Goal: Task Accomplishment & Management: Complete application form

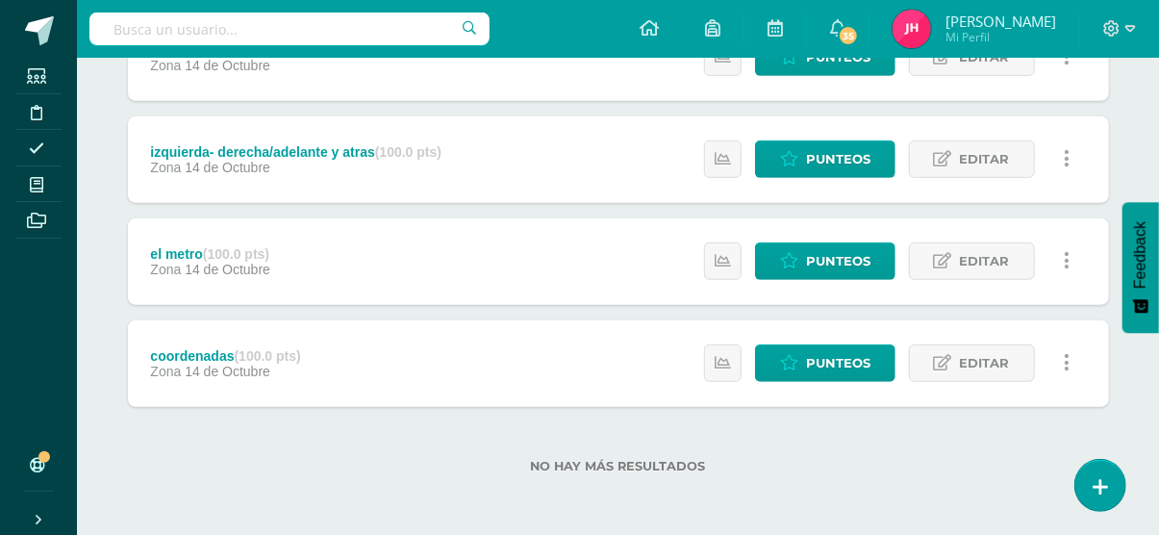
scroll to position [110, 0]
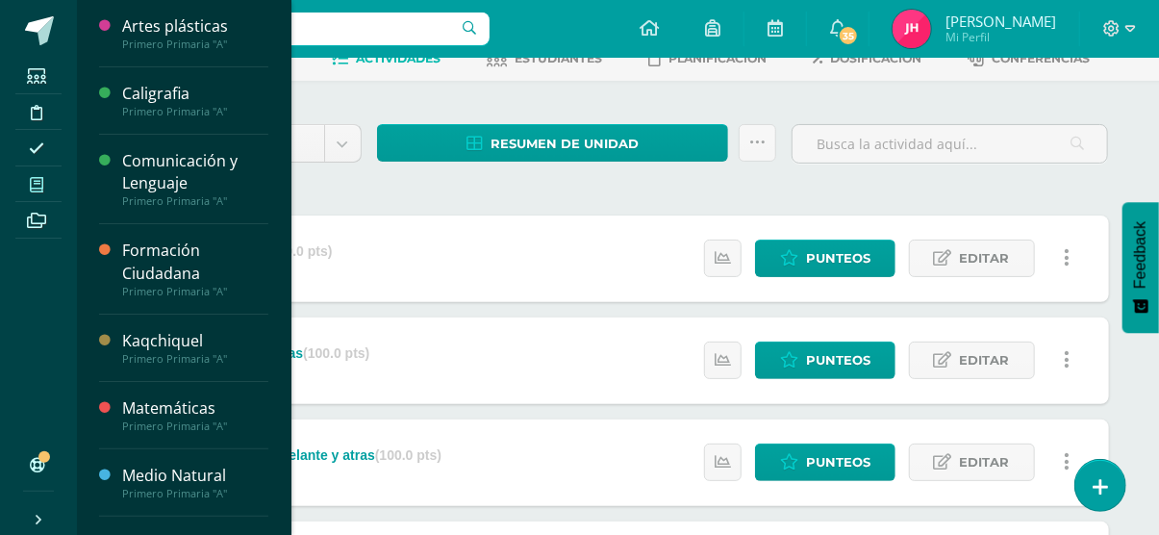
click at [45, 197] on link "Mis cursos" at bounding box center [38, 184] width 46 height 37
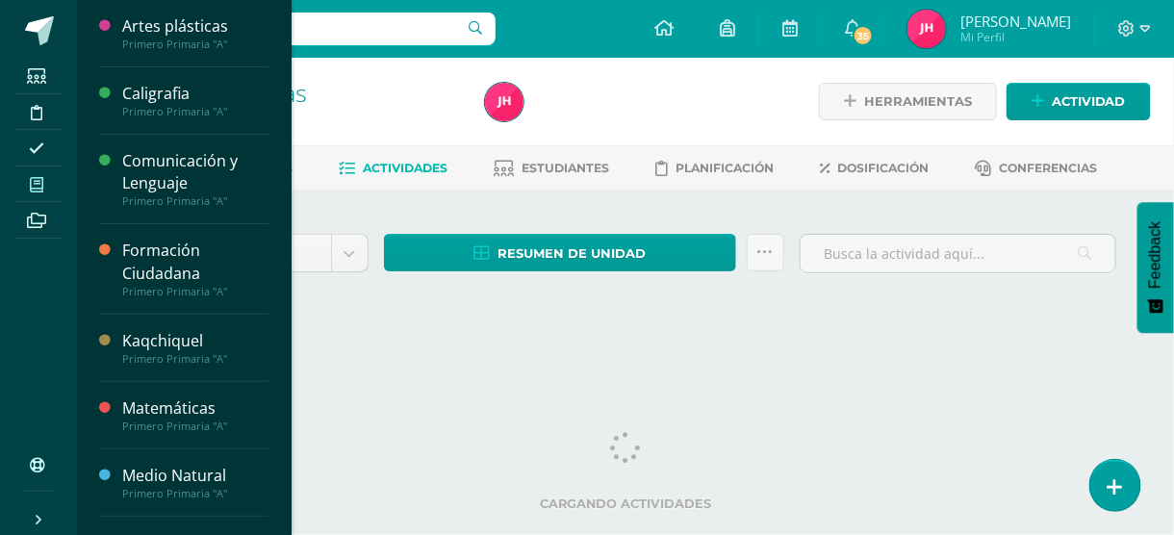
click at [50, 183] on span at bounding box center [36, 184] width 43 height 26
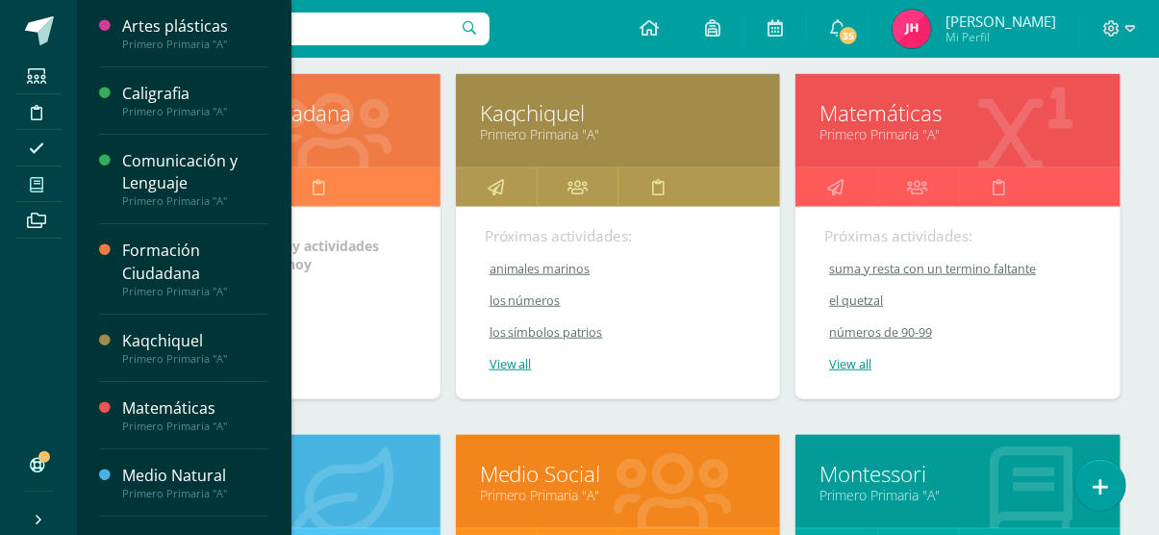
scroll to position [643, 0]
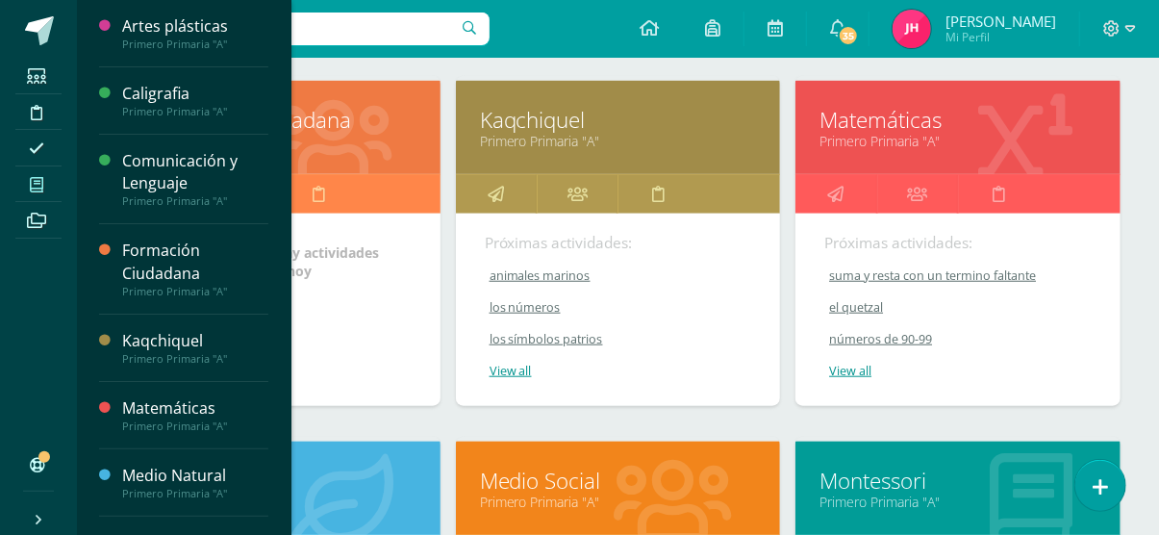
click at [375, 259] on span "No hay actividades para hoy" at bounding box center [316, 261] width 126 height 37
click at [321, 275] on span "No hay actividades para hoy" at bounding box center [316, 261] width 126 height 37
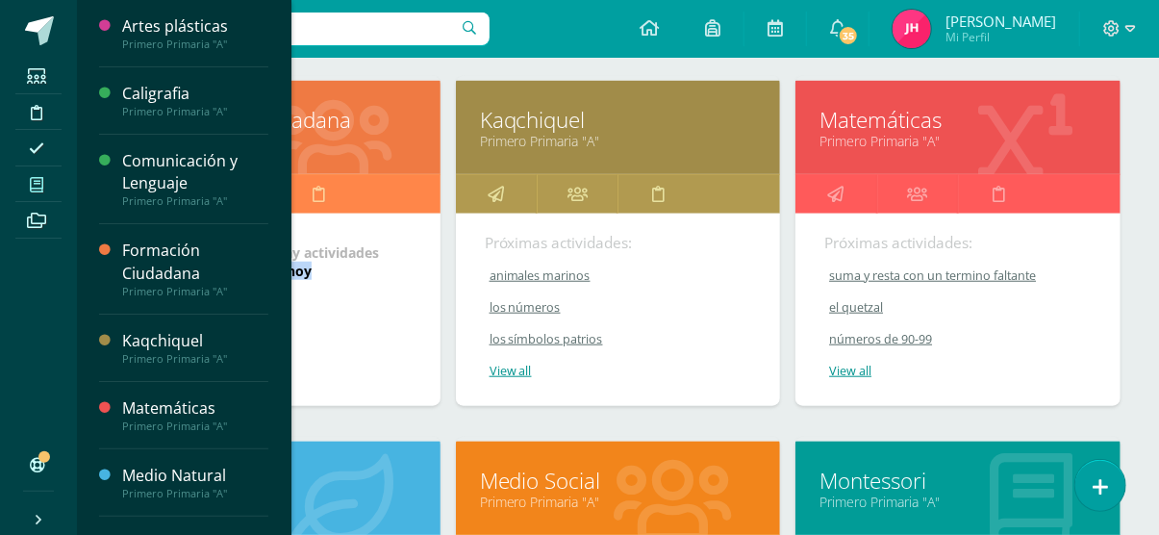
click at [321, 275] on span "No hay actividades para hoy" at bounding box center [316, 261] width 126 height 37
click at [326, 319] on div "No hay actividades para hoy" at bounding box center [277, 310] width 325 height 192
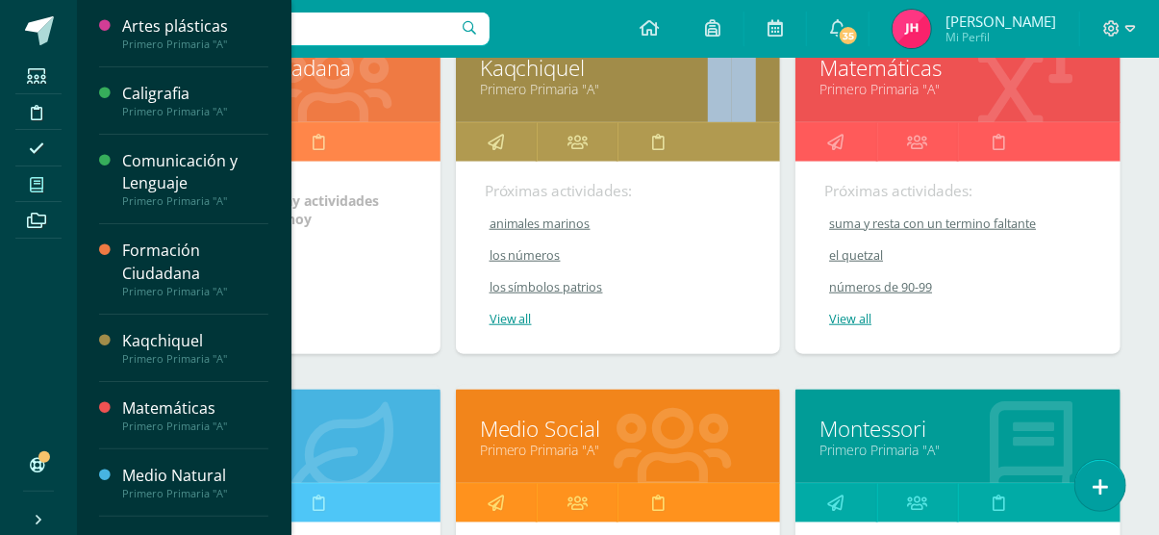
scroll to position [746, 0]
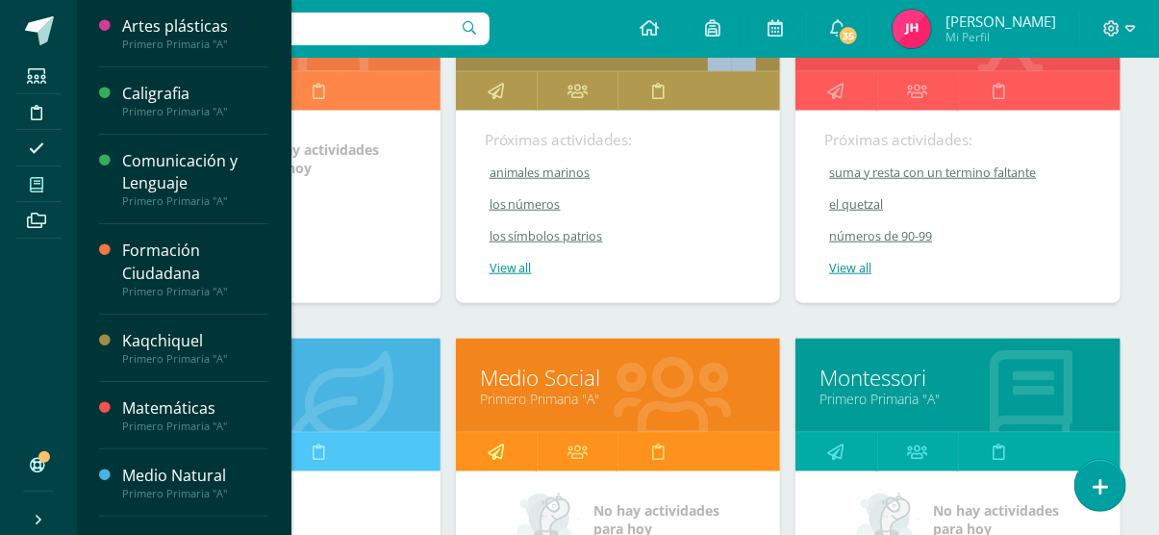
click at [511, 441] on link at bounding box center [496, 452] width 81 height 38
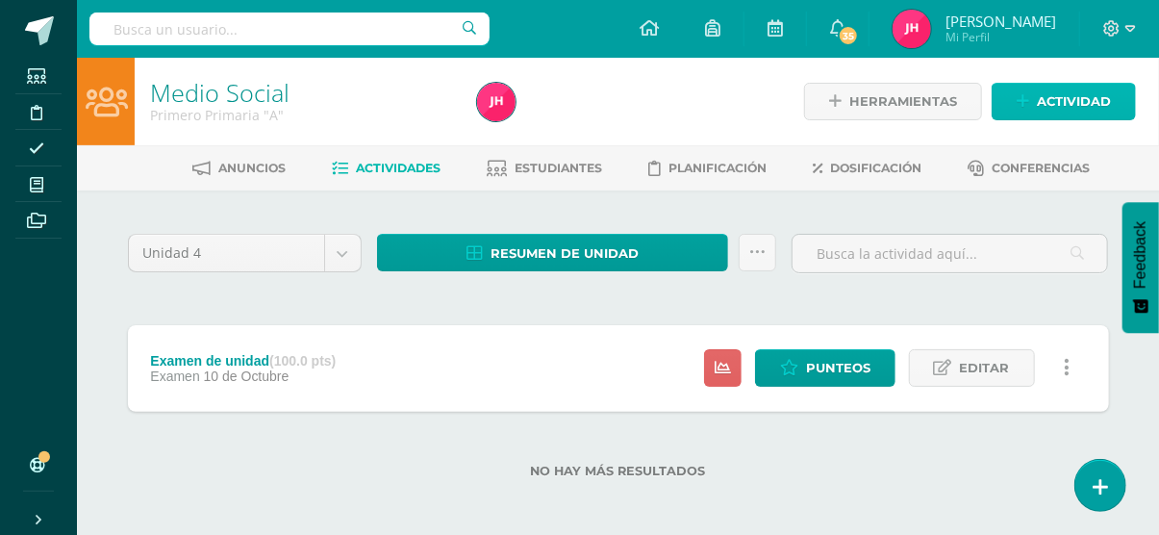
click at [1079, 109] on span "Actividad" at bounding box center [1074, 102] width 74 height 36
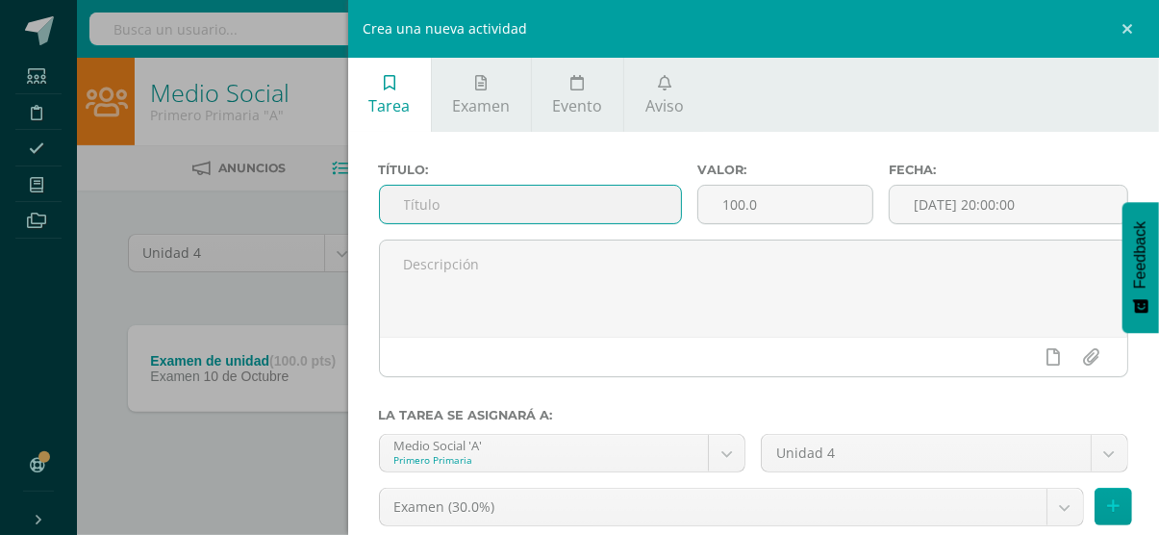
click at [520, 198] on input "text" at bounding box center [530, 205] width 301 height 38
click at [512, 191] on input "text" at bounding box center [530, 205] width 301 height 38
click at [521, 189] on input "los medios de comunicacion" at bounding box center [530, 205] width 301 height 38
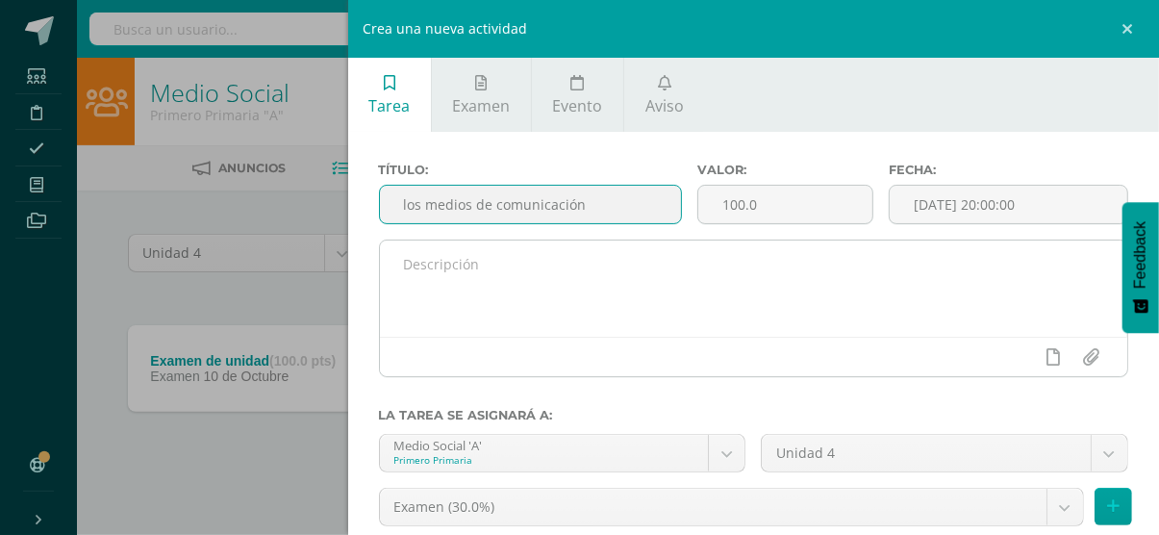
type input "los medios de comunicación"
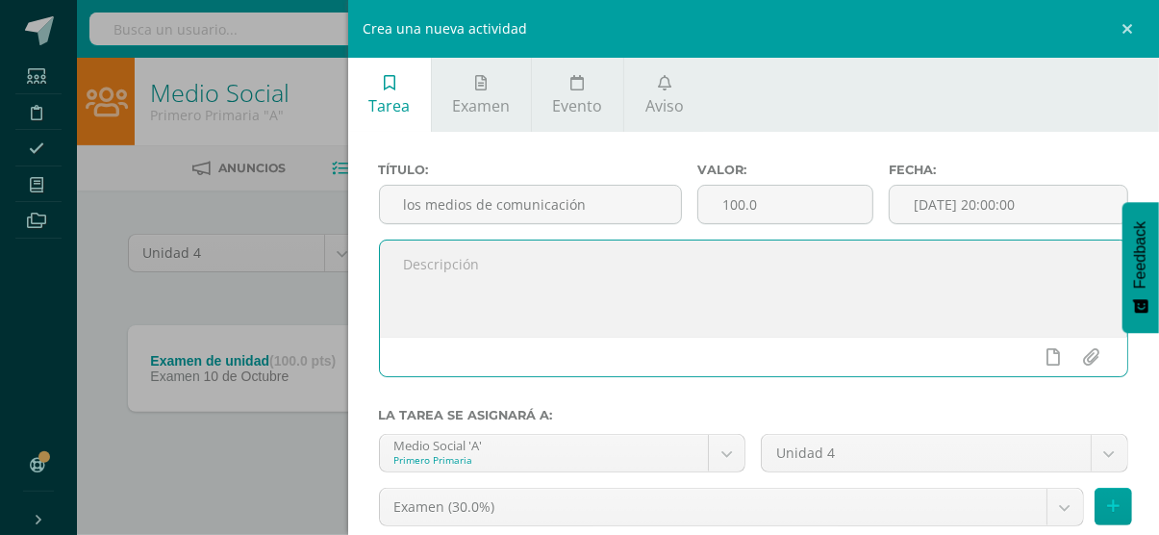
click at [500, 309] on textarea at bounding box center [754, 288] width 748 height 96
click at [566, 268] on textarea at bounding box center [754, 288] width 748 height 96
click at [569, 262] on textarea at bounding box center [754, 288] width 748 height 96
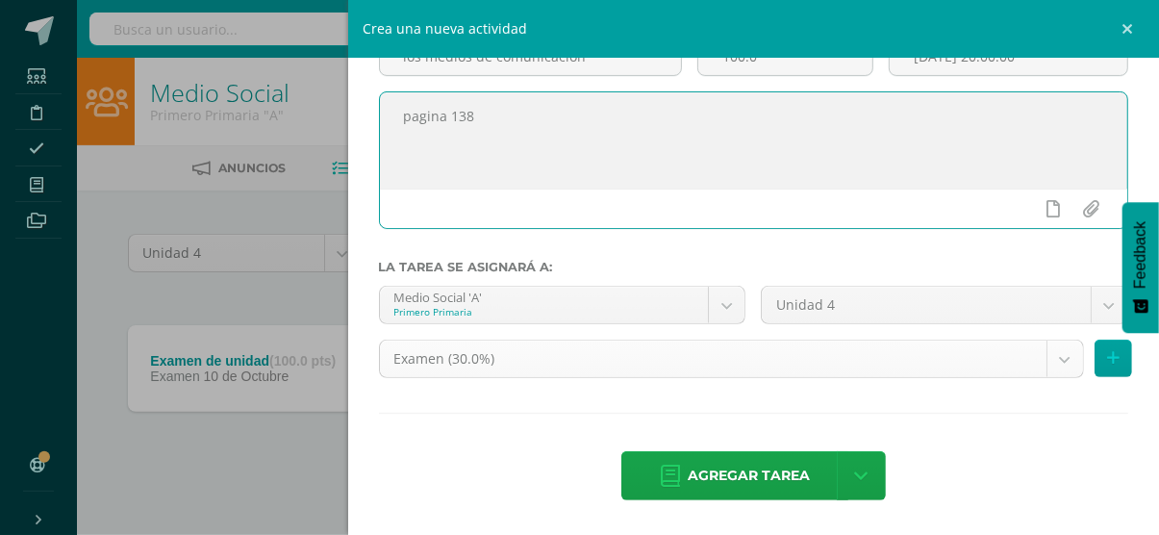
type textarea "pagina 138"
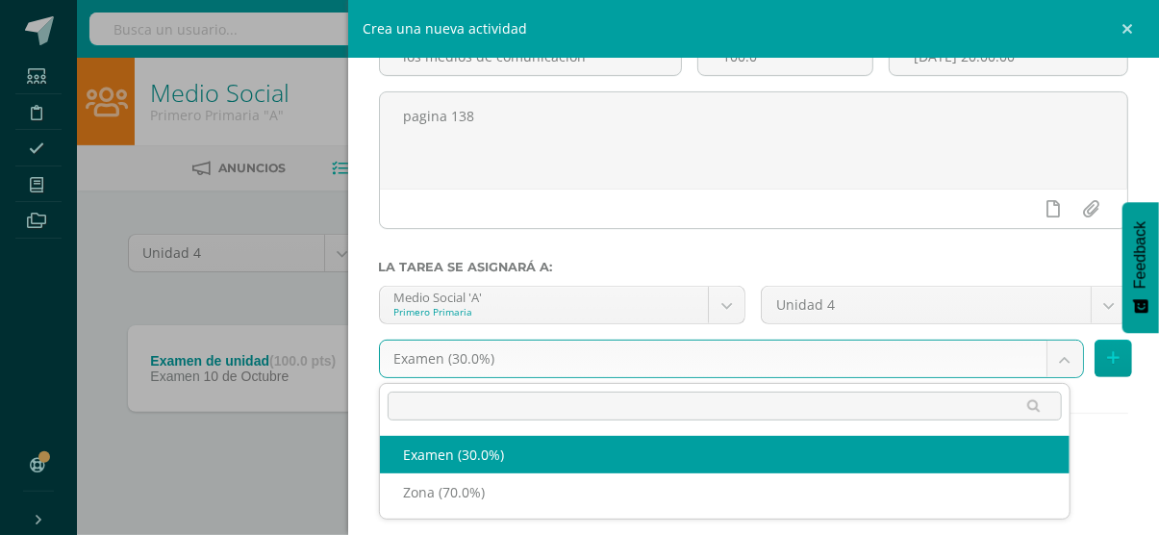
click at [594, 349] on body "Estudiantes Disciplina Asistencia Mis cursos Archivos Soporte Ayuda Reportar un…" at bounding box center [579, 270] width 1159 height 540
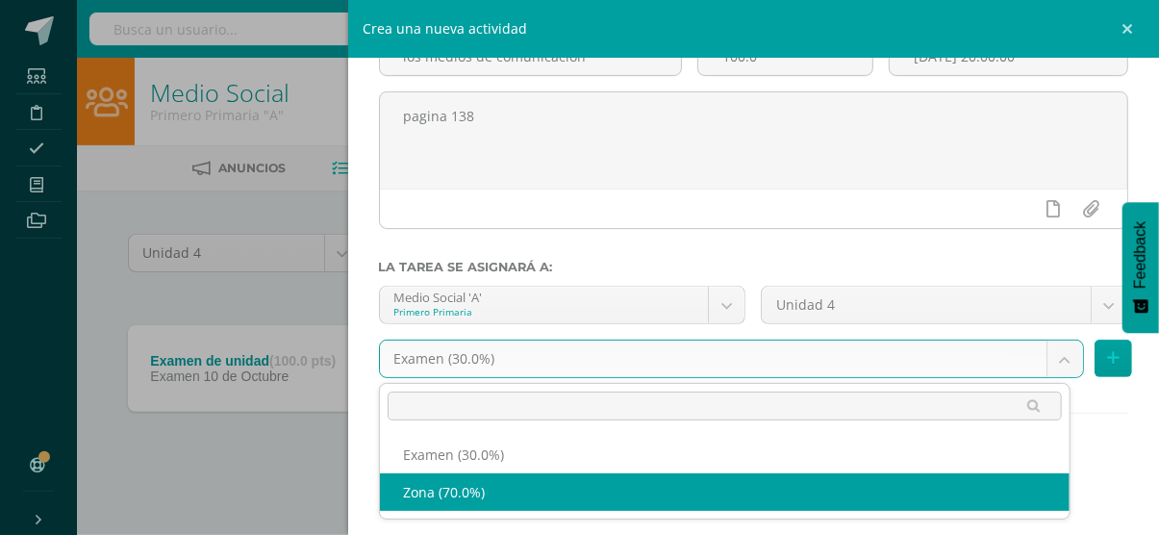
select select "36766"
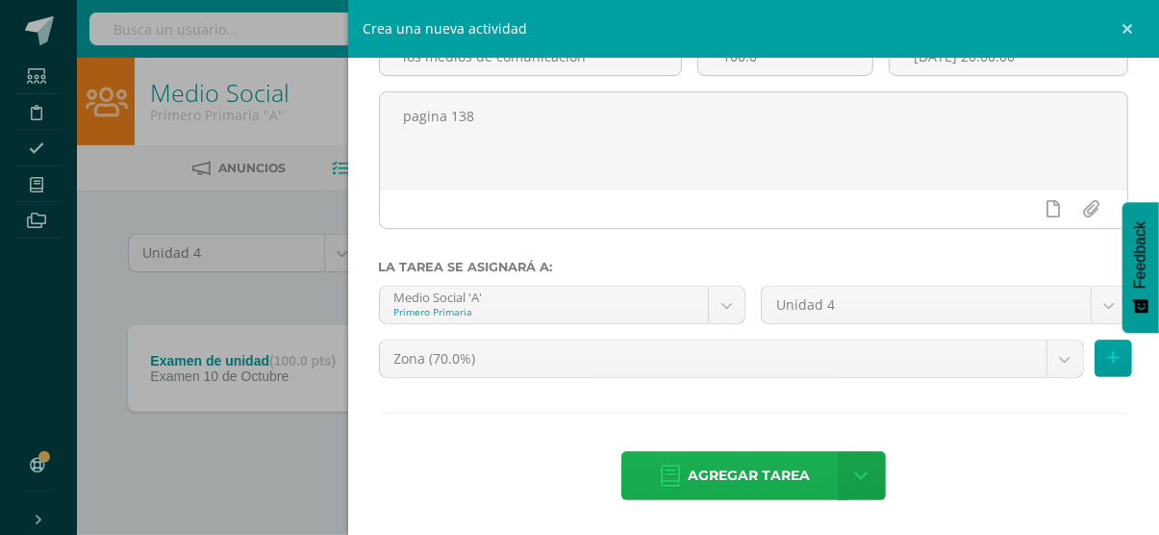
click at [661, 482] on icon at bounding box center [670, 476] width 19 height 21
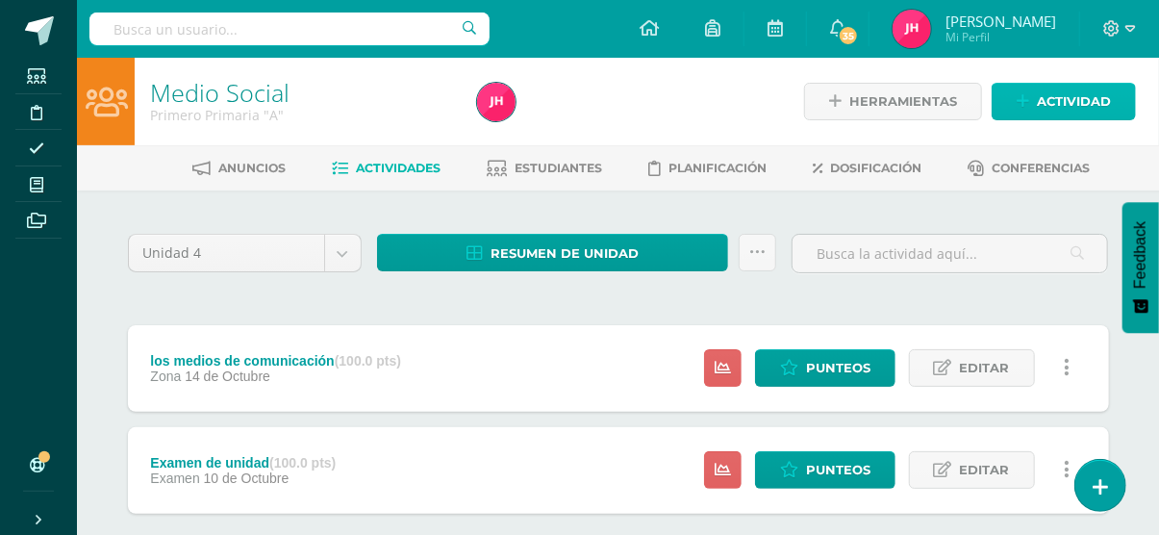
click at [1047, 101] on span "Actividad" at bounding box center [1074, 102] width 74 height 36
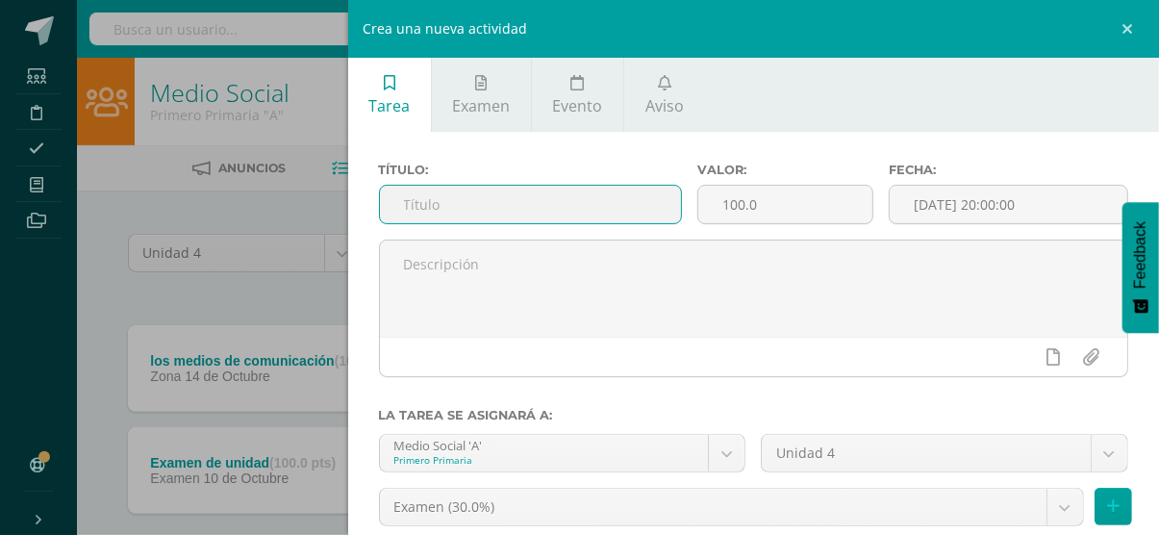
click at [617, 205] on input "text" at bounding box center [530, 205] width 301 height 38
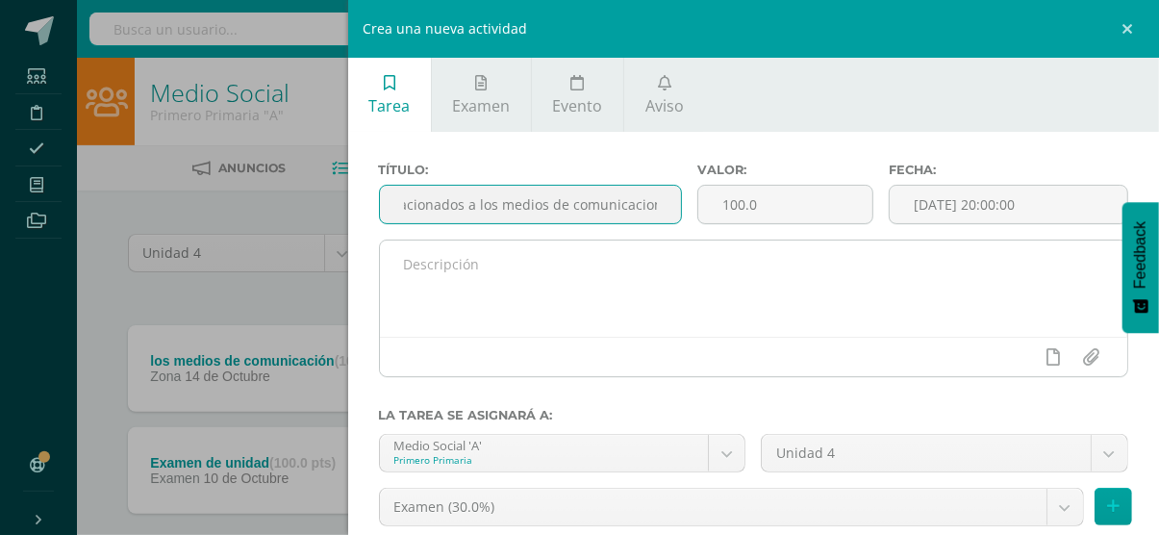
type input "profesionales relacionados a los medios de comunicacion"
click at [569, 291] on textarea at bounding box center [754, 288] width 748 height 96
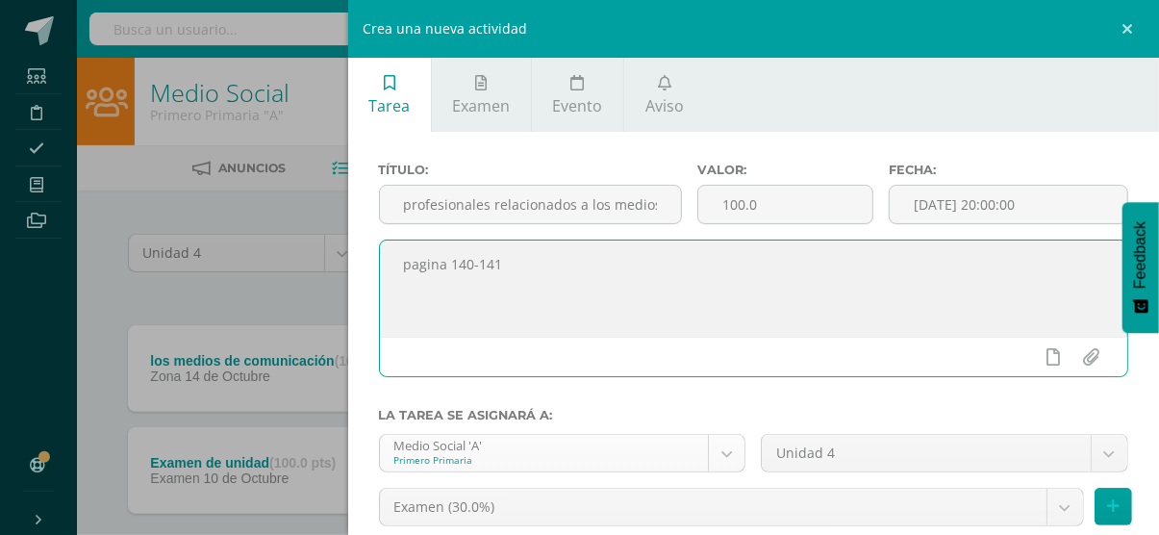
scroll to position [149, 0]
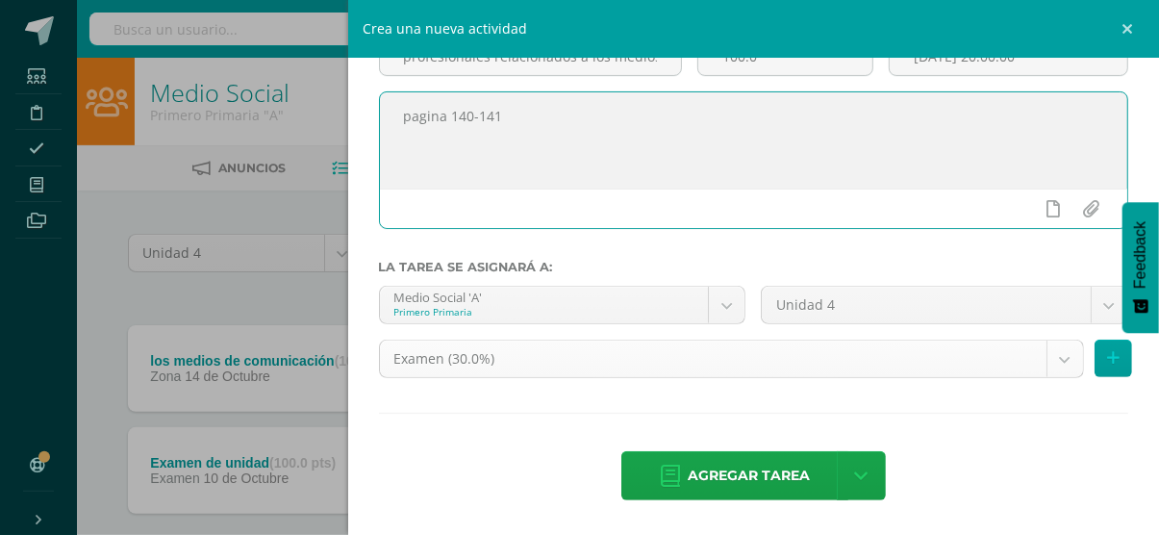
type textarea "pagina 140-141"
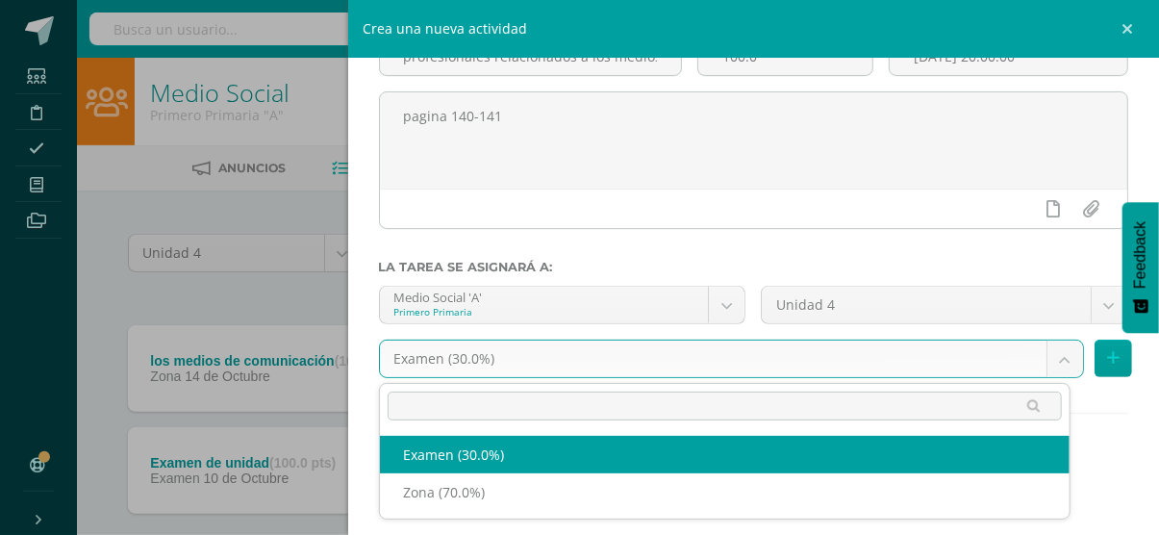
click at [707, 371] on body "Tarea asignada exitosamente Estudiantes Disciplina Asistencia Mis cursos Archiv…" at bounding box center [579, 321] width 1159 height 642
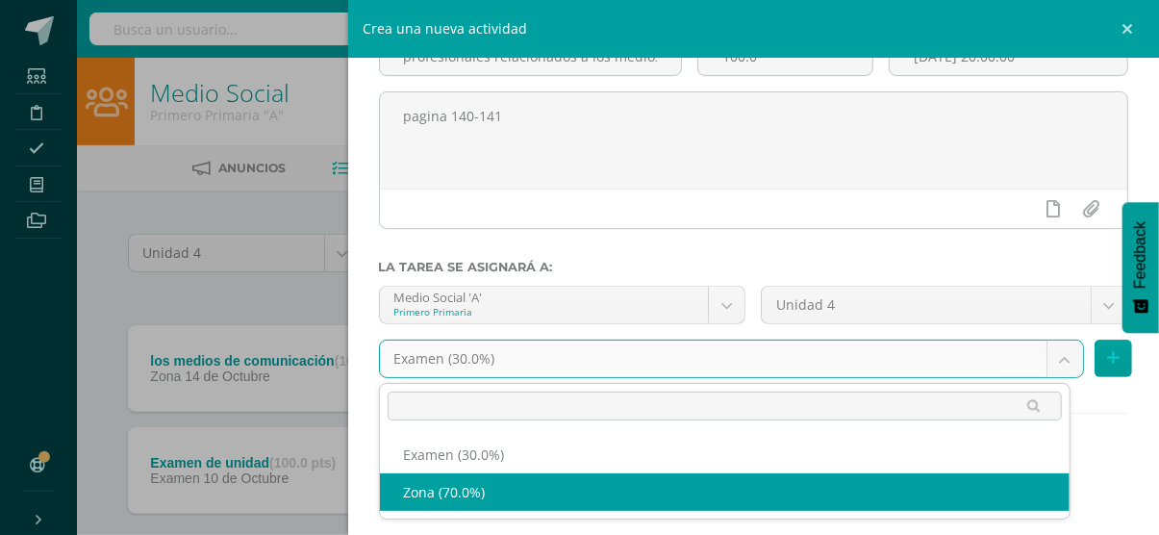
select select "36766"
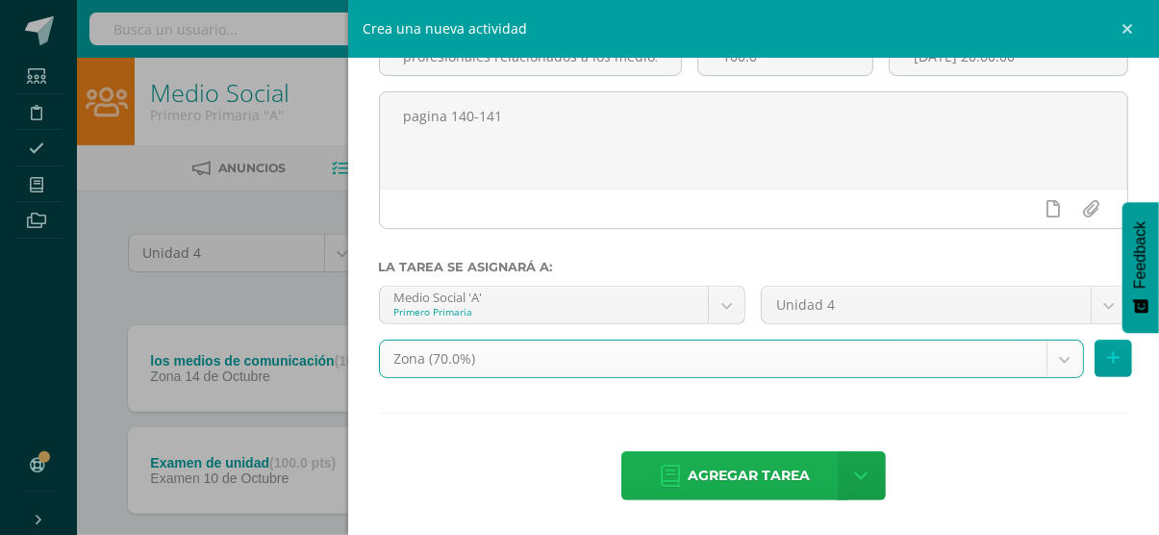
click at [690, 484] on span "Agregar tarea" at bounding box center [749, 475] width 122 height 47
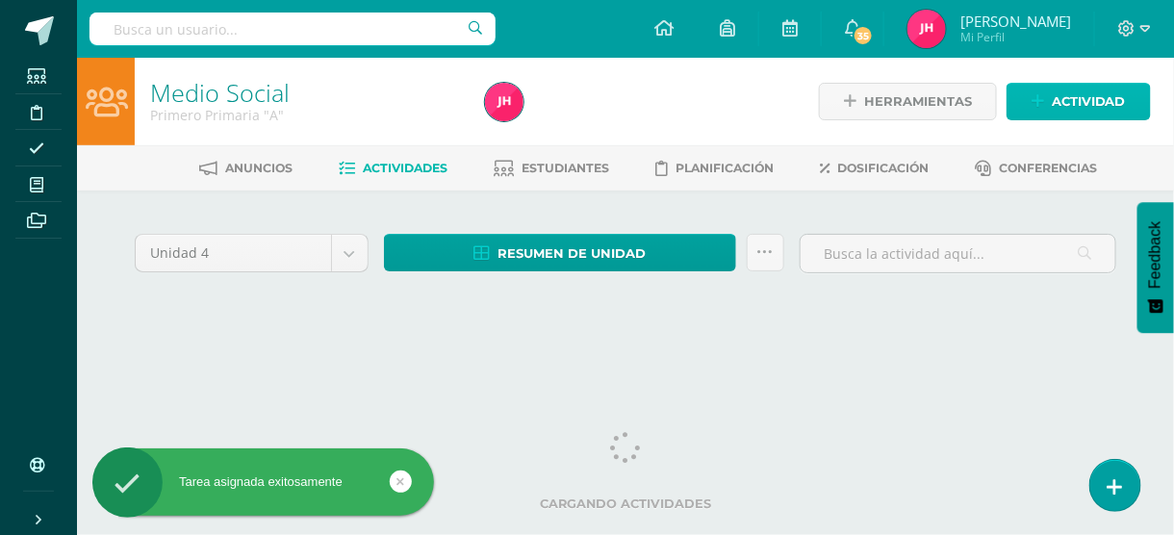
click at [1040, 99] on icon at bounding box center [1037, 101] width 13 height 16
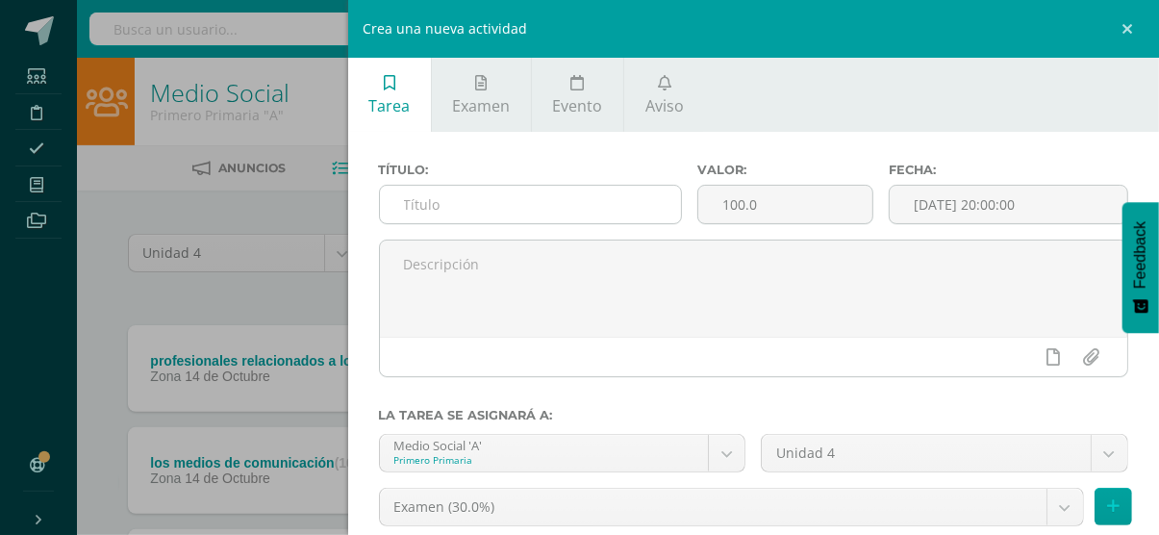
click at [551, 193] on input "text" at bounding box center [530, 205] width 301 height 38
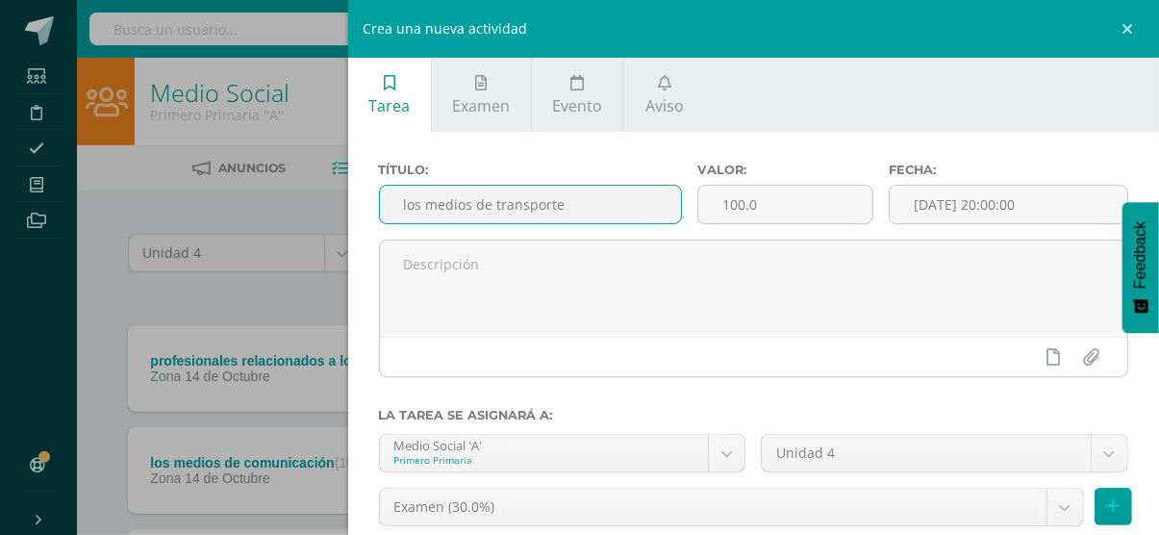
type input "los medios de transporte"
click at [537, 230] on div "Título: los medios de transporte" at bounding box center [530, 201] width 318 height 77
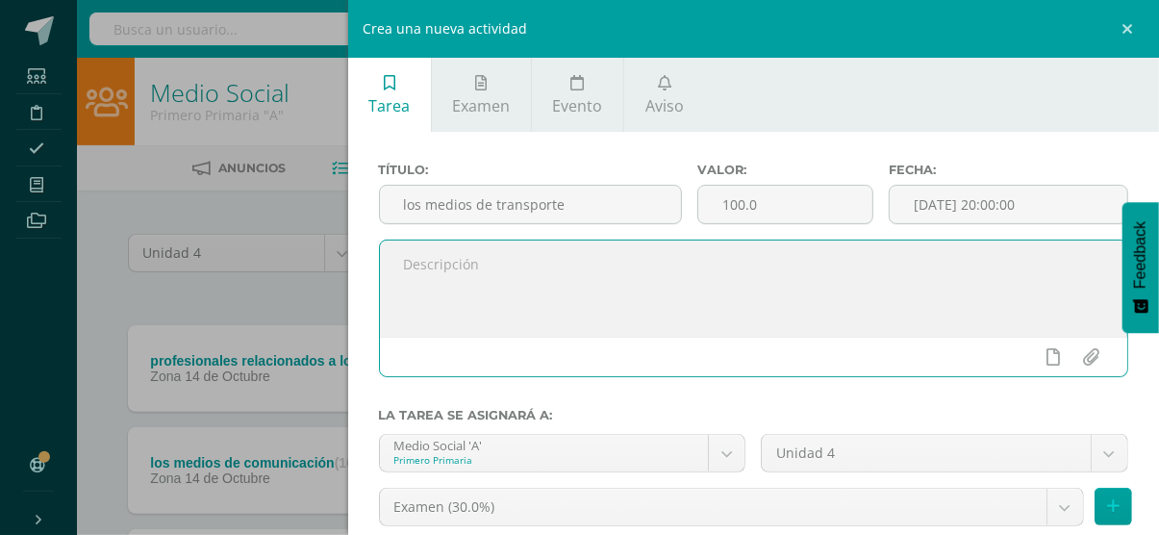
click at [534, 265] on textarea at bounding box center [754, 288] width 748 height 96
type textarea "pagina 142-145"
click at [513, 502] on body "Tarea asignada exitosamente Estudiantes Disciplina Asistencia Mis cursos Archiv…" at bounding box center [579, 372] width 1159 height 744
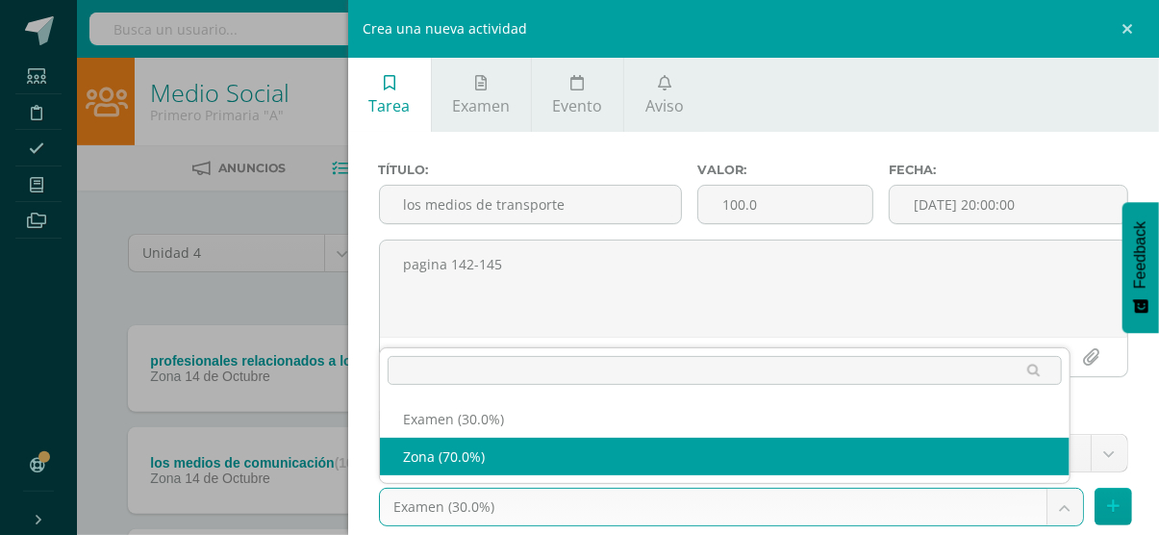
select select "36766"
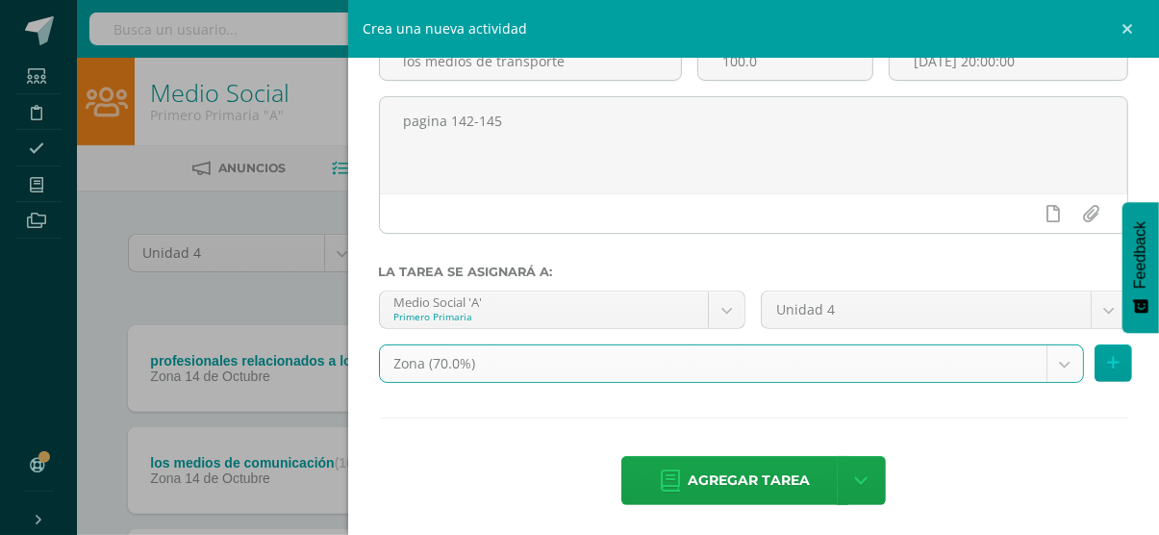
scroll to position [149, 0]
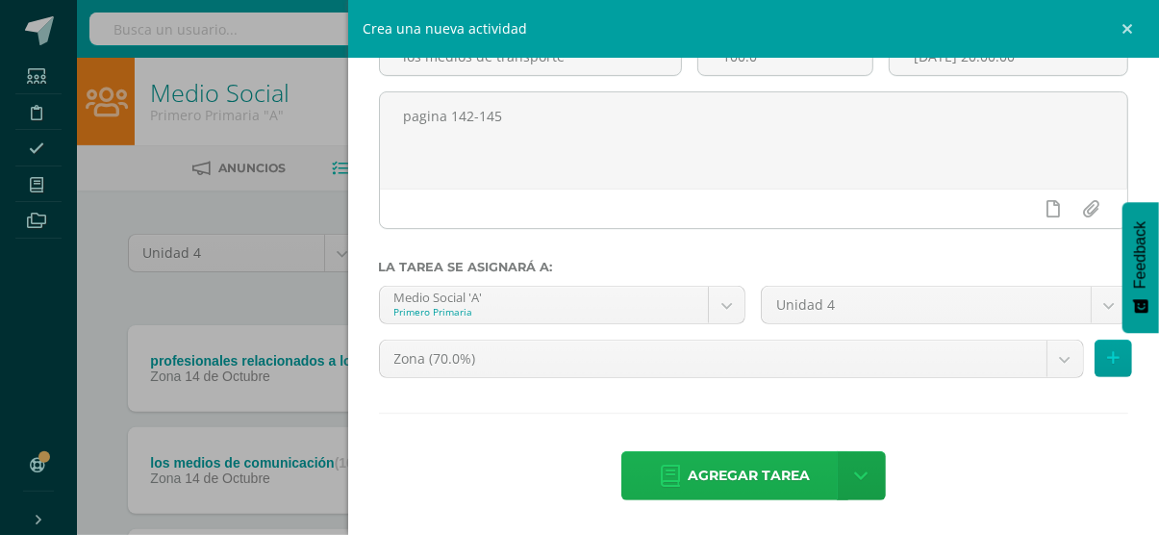
click at [666, 461] on link "Agregar tarea" at bounding box center [734, 475] width 227 height 49
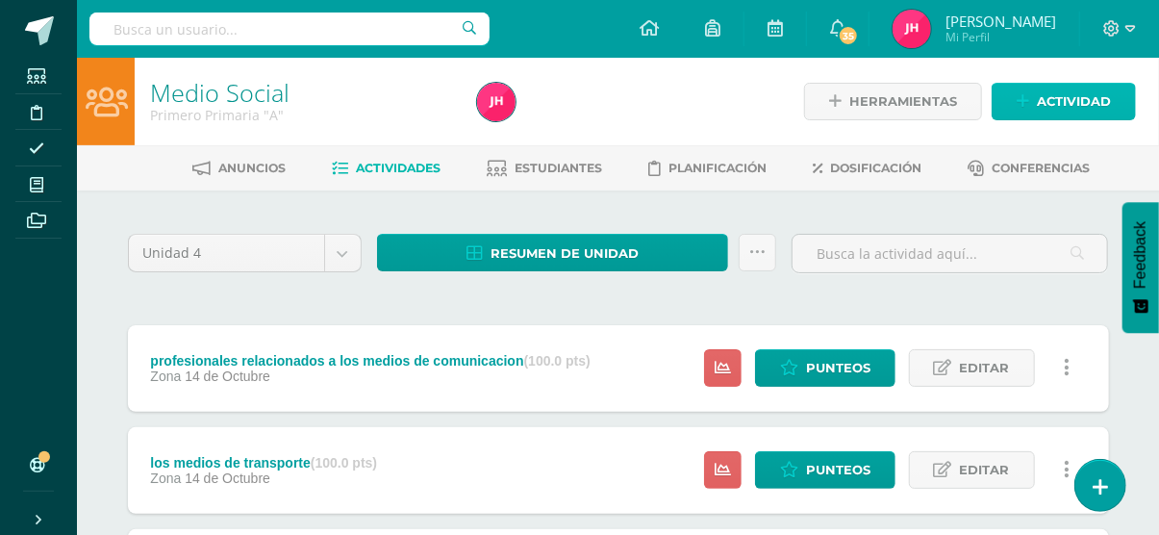
click at [1048, 114] on span "Actividad" at bounding box center [1074, 102] width 74 height 36
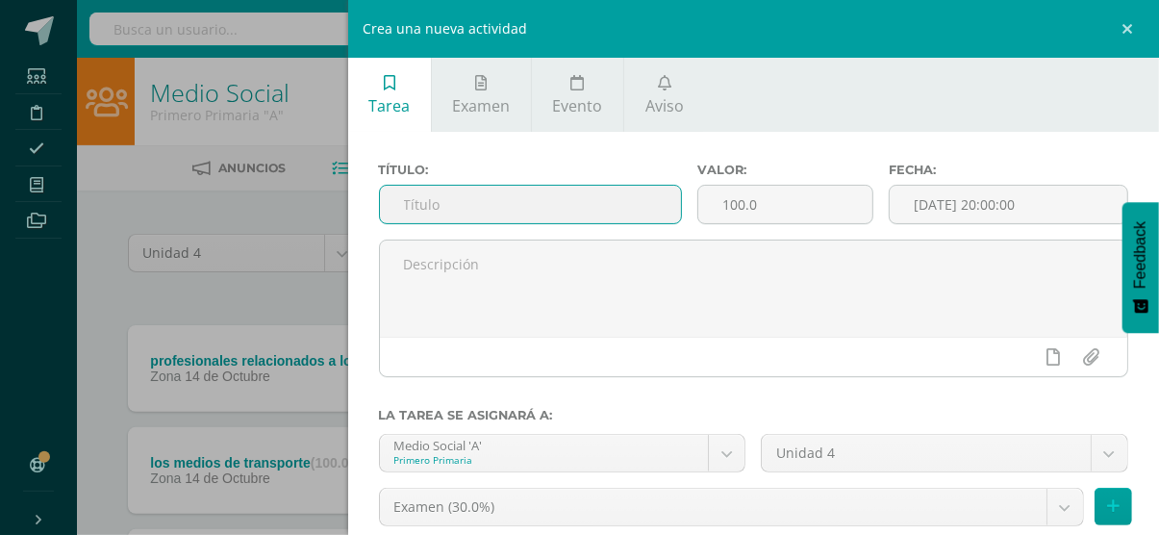
click at [576, 211] on input "text" at bounding box center [530, 205] width 301 height 38
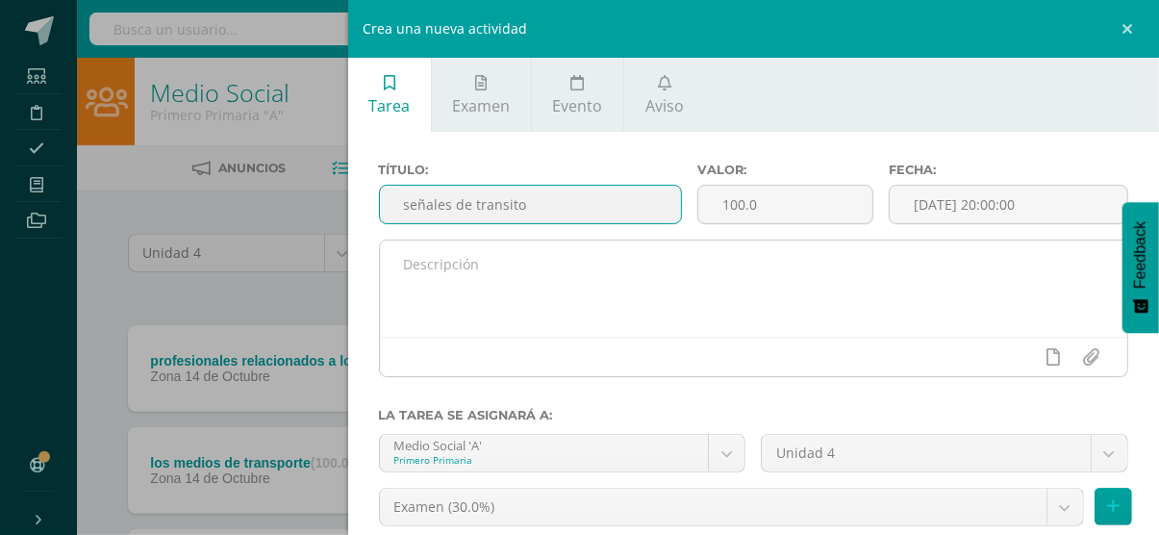
type input "señales de transito"
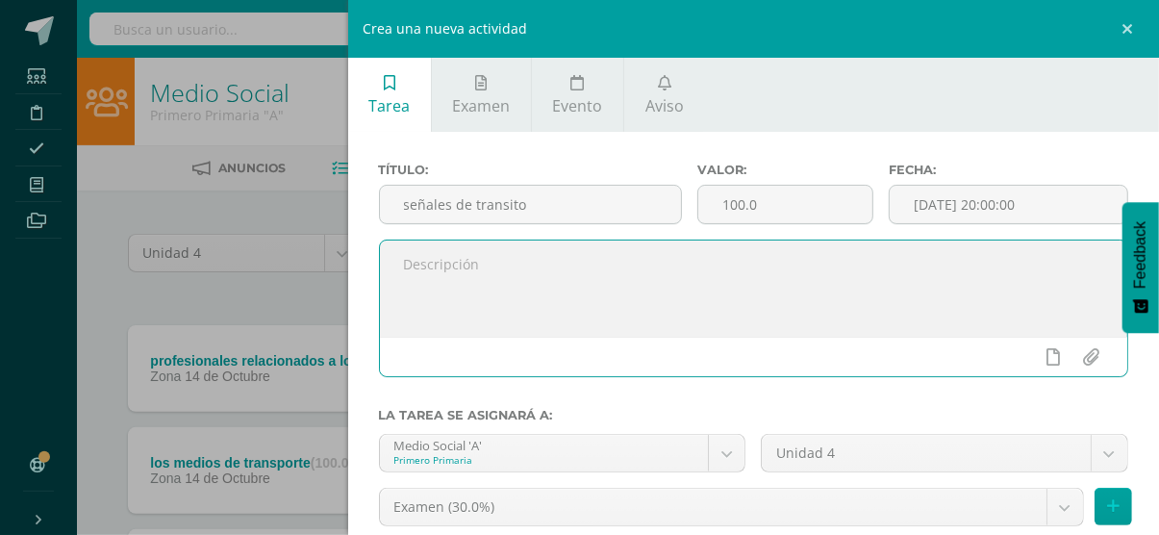
click at [538, 309] on textarea at bounding box center [754, 288] width 748 height 96
type textarea "pagina 146-149"
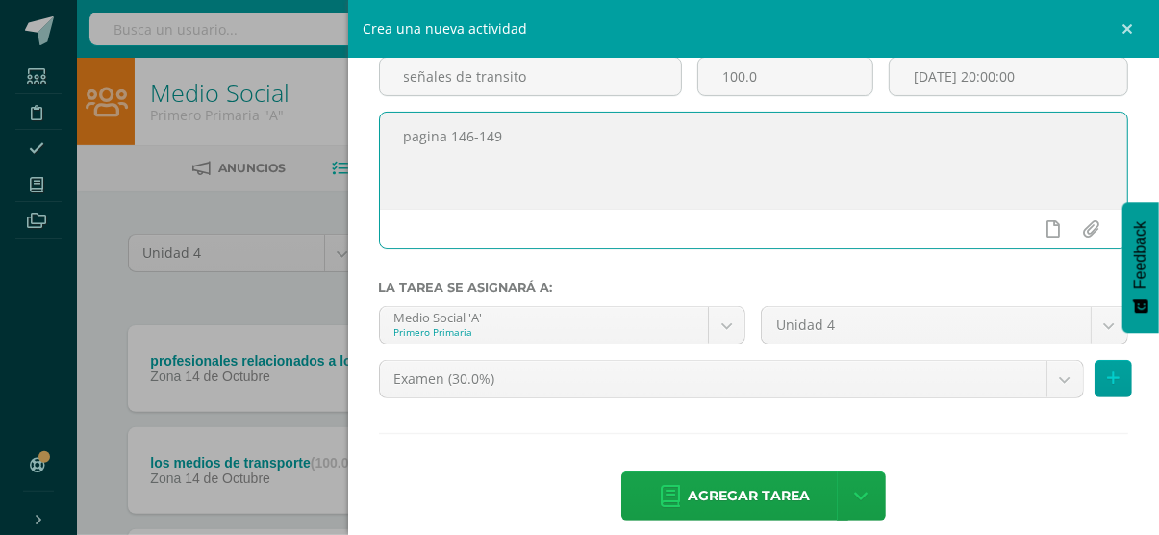
scroll to position [149, 0]
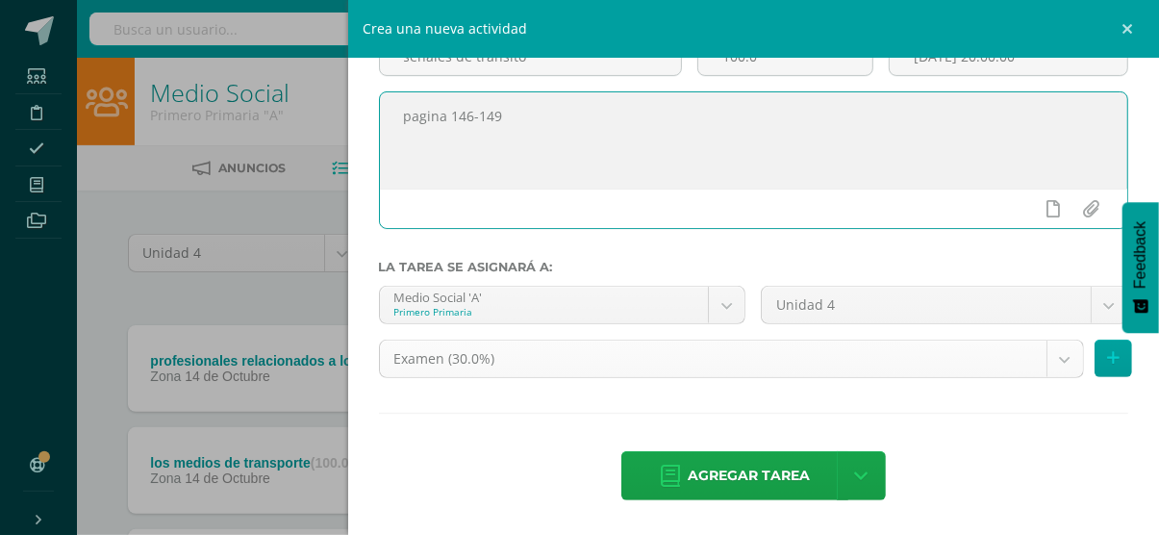
click at [659, 354] on body "Tarea asignada exitosamente Estudiantes Disciplina Asistencia Mis cursos Archiv…" at bounding box center [579, 423] width 1159 height 846
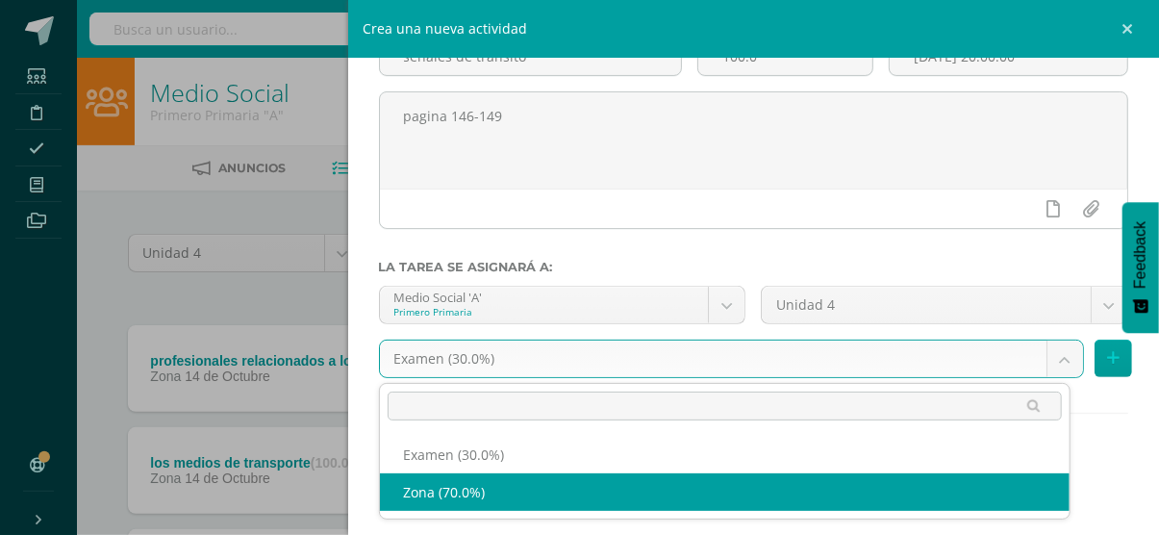
select select "36766"
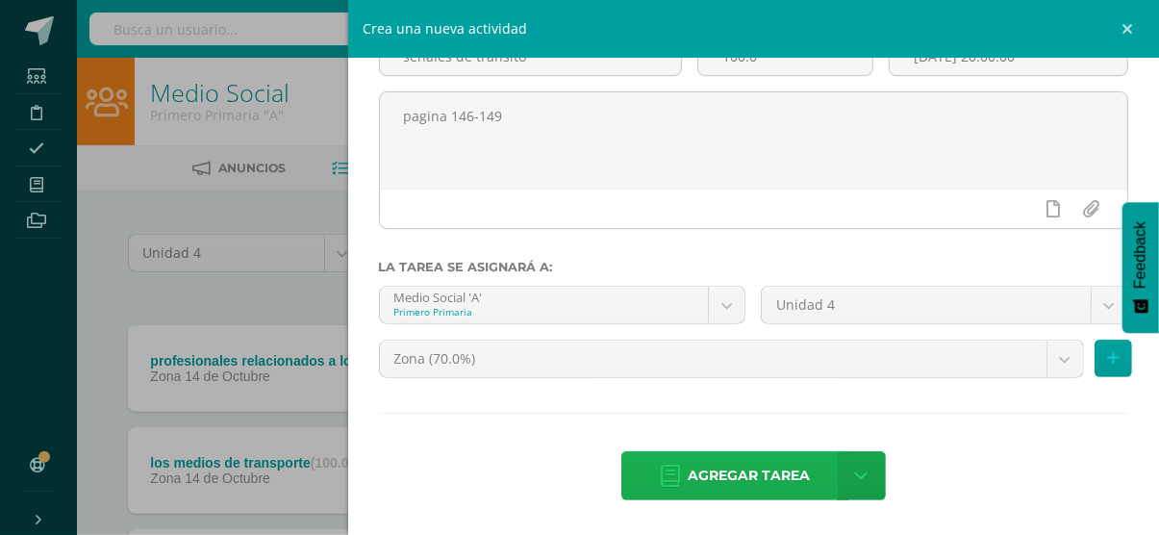
click at [661, 473] on icon at bounding box center [670, 476] width 19 height 21
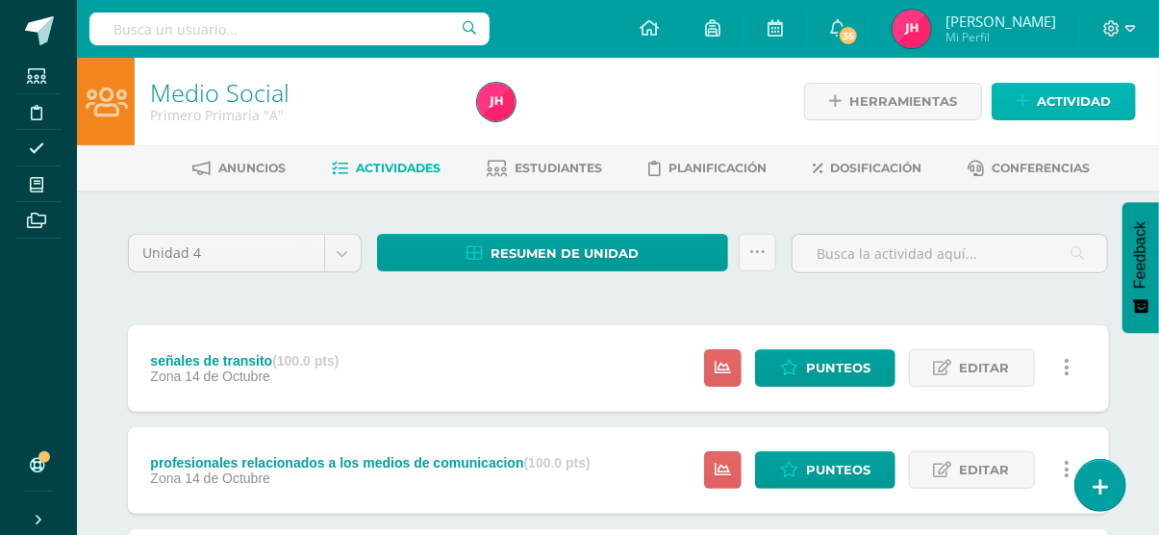
click at [1066, 101] on span "Actividad" at bounding box center [1074, 102] width 74 height 36
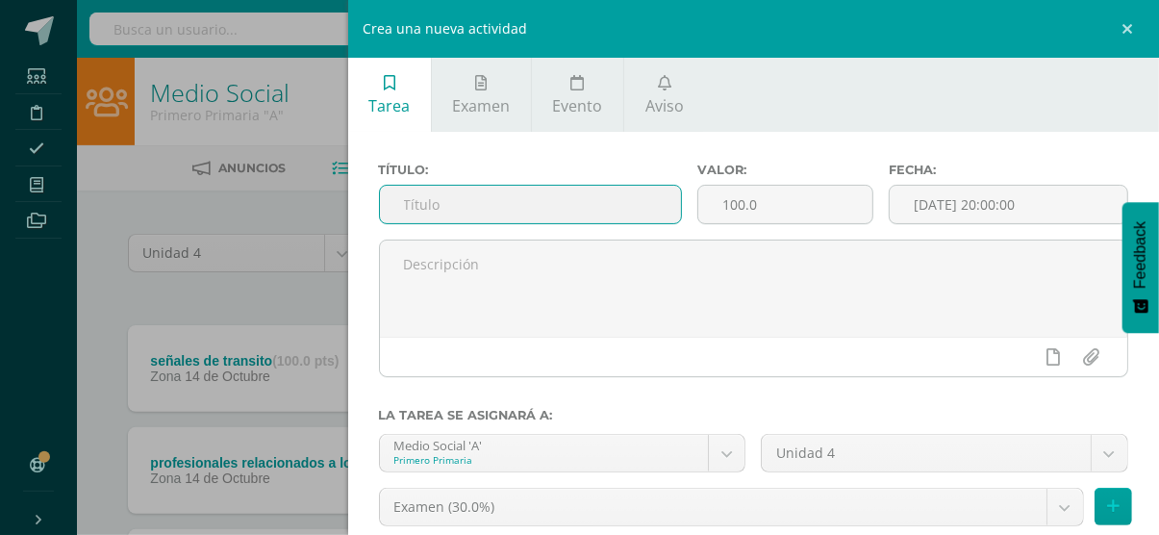
click at [488, 190] on input "text" at bounding box center [530, 205] width 301 height 38
type input "s"
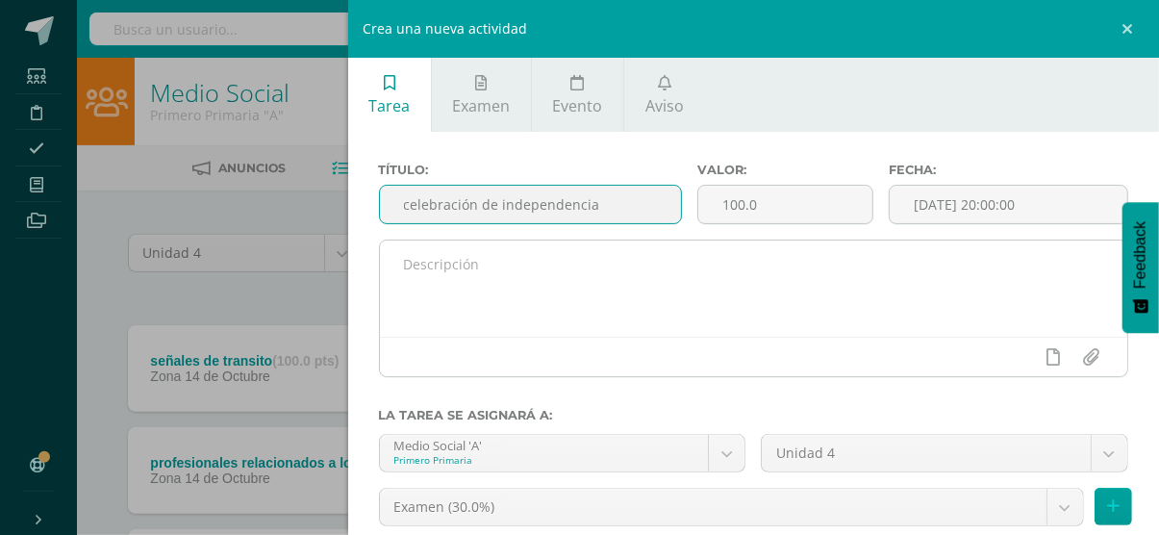
type input "celebración de independencia"
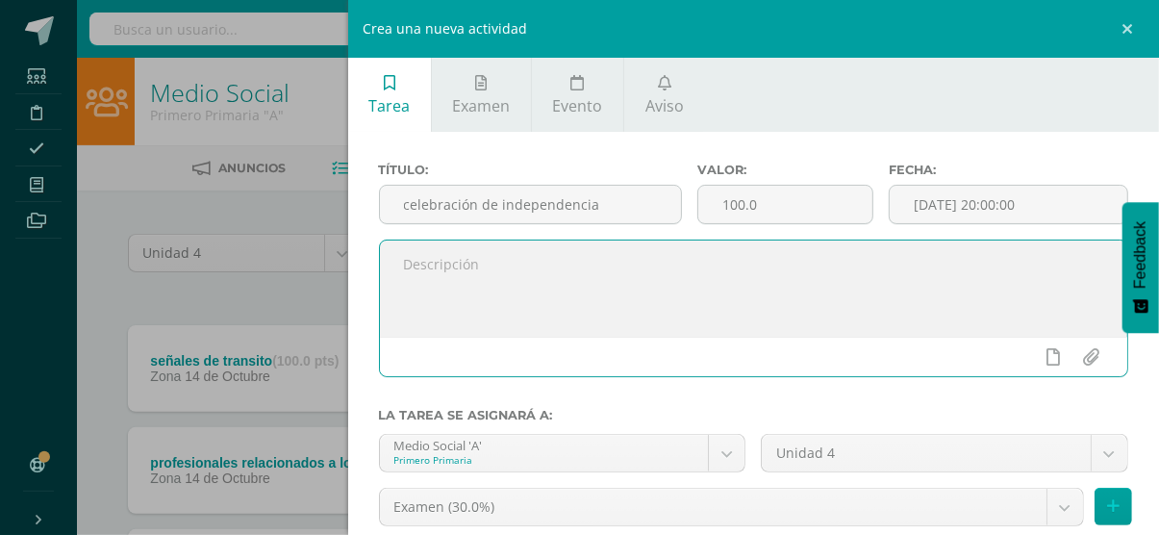
click at [450, 283] on textarea at bounding box center [754, 288] width 748 height 96
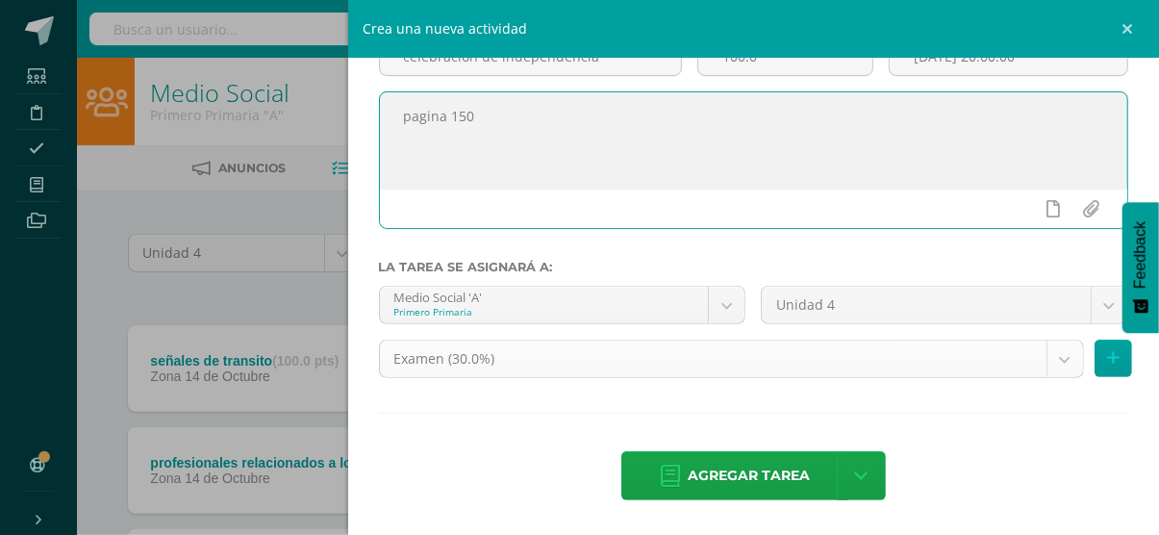
type textarea "pagina 150"
click at [657, 346] on body "Tarea asignada exitosamente Estudiantes Disciplina Asistencia Mis cursos Archiv…" at bounding box center [579, 474] width 1159 height 948
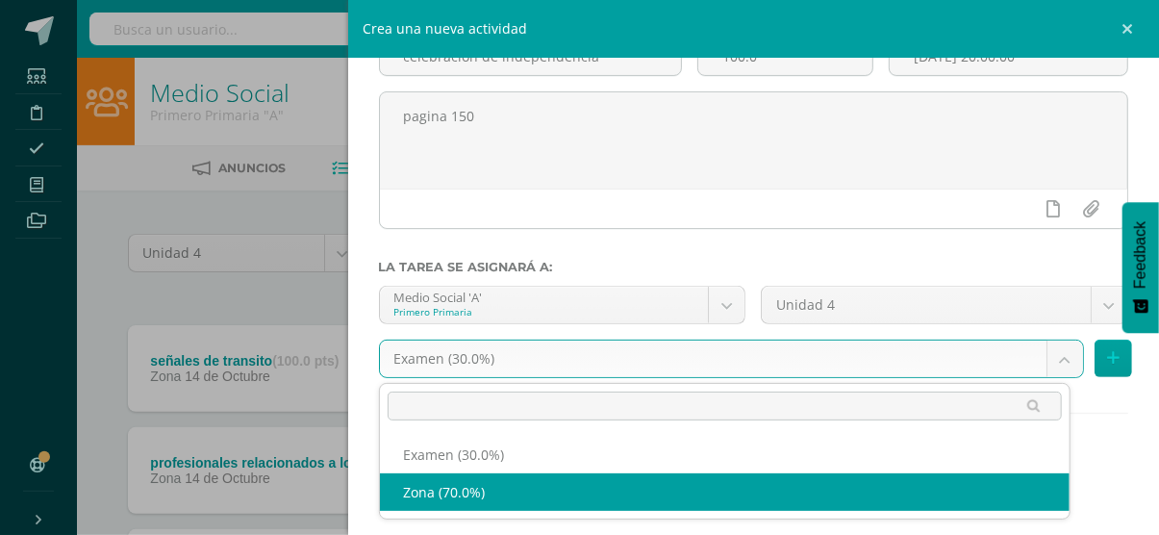
select select "36766"
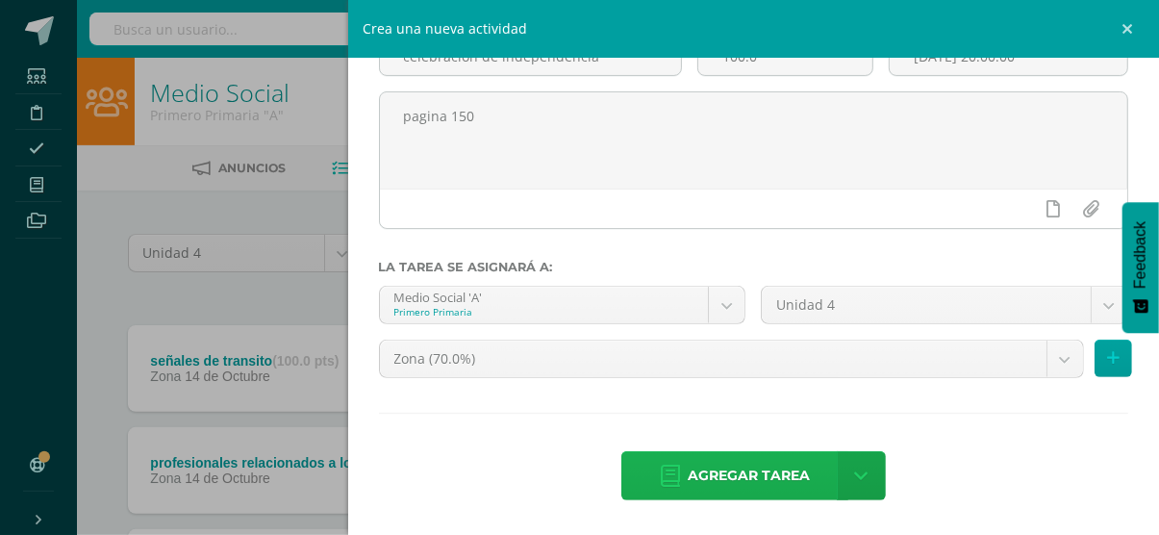
click at [657, 493] on link "Agregar tarea" at bounding box center [734, 475] width 227 height 49
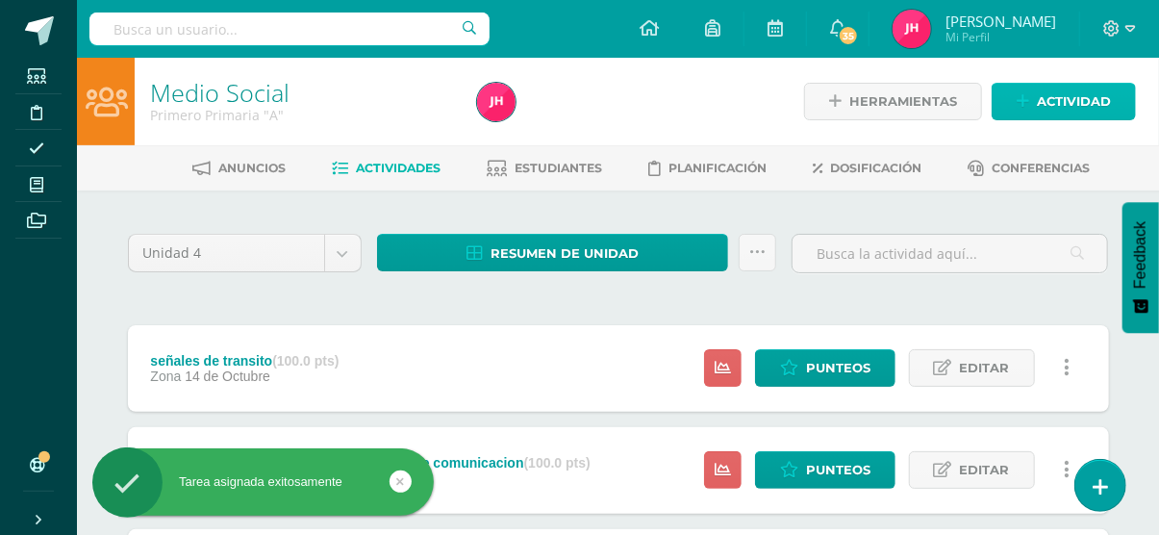
click at [1020, 94] on icon at bounding box center [1023, 101] width 13 height 16
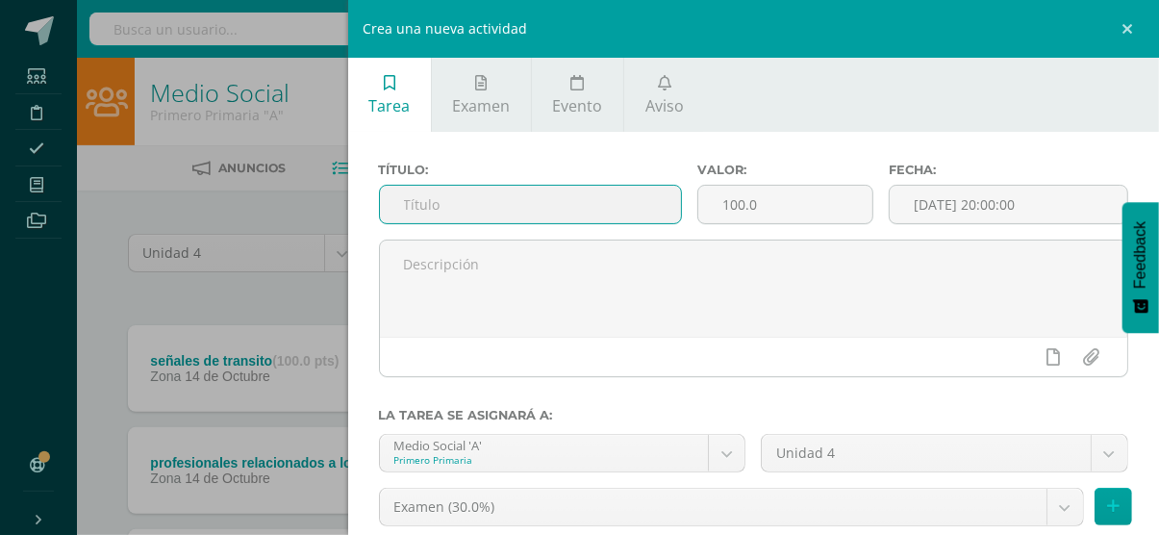
click at [518, 211] on input "text" at bounding box center [530, 205] width 301 height 38
click at [411, 198] on input "simbolos patrios" at bounding box center [530, 205] width 301 height 38
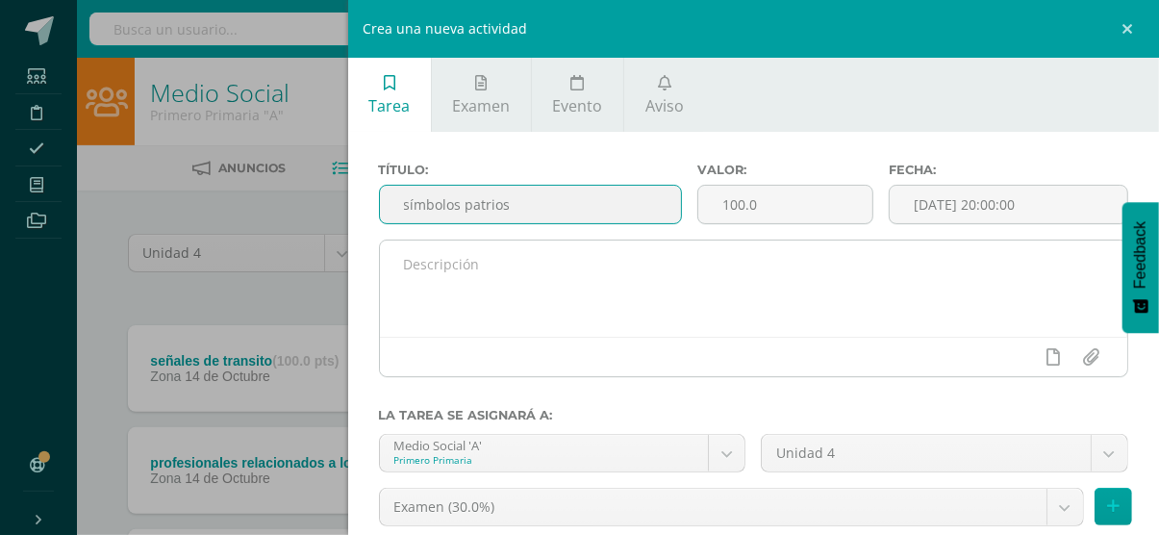
type input "símbolos patrios"
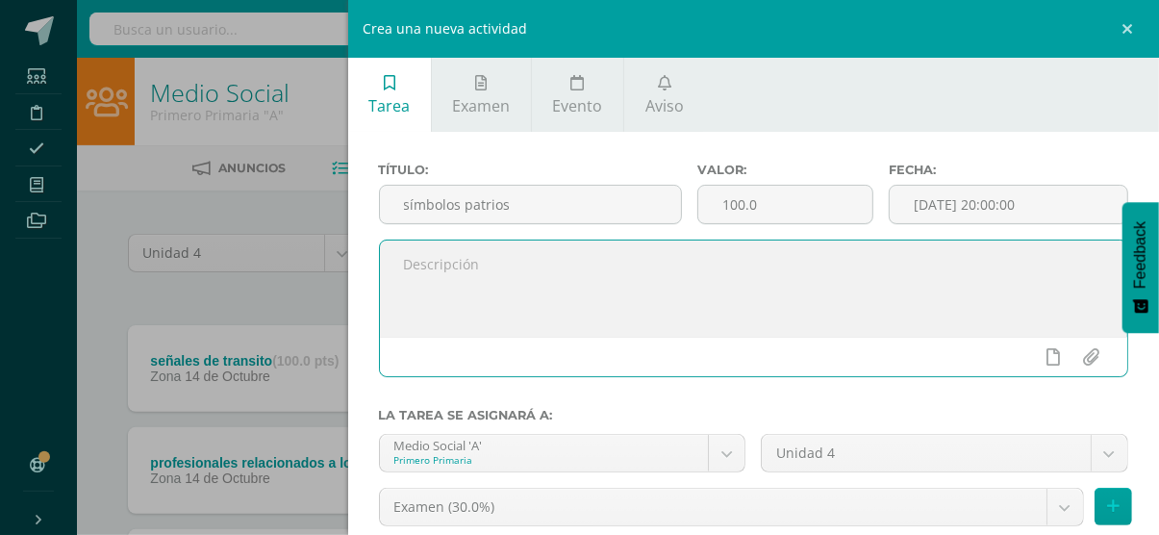
click at [474, 329] on textarea at bounding box center [754, 288] width 748 height 96
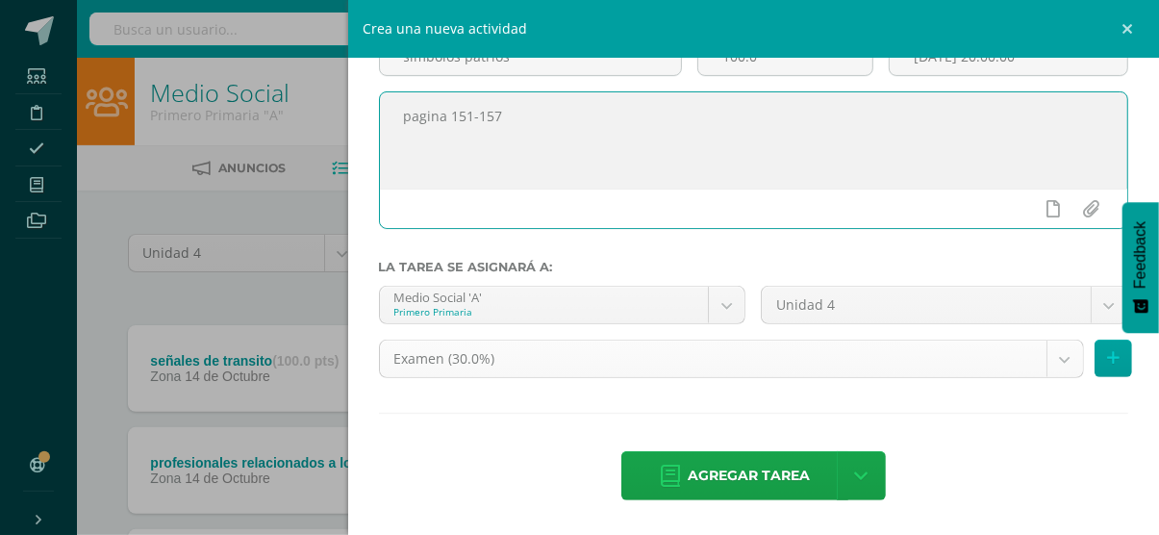
type textarea "pagina 151-157"
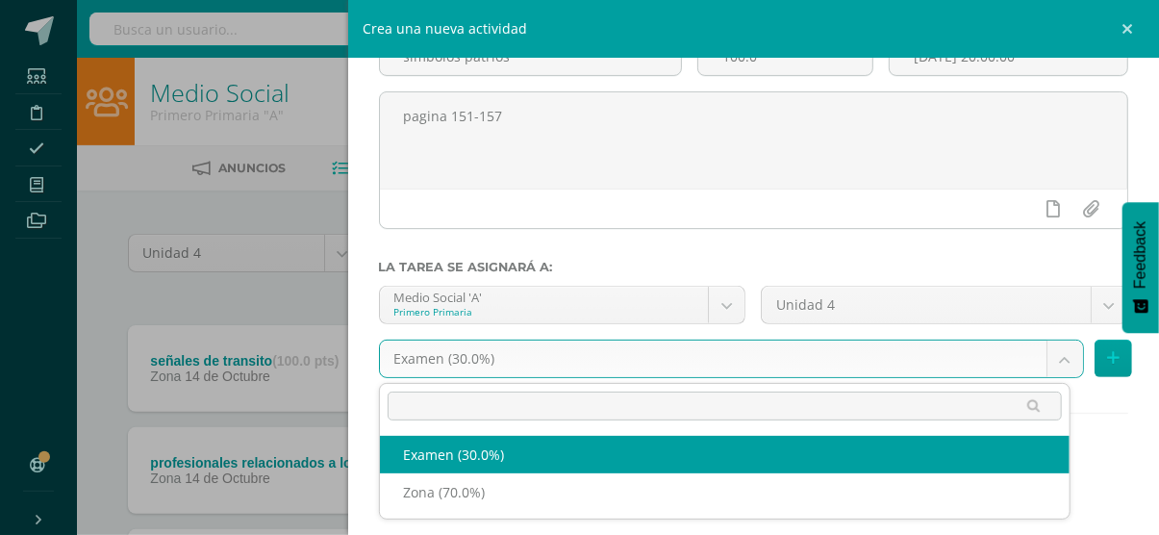
click at [497, 353] on body "Tarea asignada exitosamente Estudiantes Disciplina Asistencia Mis cursos Archiv…" at bounding box center [579, 525] width 1159 height 1050
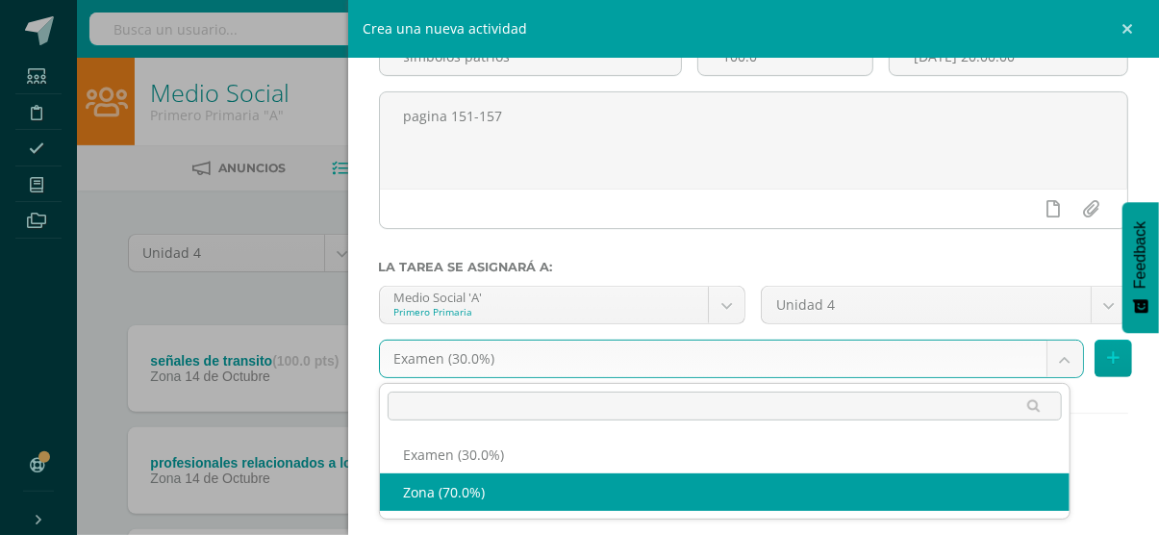
select select "36766"
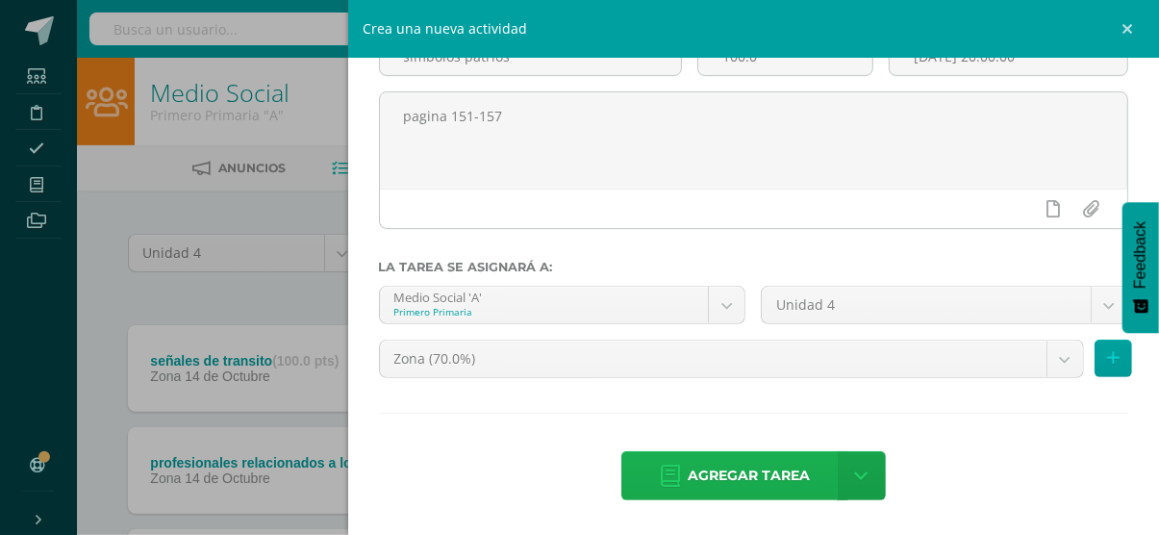
click at [668, 466] on icon at bounding box center [670, 476] width 19 height 21
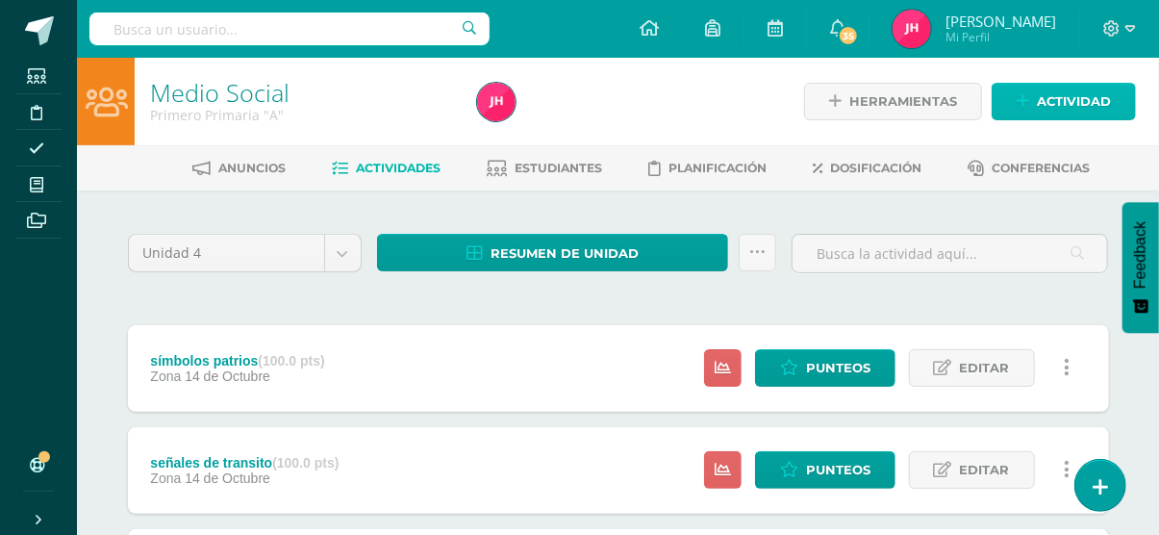
click at [1067, 106] on span "Actividad" at bounding box center [1074, 102] width 74 height 36
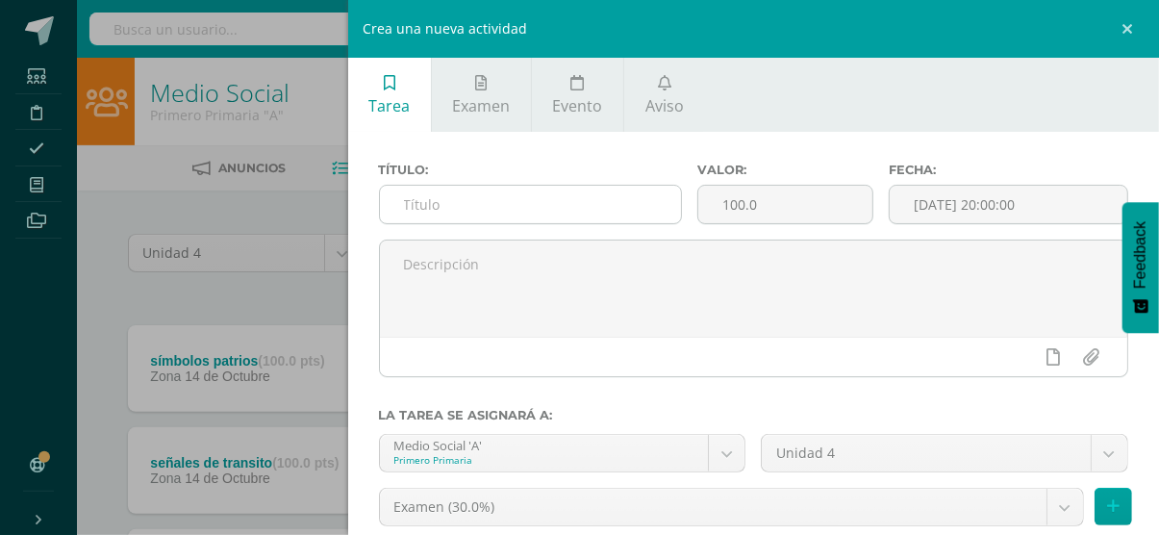
click at [546, 200] on input "text" at bounding box center [530, 205] width 301 height 38
click at [99, 220] on div "Crea una nueva actividad Tarea Examen Evento Aviso Título: Valor: 100.0 Fecha: …" at bounding box center [579, 267] width 1159 height 535
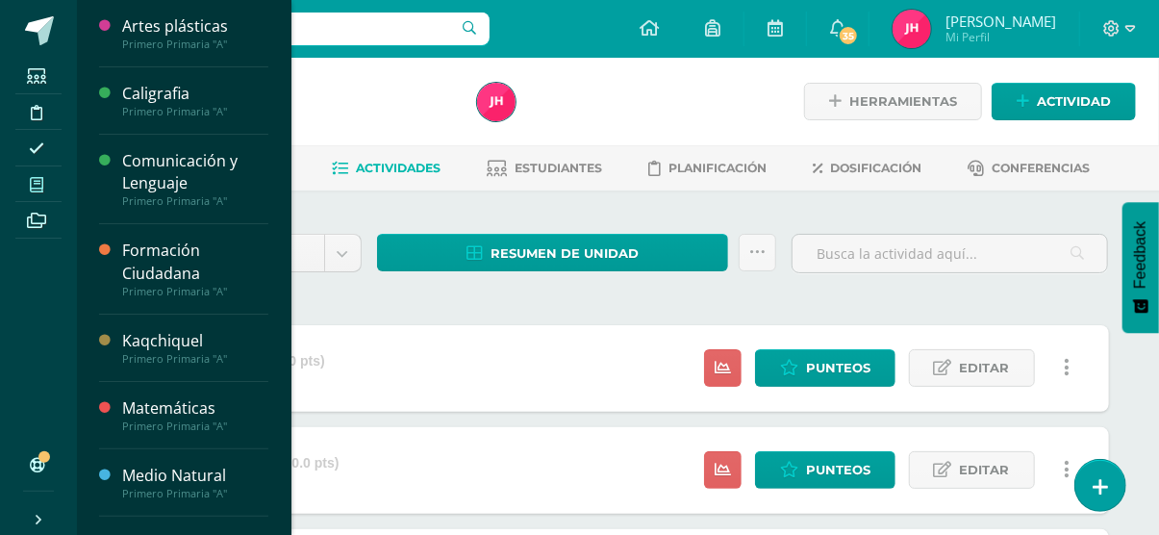
click at [54, 179] on span at bounding box center [36, 184] width 43 height 26
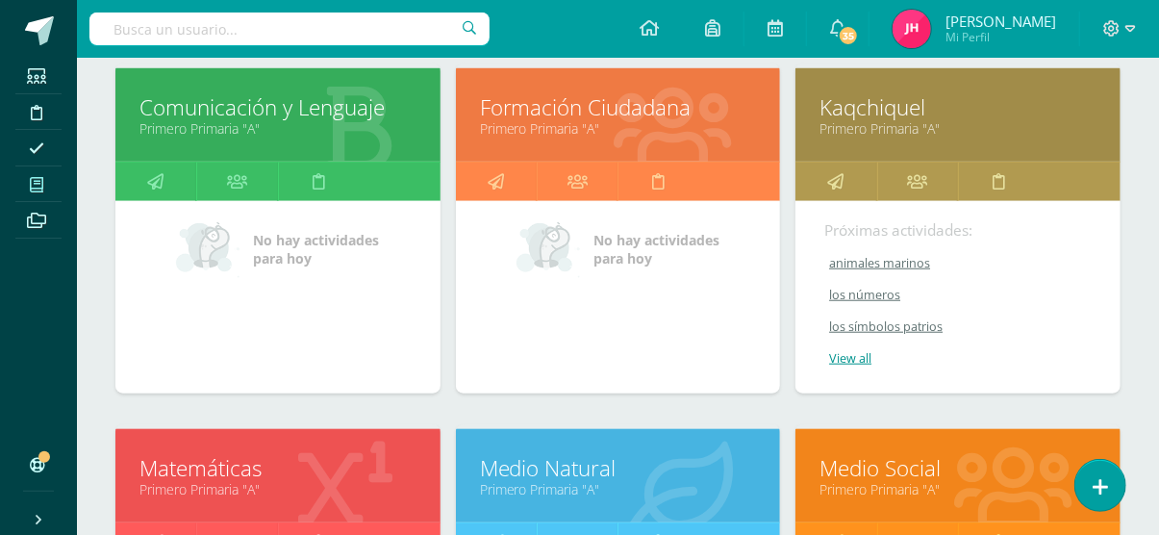
scroll to position [644, 0]
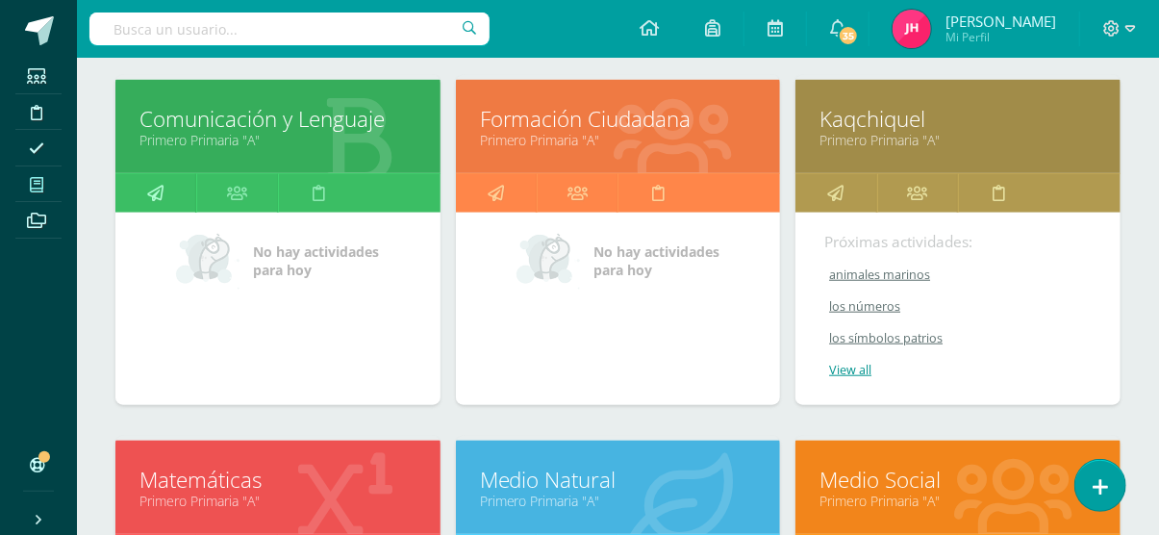
click at [165, 185] on link at bounding box center [155, 193] width 81 height 38
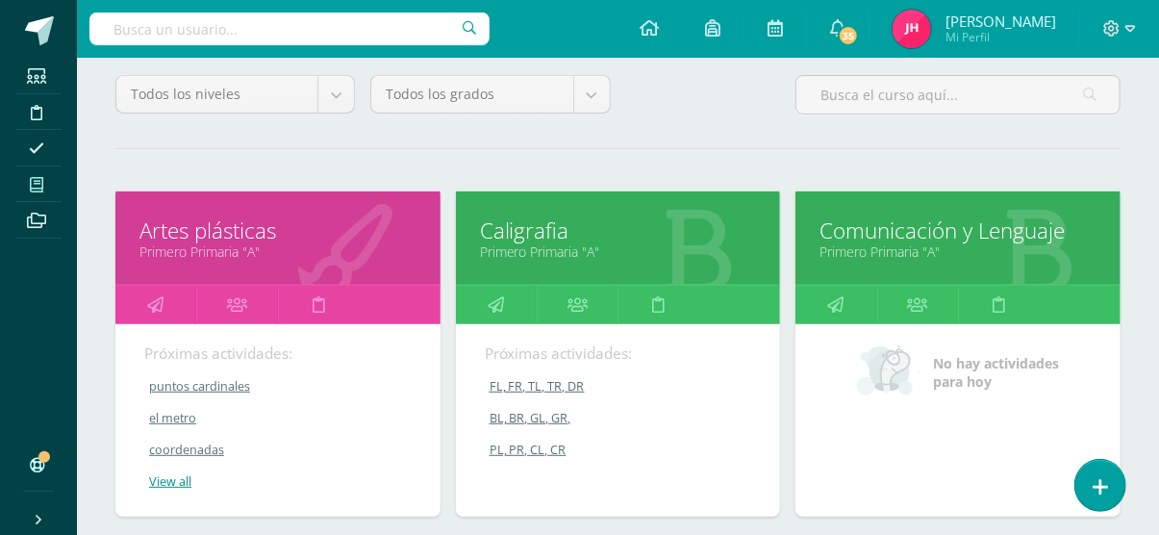
scroll to position [166, 0]
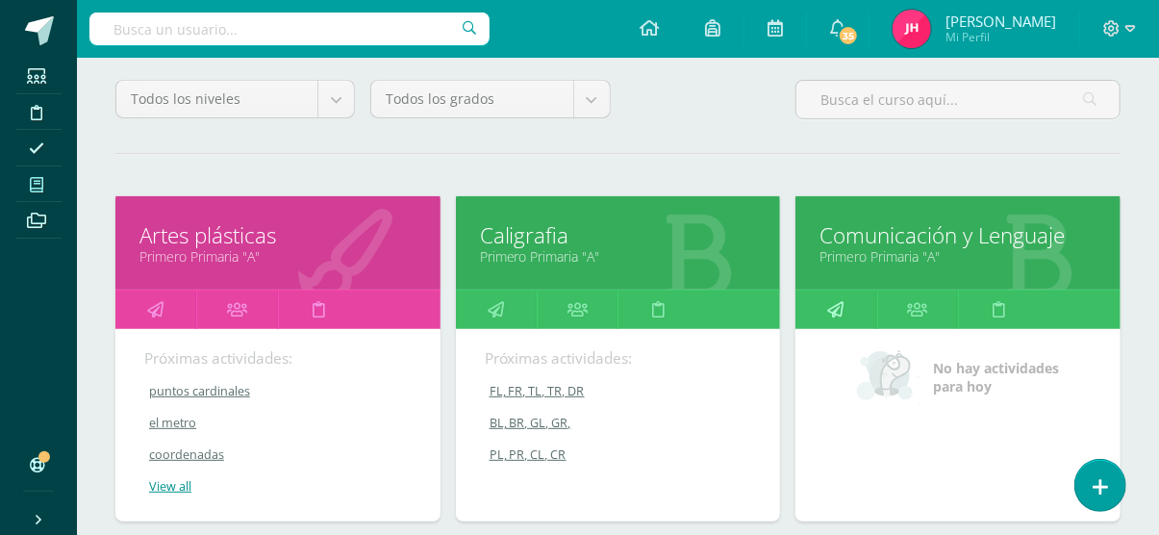
click at [831, 304] on icon at bounding box center [836, 310] width 16 height 38
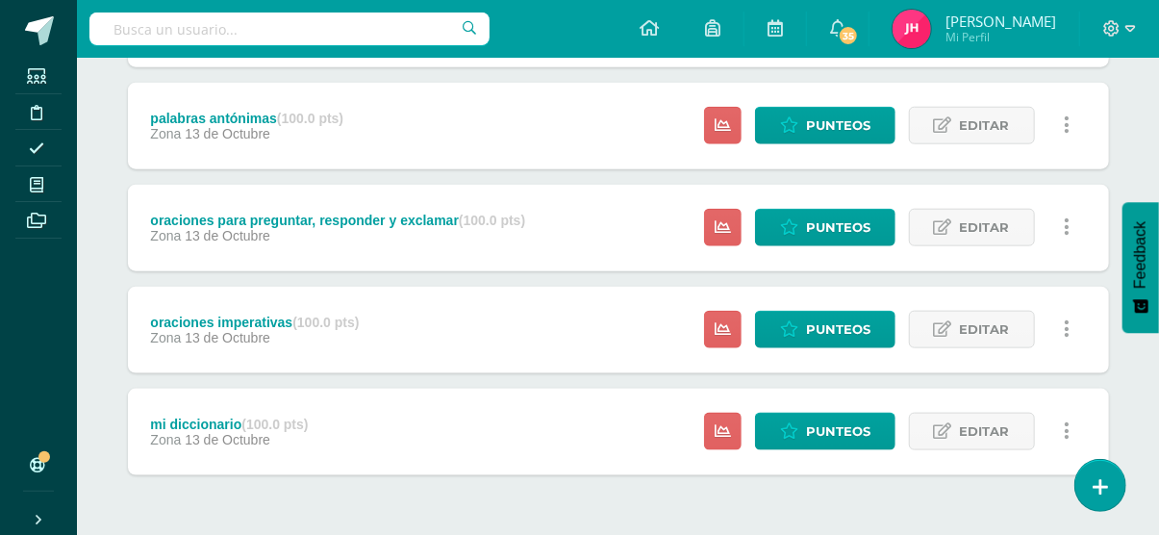
scroll to position [916, 0]
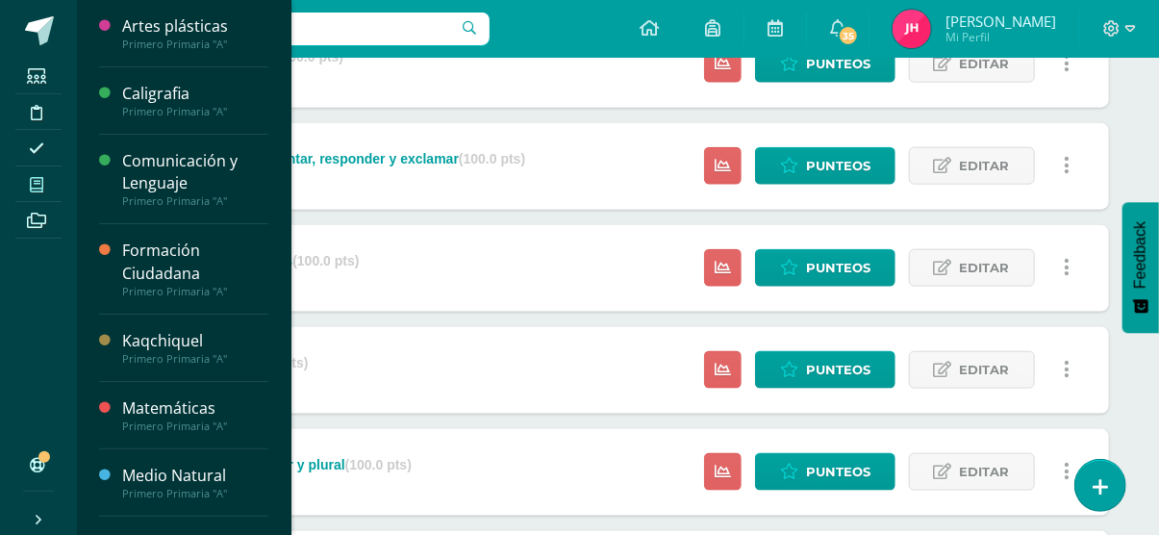
click at [18, 171] on span at bounding box center [36, 184] width 43 height 26
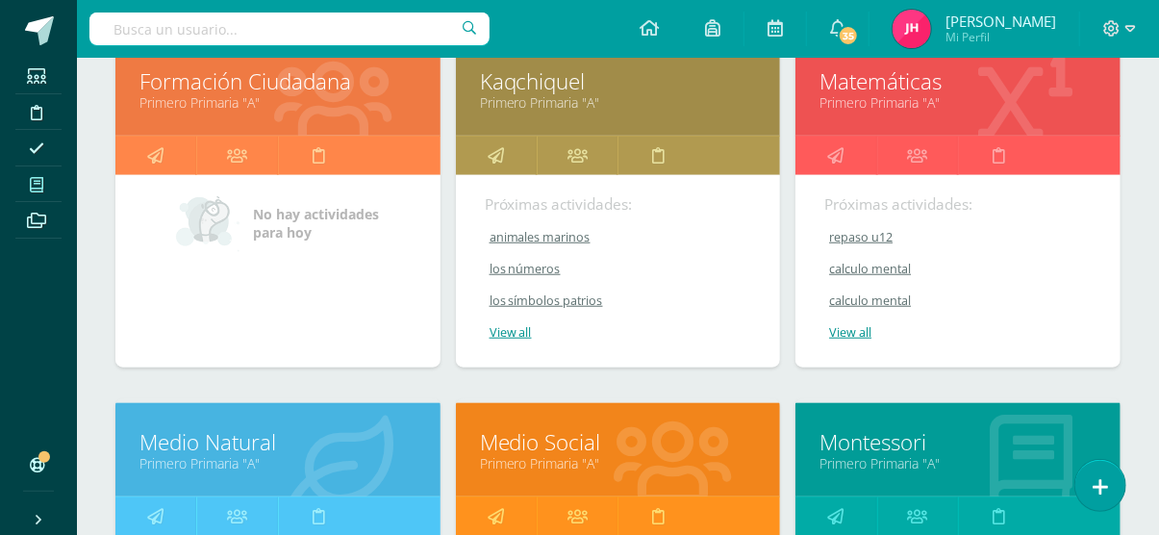
scroll to position [692, 0]
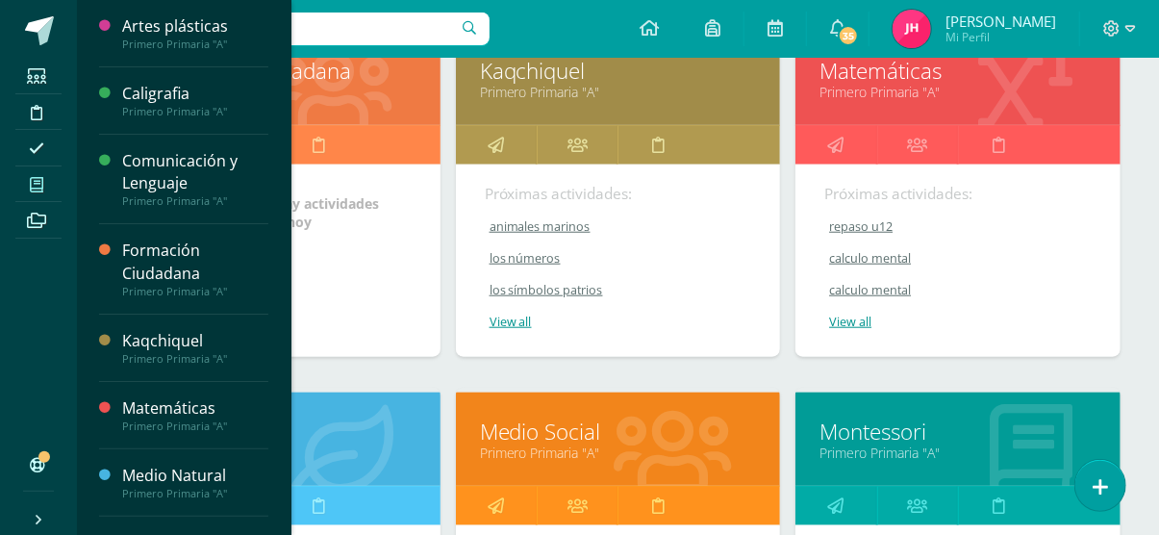
click at [346, 208] on span "No hay actividades para [DATE]" at bounding box center [316, 212] width 126 height 37
click at [346, 208] on span "No hay actividades para hoy" at bounding box center [316, 212] width 126 height 37
drag, startPoint x: 346, startPoint y: 208, endPoint x: 318, endPoint y: 145, distance: 68.5
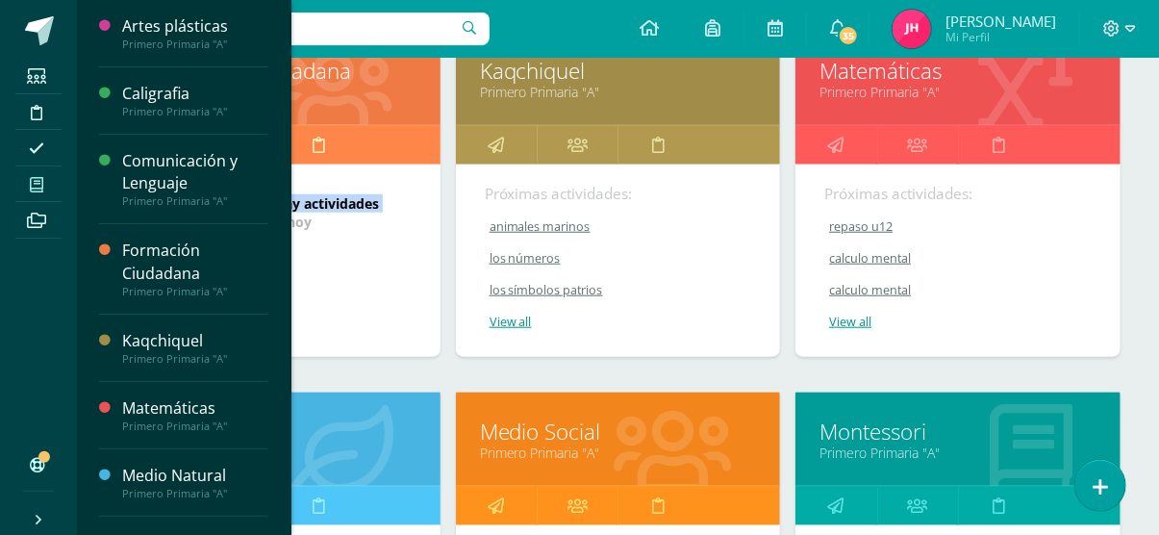
click at [318, 145] on div "Formación Ciudadana Primero Primaria "A" No hay actividades para hoy" at bounding box center [277, 192] width 325 height 330
click at [20, 316] on ul "Estudiantes Disciplina Asistencia Mis cursos Archivos" at bounding box center [38, 248] width 77 height 381
click at [358, 282] on div "No hay actividades para hoy" at bounding box center [277, 260] width 325 height 192
click at [368, 104] on icon at bounding box center [333, 91] width 118 height 94
click at [310, 68] on link "Formación Ciudadana" at bounding box center [277, 71] width 277 height 30
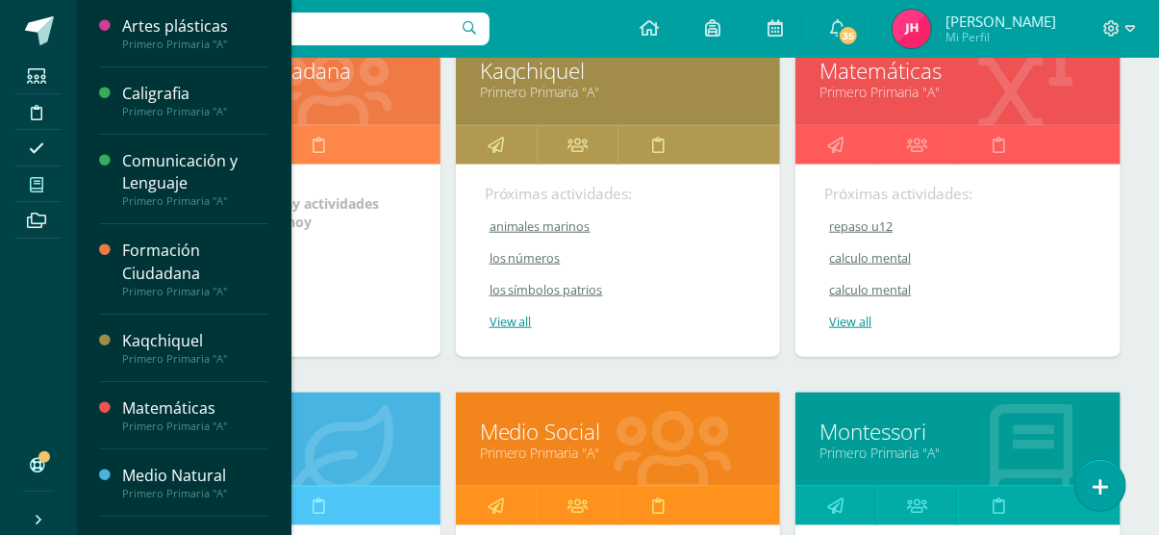
click at [310, 68] on link "Formación Ciudadana" at bounding box center [277, 71] width 277 height 30
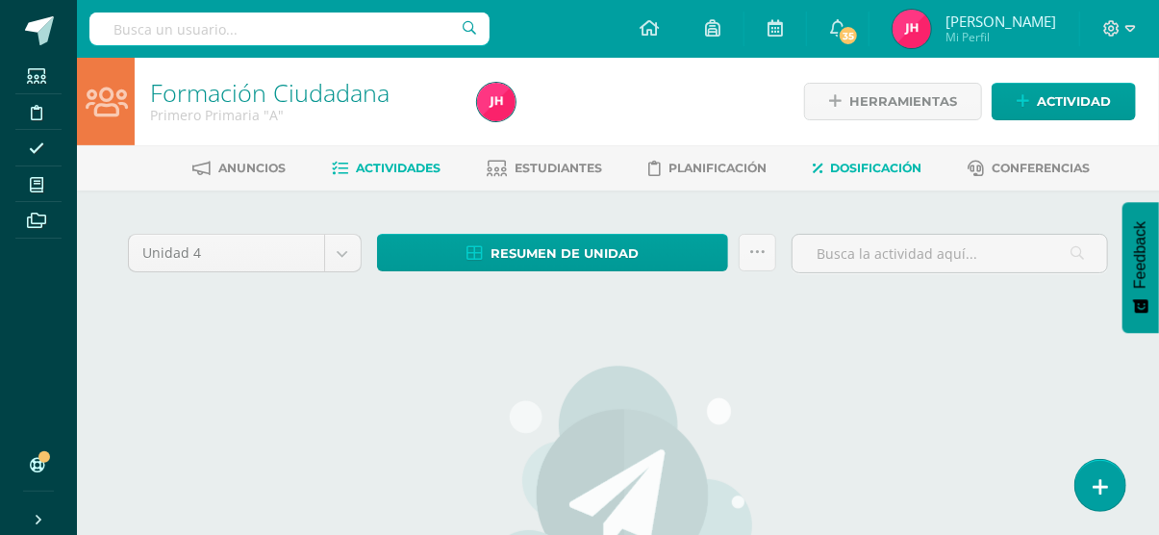
click at [838, 165] on span "Dosificación" at bounding box center [875, 168] width 91 height 14
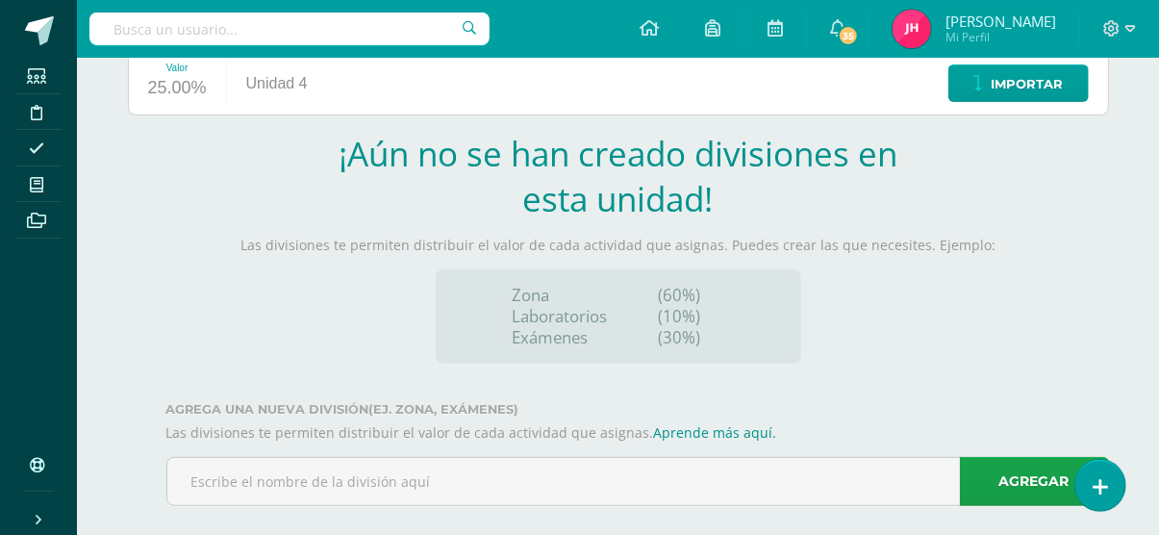
scroll to position [277, 0]
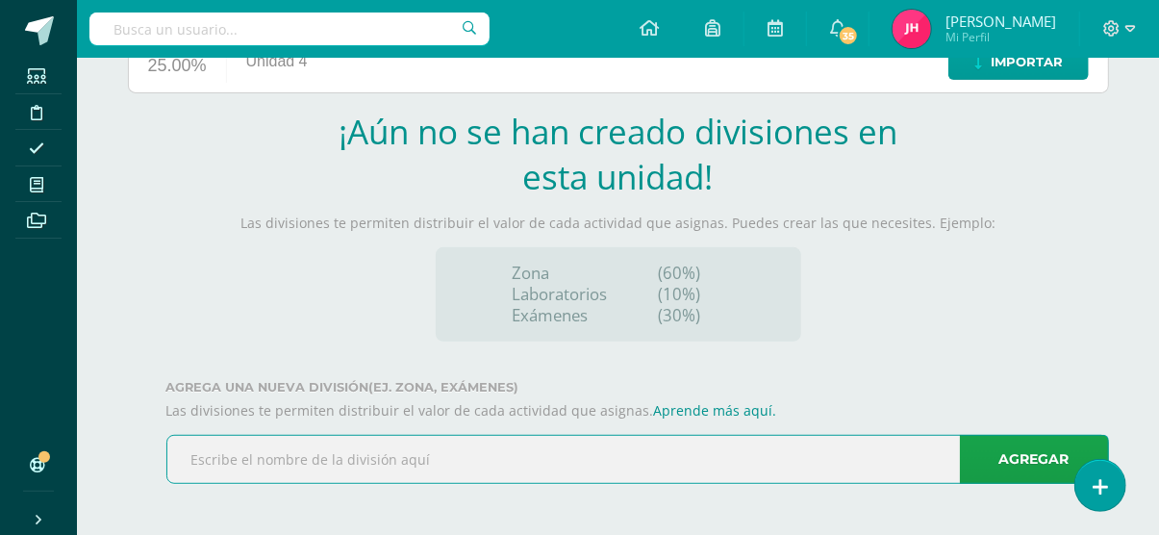
click at [741, 462] on input "text" at bounding box center [637, 459] width 941 height 47
type input "zona"
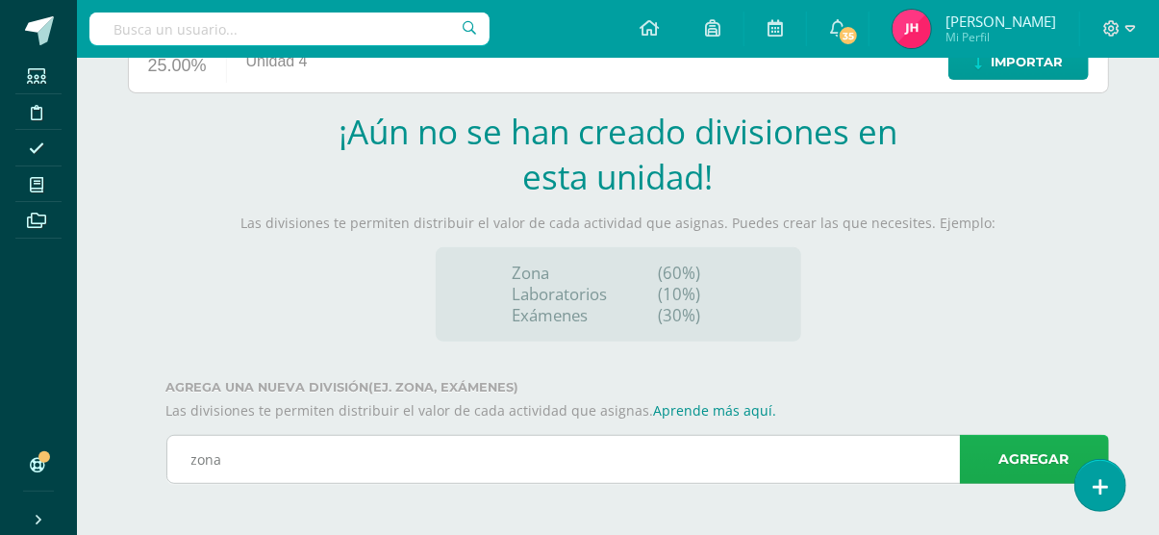
click at [1049, 455] on link "Agregar" at bounding box center [1034, 459] width 149 height 49
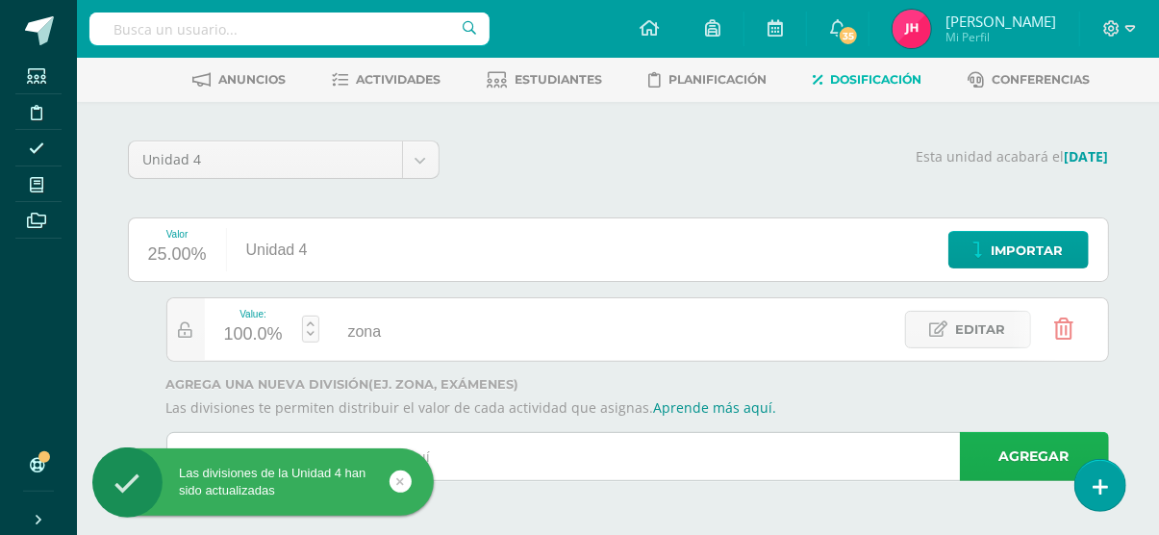
scroll to position [88, 0]
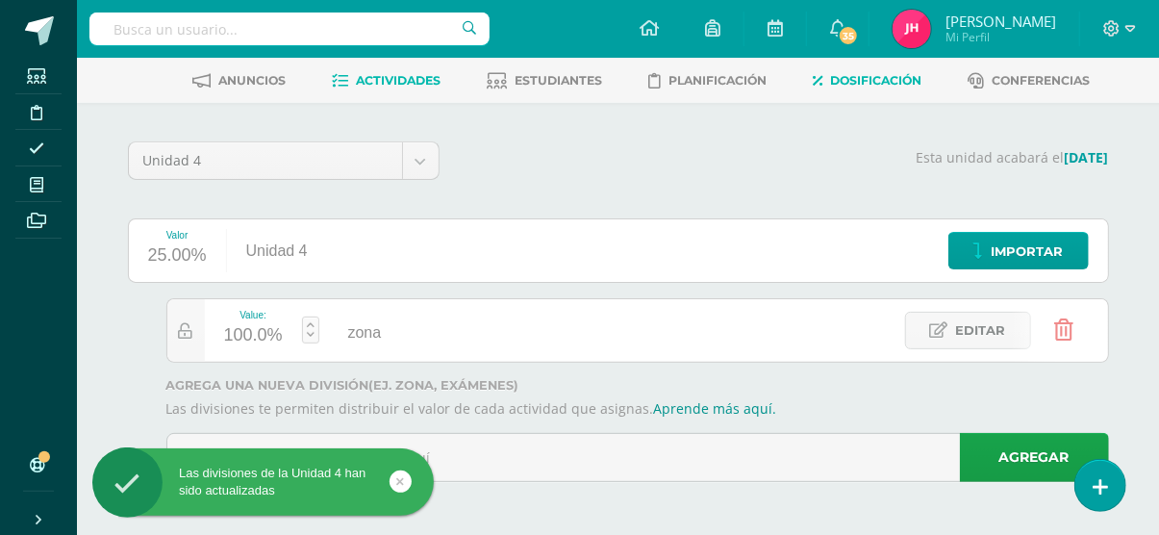
click at [388, 73] on span "Actividades" at bounding box center [398, 80] width 85 height 14
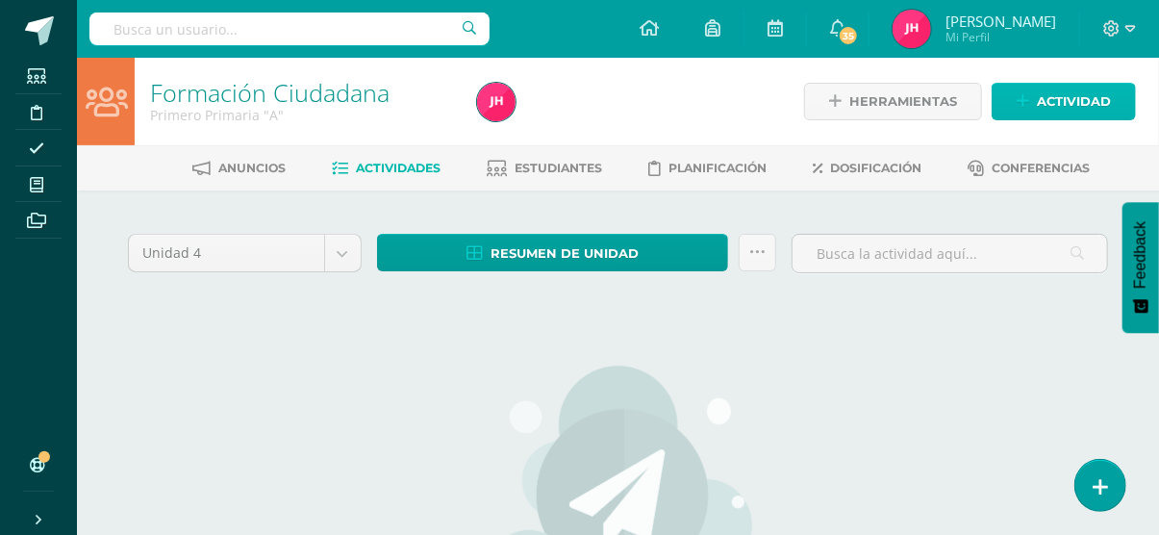
click at [1051, 106] on span "Actividad" at bounding box center [1074, 102] width 74 height 36
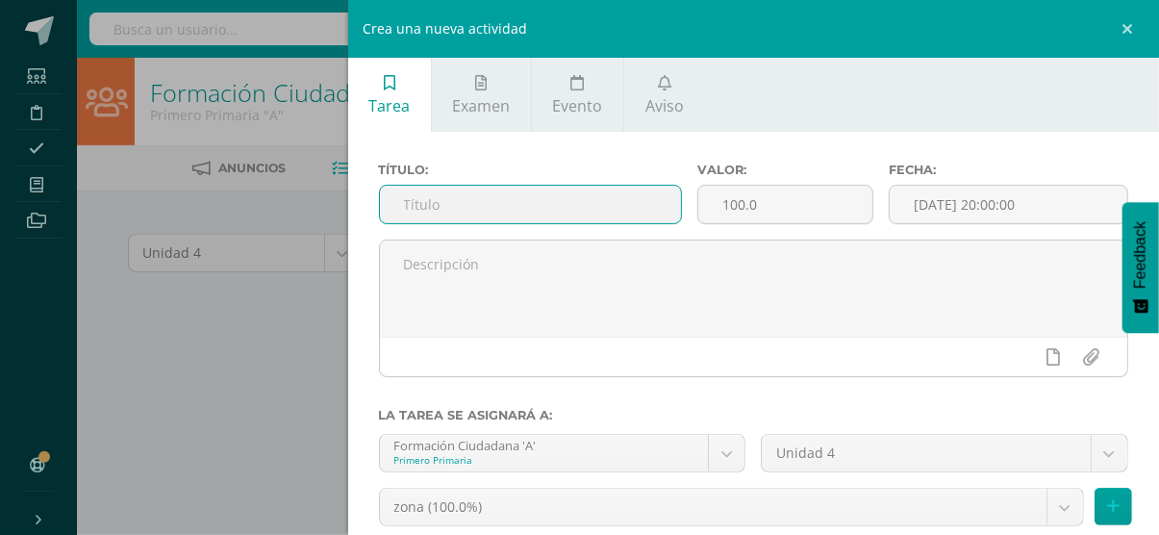
click at [424, 196] on input "text" at bounding box center [530, 205] width 301 height 38
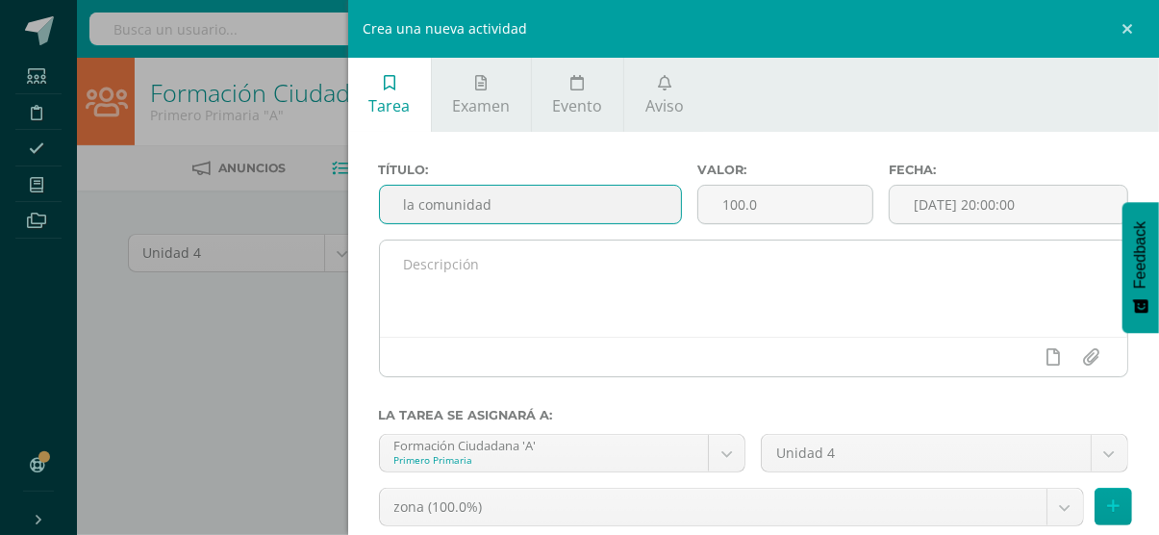
type input "la comunidad"
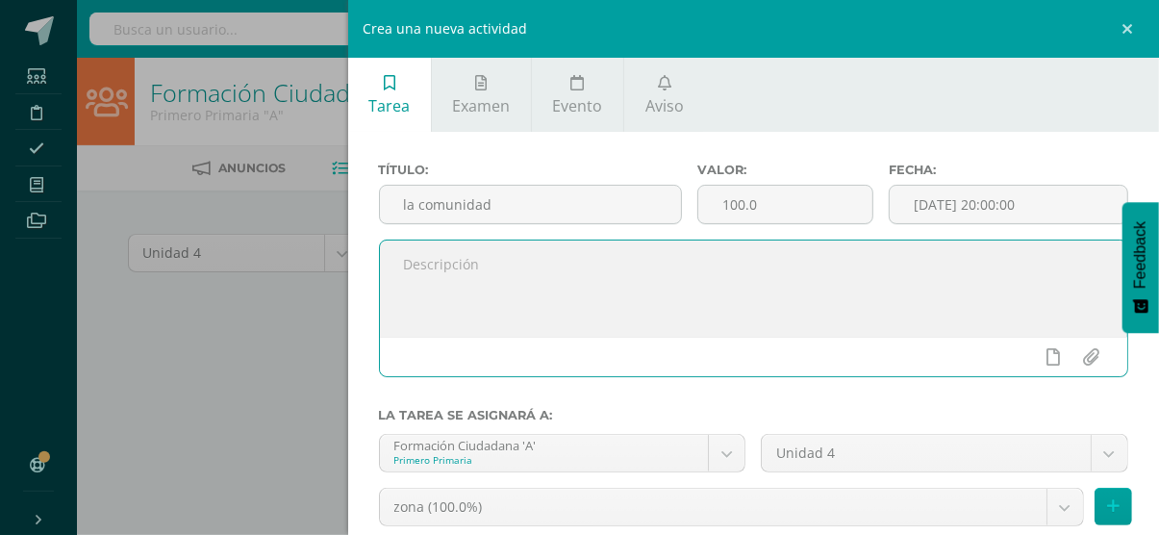
click at [463, 278] on textarea at bounding box center [754, 288] width 748 height 96
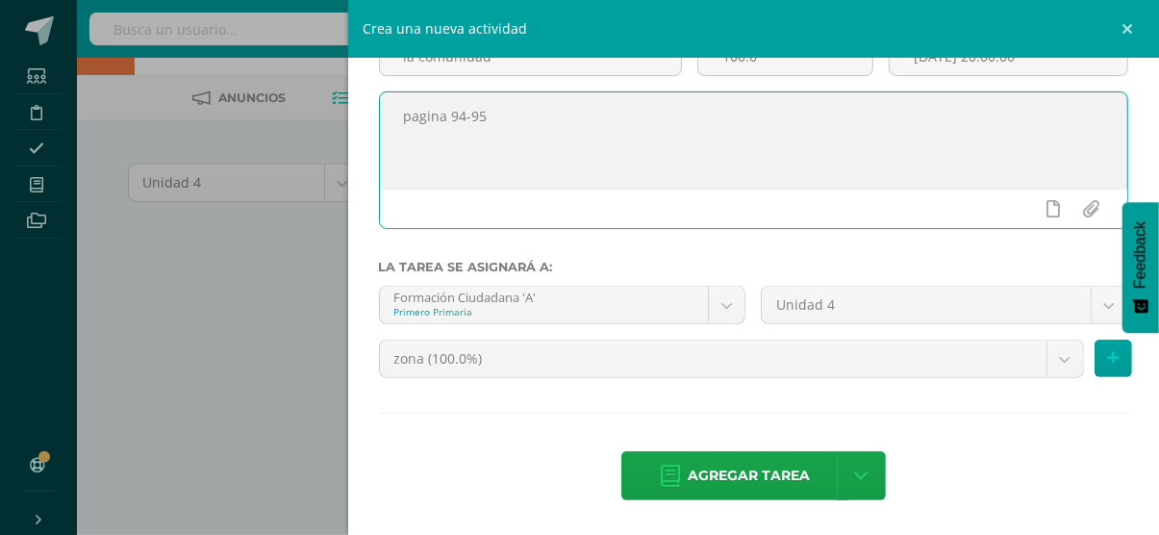
scroll to position [72, 0]
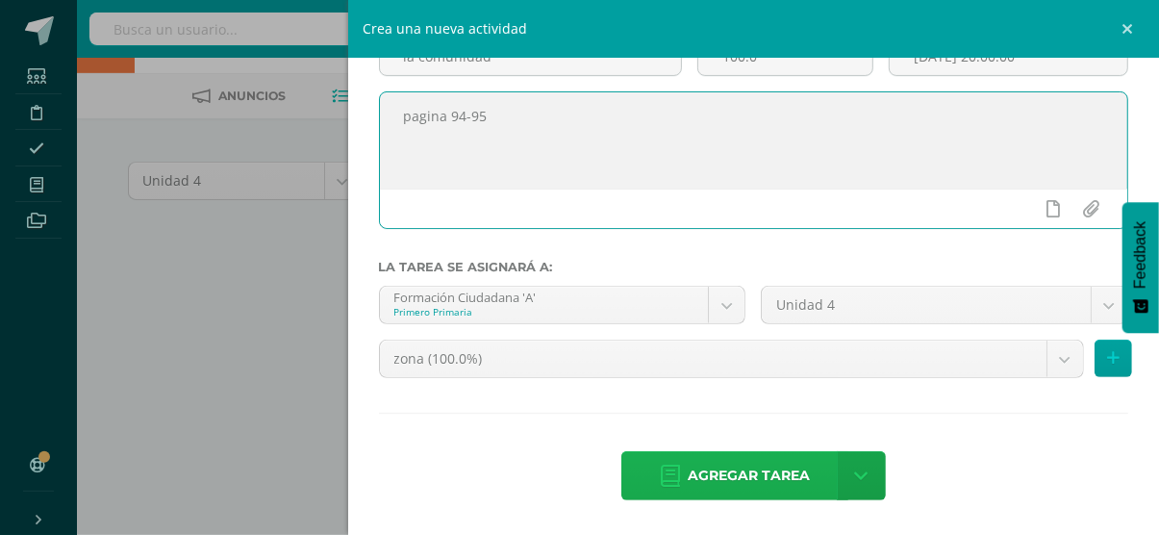
type textarea "pagina 94-95"
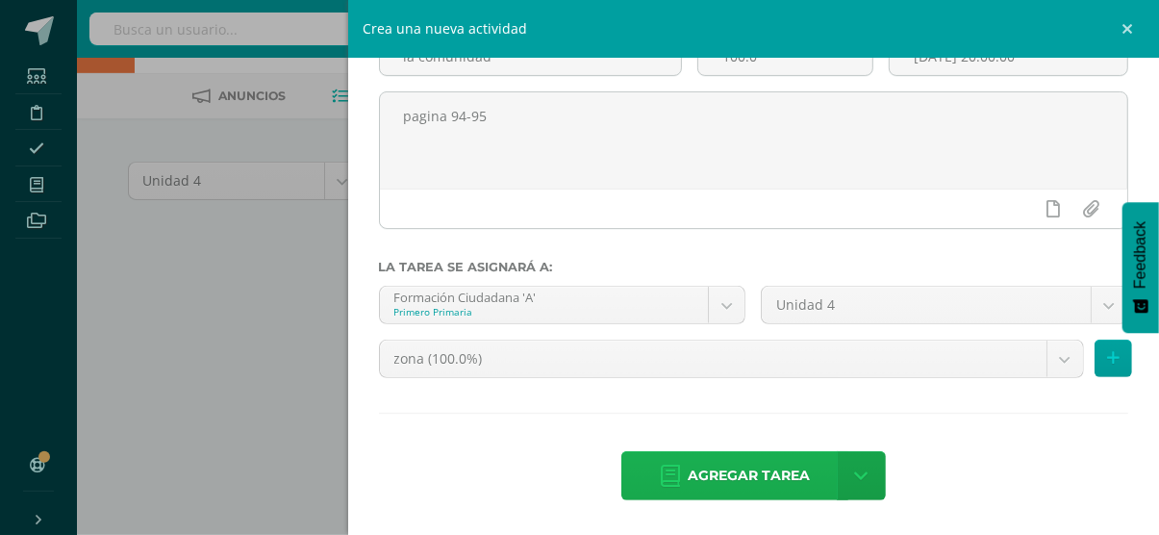
click at [716, 465] on span "Agregar tarea" at bounding box center [749, 475] width 122 height 47
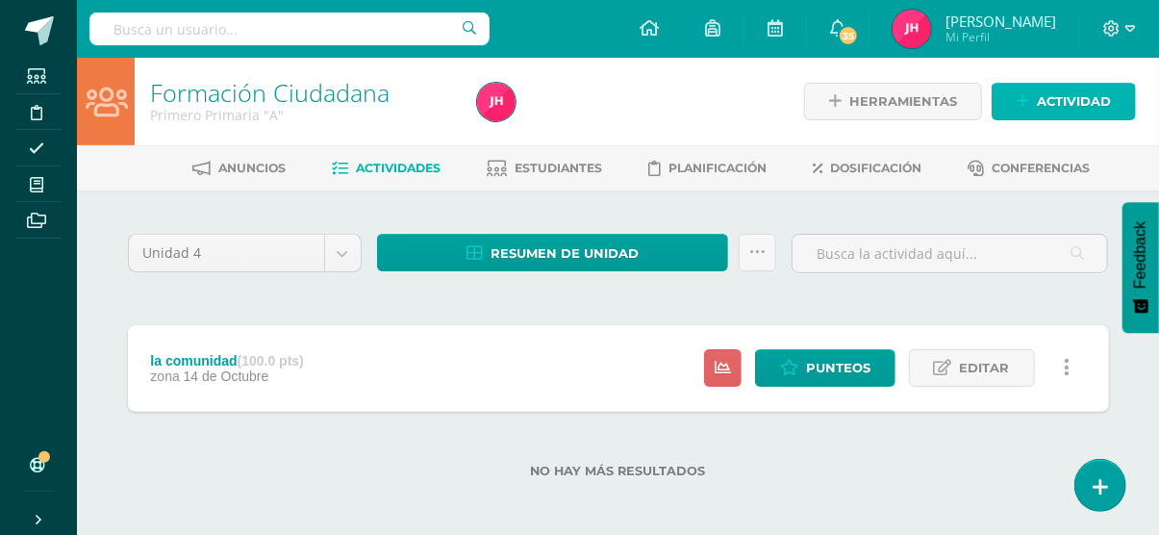
click at [1013, 90] on link "Actividad" at bounding box center [1064, 102] width 144 height 38
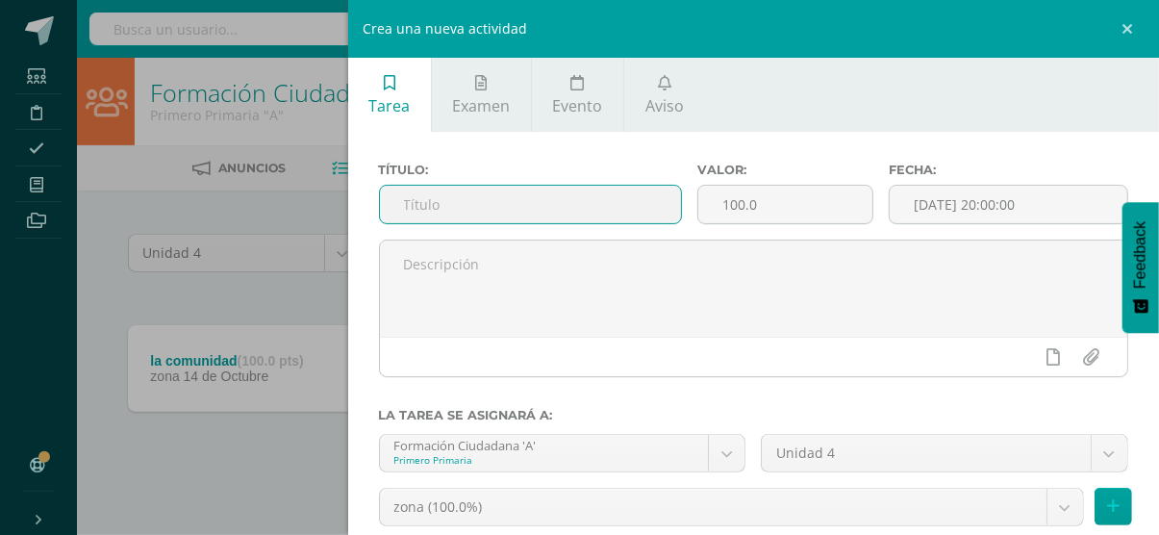
click at [614, 194] on input "text" at bounding box center [530, 205] width 301 height 38
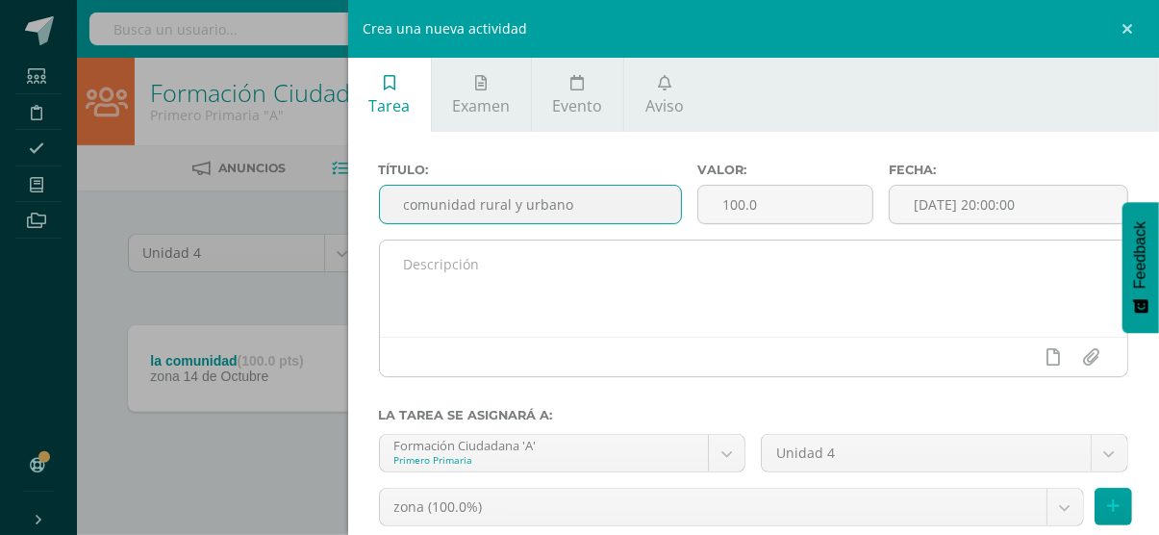
type input "comunidad rural y urbano"
click at [533, 334] on textarea at bounding box center [754, 288] width 748 height 96
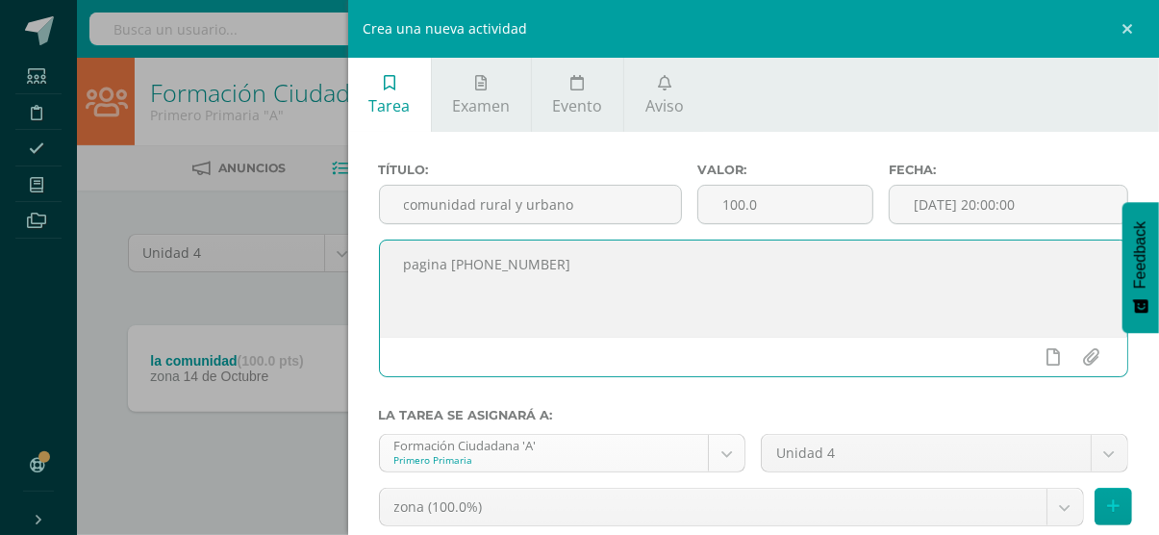
scroll to position [149, 0]
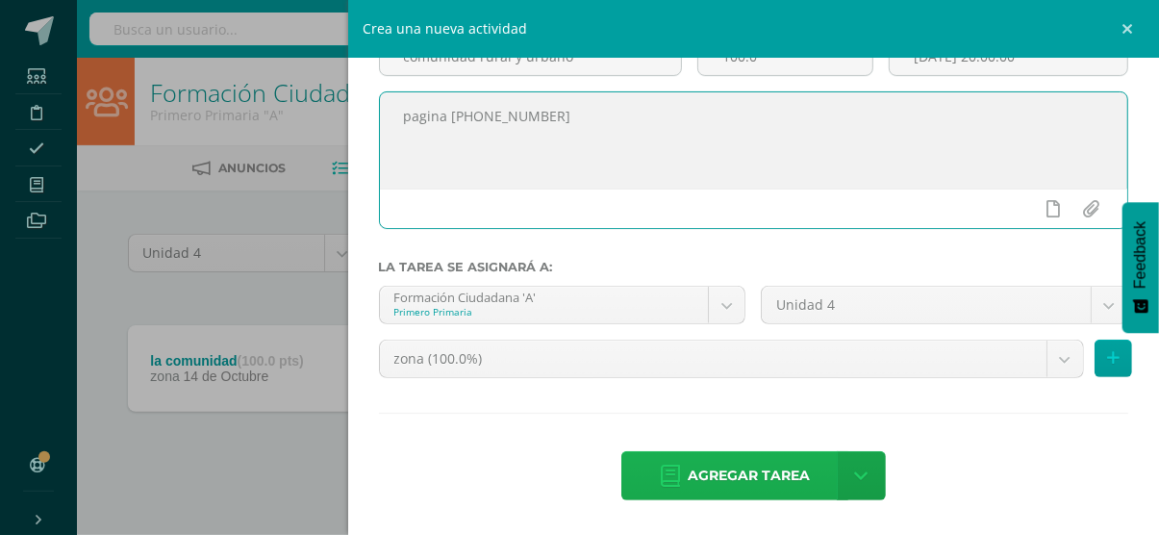
type textarea "pagina [PHONE_NUMBER]"
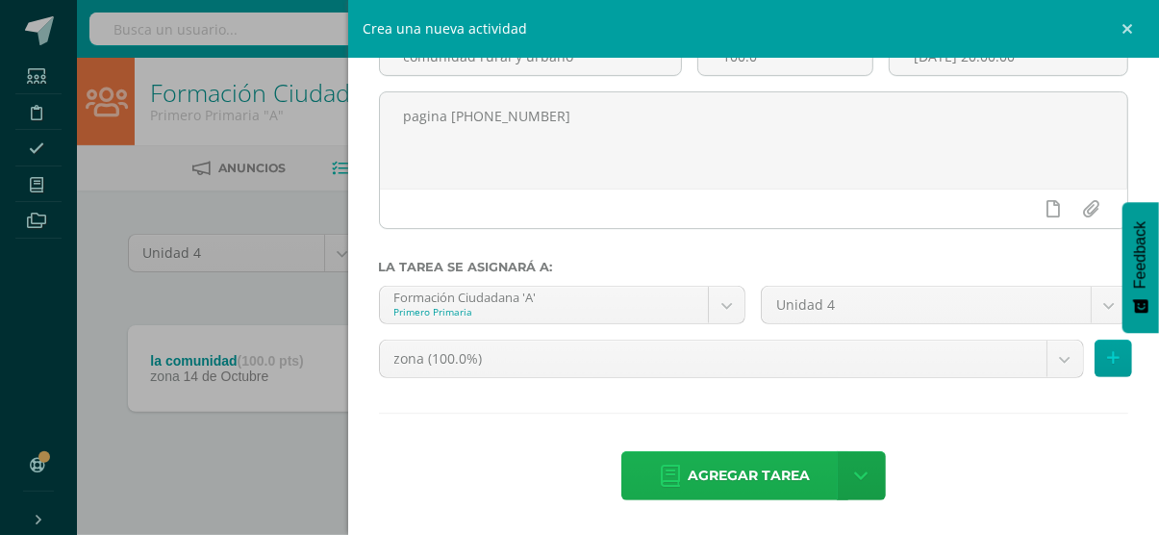
click at [665, 467] on icon at bounding box center [670, 476] width 19 height 21
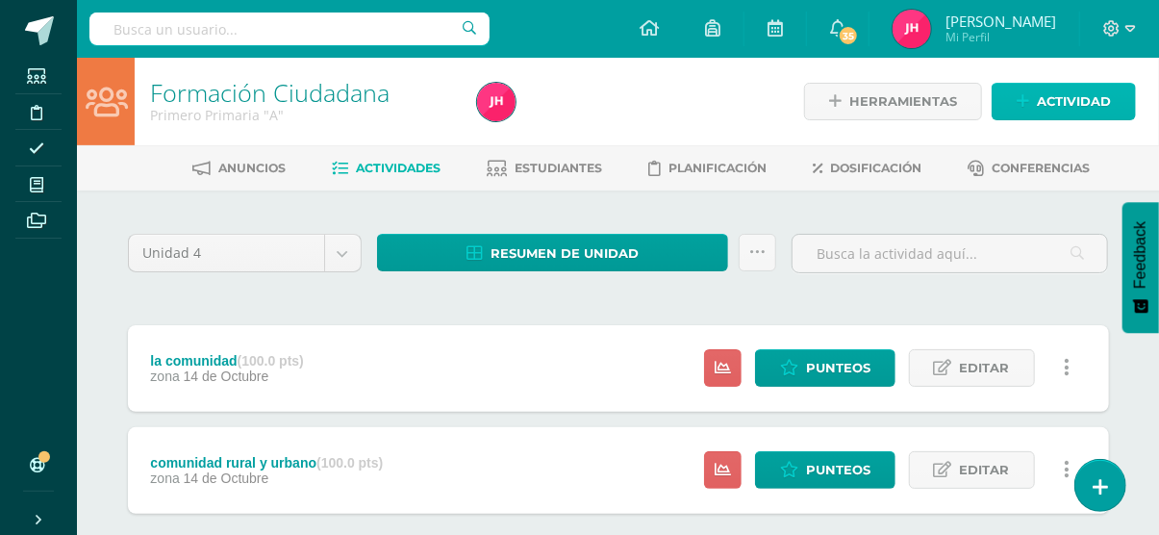
click at [1044, 99] on span "Actividad" at bounding box center [1074, 102] width 74 height 36
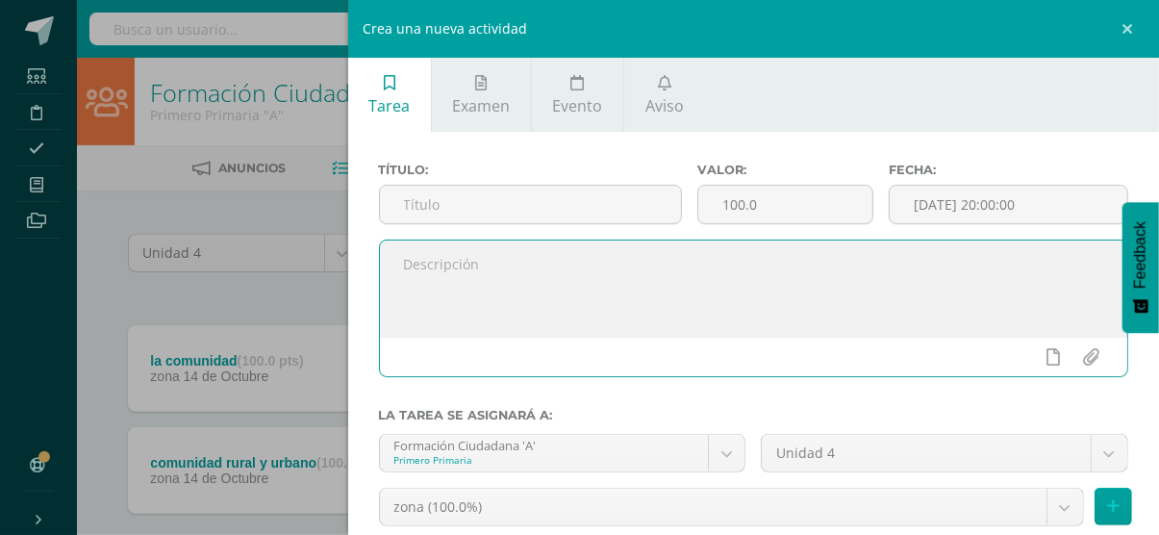
click at [569, 241] on textarea at bounding box center [754, 288] width 748 height 96
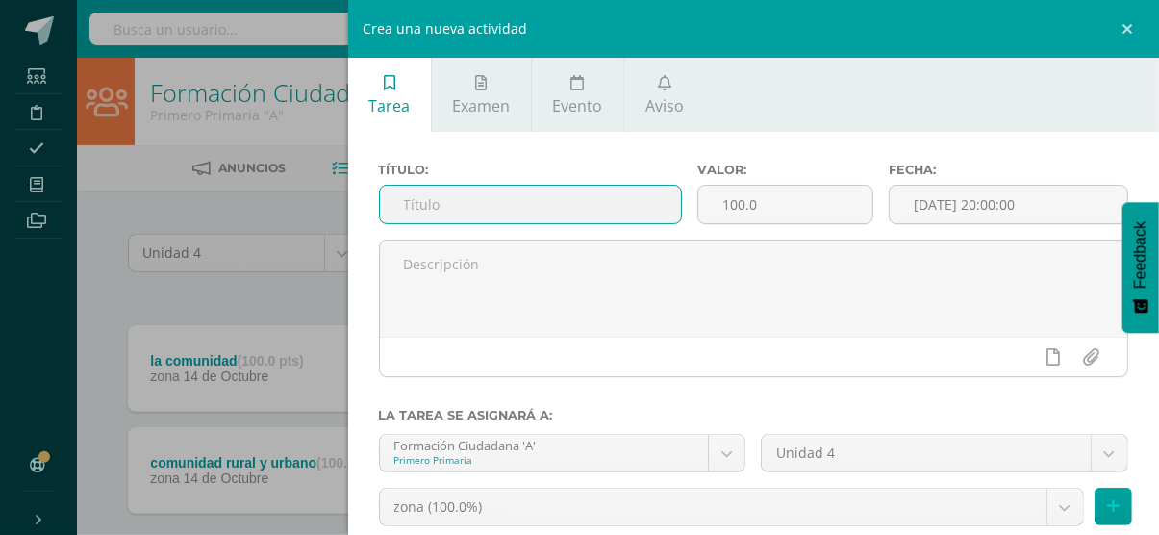
click at [547, 211] on input "text" at bounding box center [530, 205] width 301 height 38
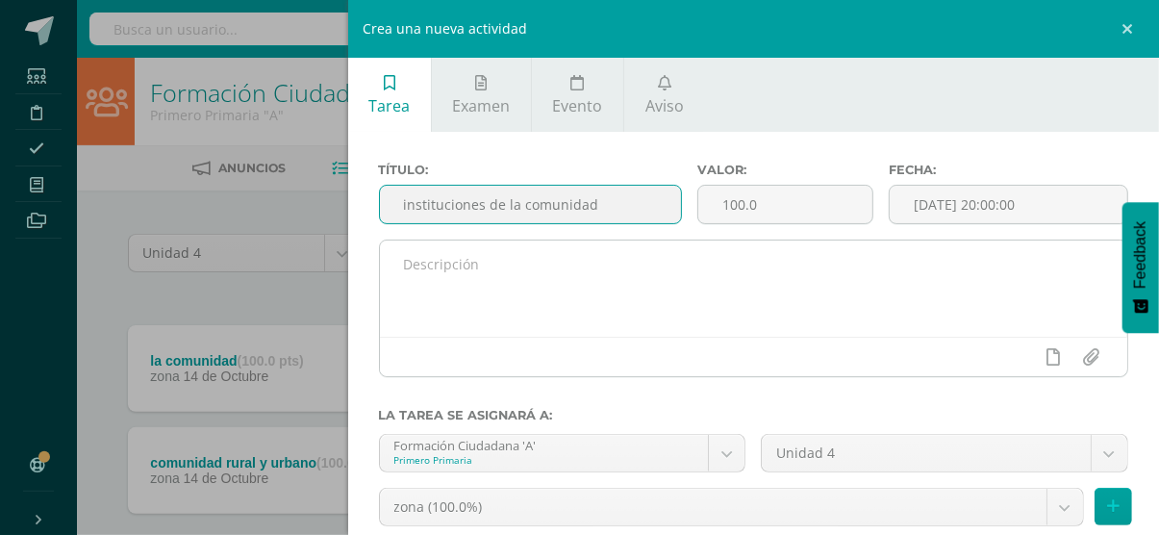
type input "instituciones de la comunidad"
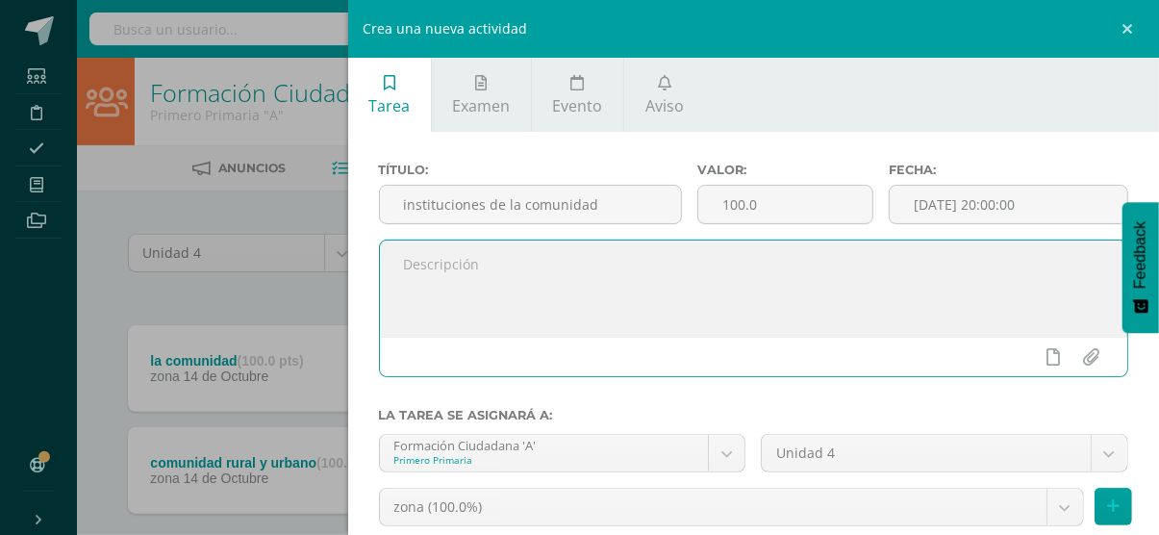
click at [520, 280] on textarea at bounding box center [754, 288] width 748 height 96
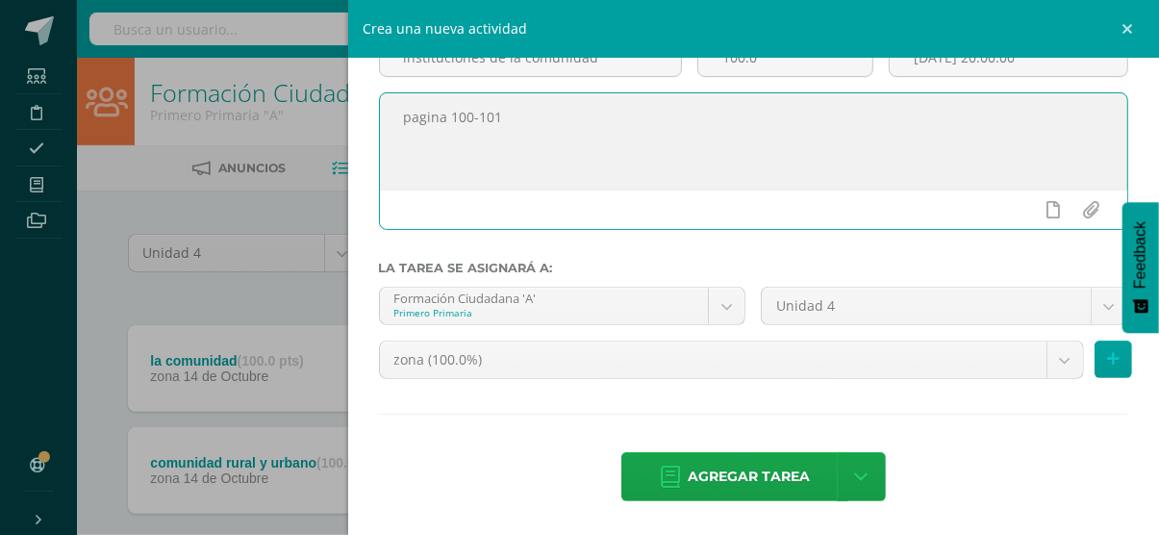
scroll to position [148, 0]
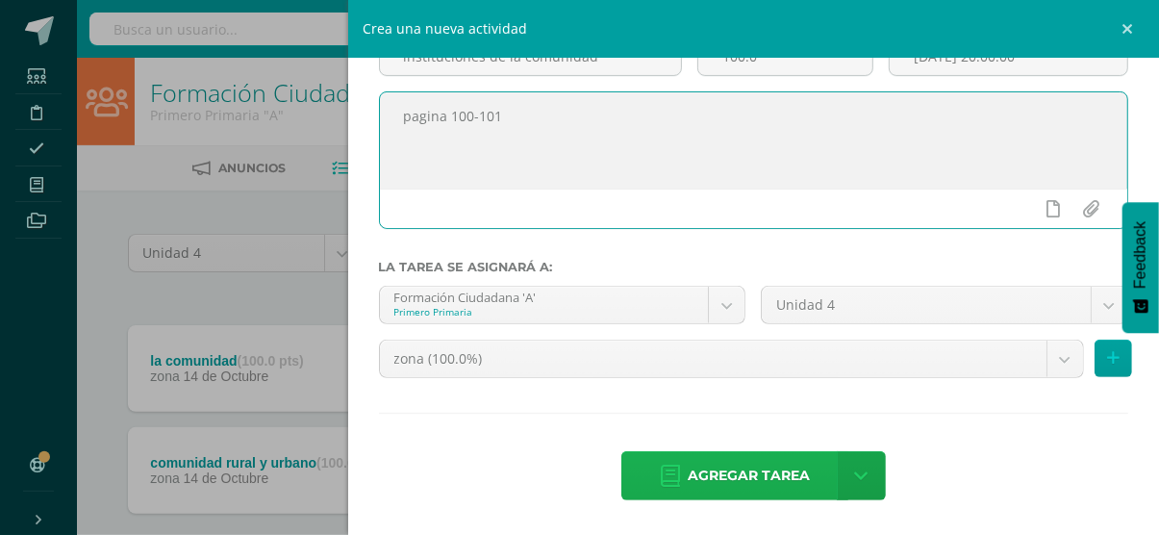
type textarea "pagina 100-101"
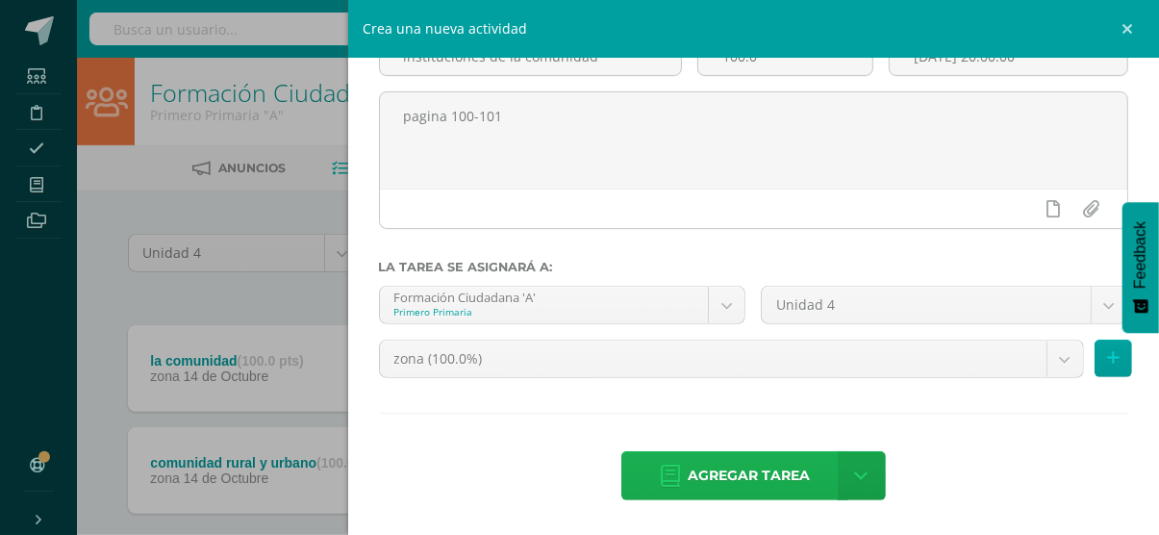
click at [708, 454] on span "Agregar tarea" at bounding box center [749, 475] width 122 height 47
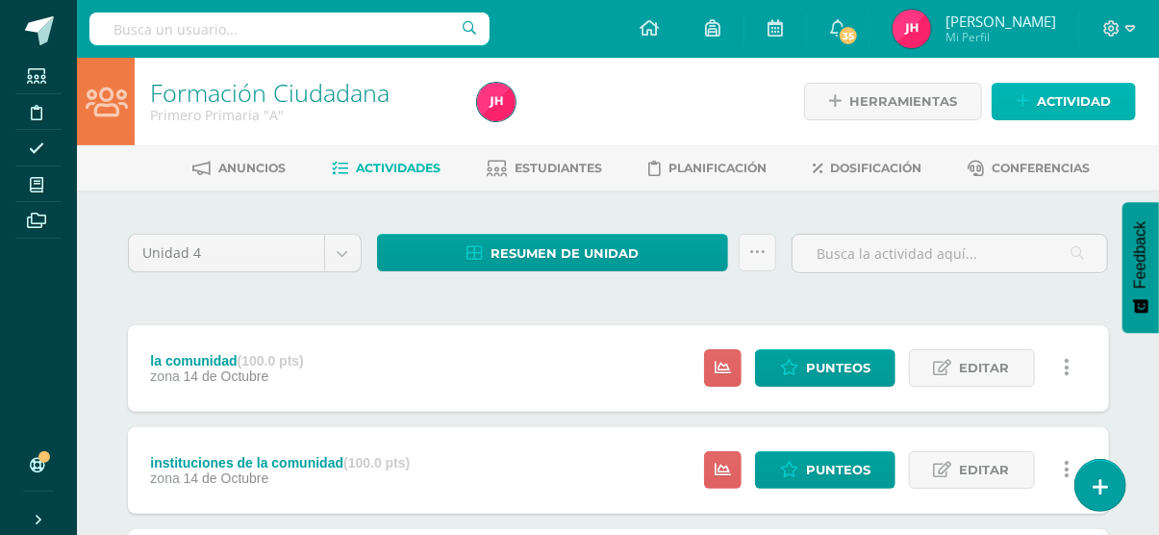
click at [1039, 102] on span "Actividad" at bounding box center [1074, 102] width 74 height 36
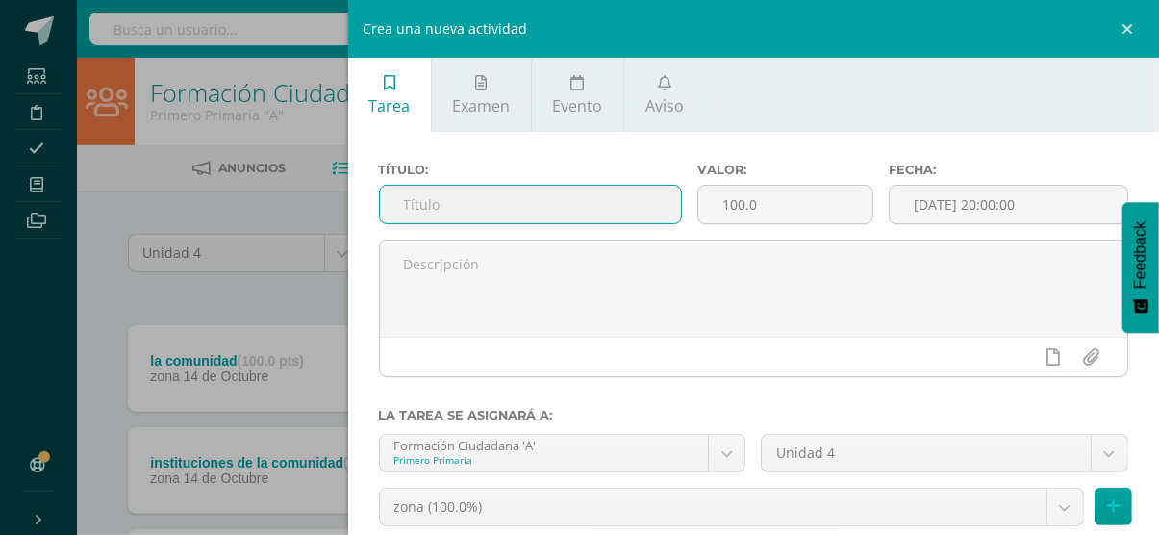
click at [577, 205] on input "text" at bounding box center [530, 205] width 301 height 38
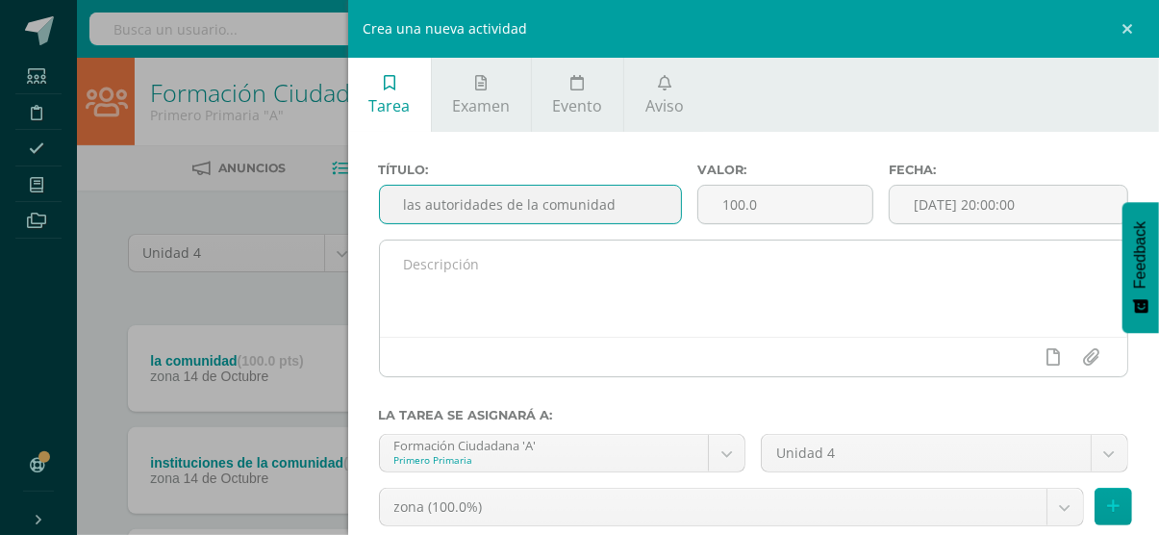
type input "las autoridades de la comunidad"
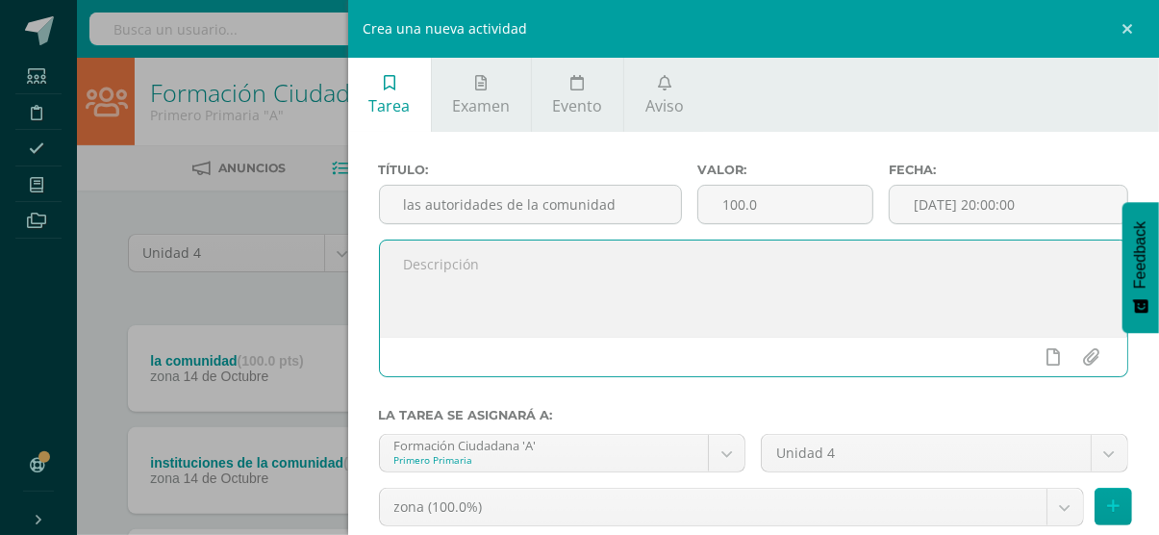
click at [563, 289] on textarea at bounding box center [754, 288] width 748 height 96
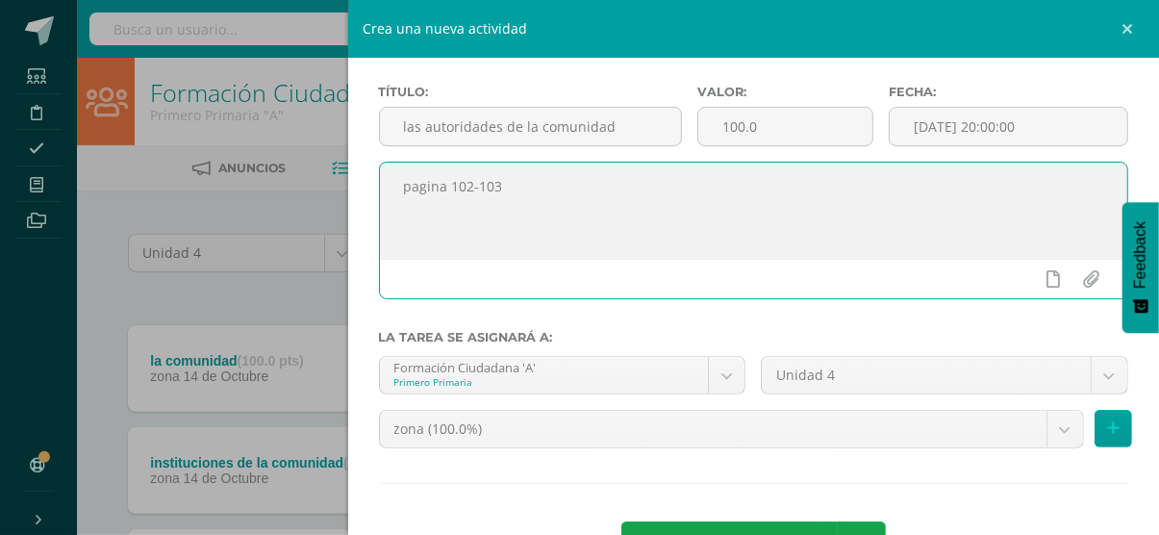
scroll to position [149, 0]
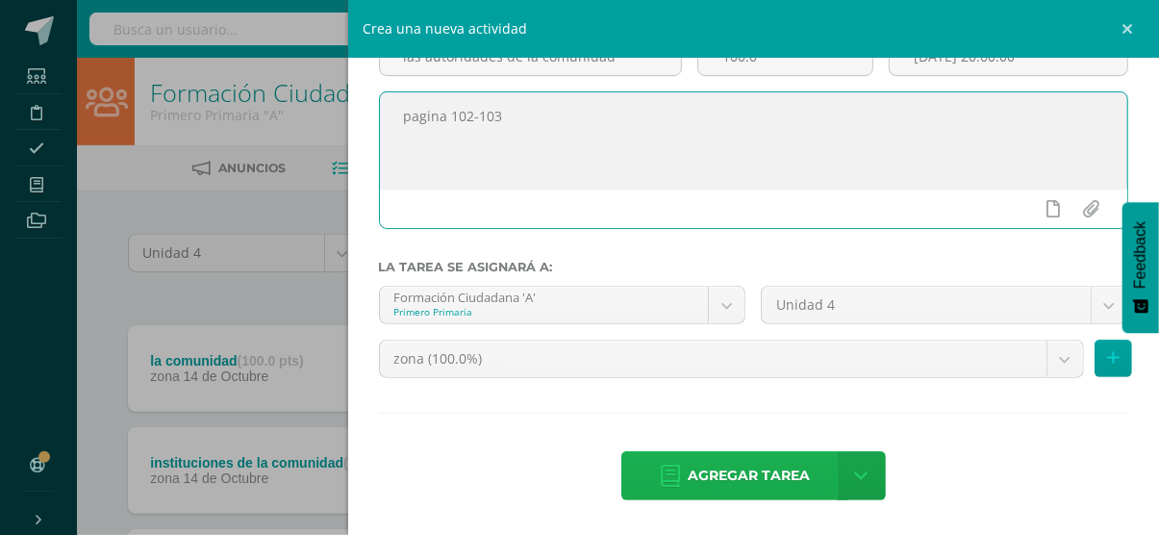
type textarea "pagina 102-103"
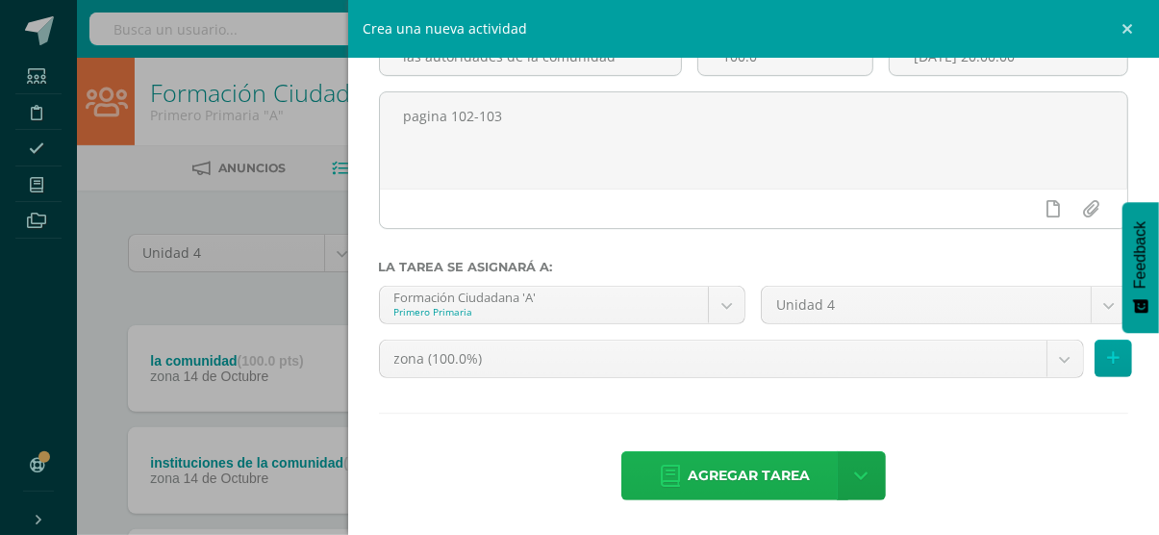
click at [728, 457] on span "Agregar tarea" at bounding box center [749, 475] width 122 height 47
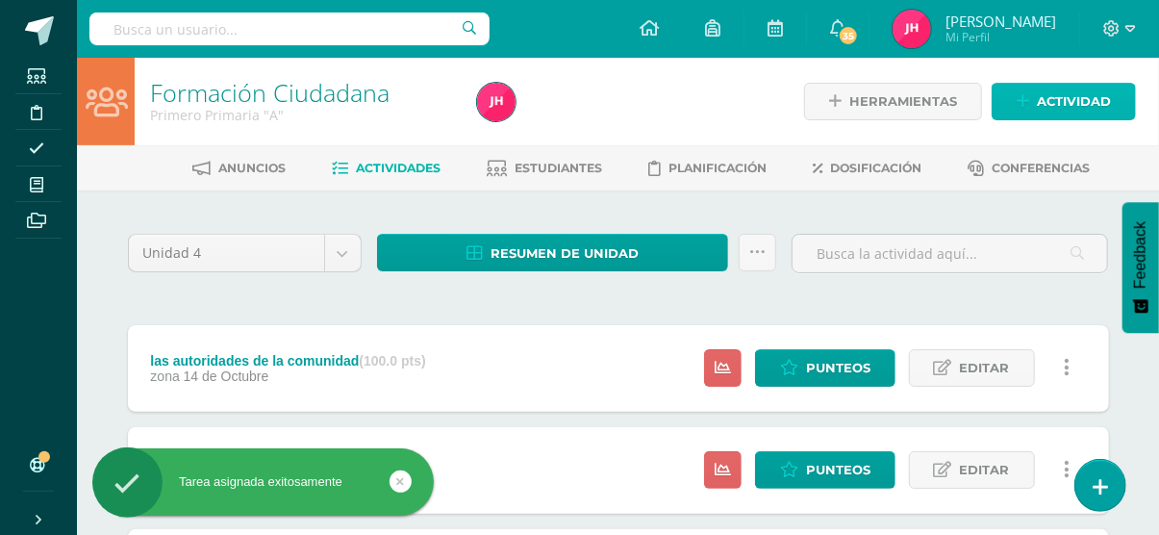
click at [1067, 96] on span "Actividad" at bounding box center [1074, 102] width 74 height 36
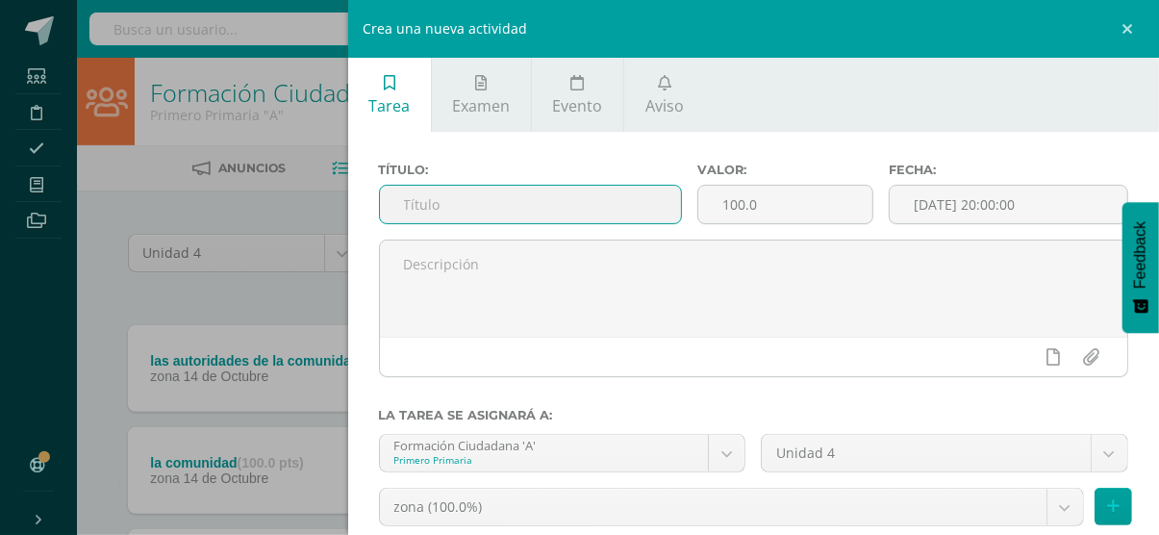
click at [490, 215] on input "text" at bounding box center [530, 205] width 301 height 38
click at [518, 202] on input "los servidores publicos" at bounding box center [530, 205] width 301 height 38
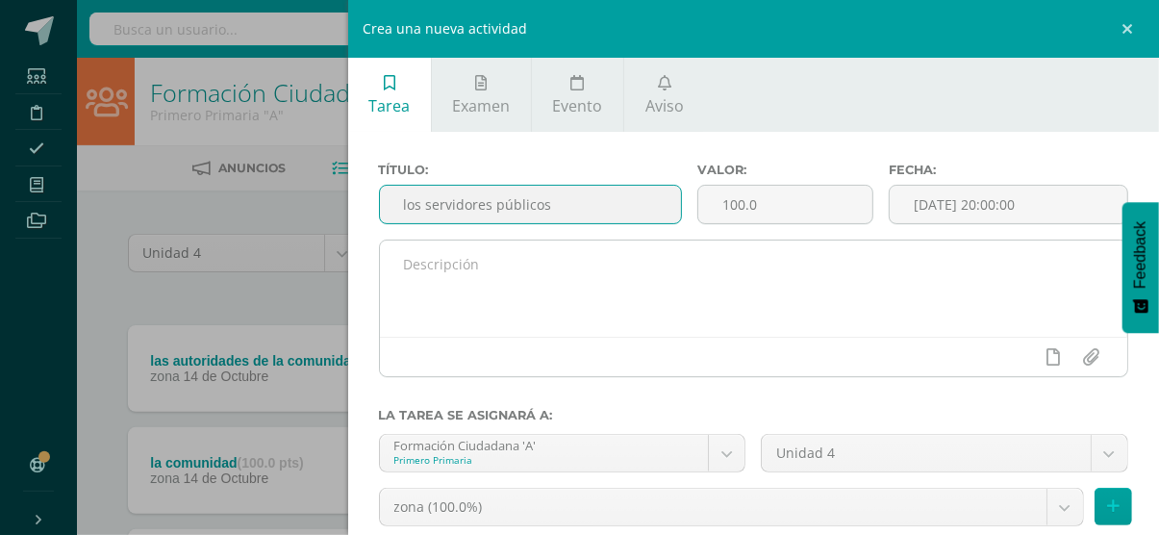
type input "los servidores públicos"
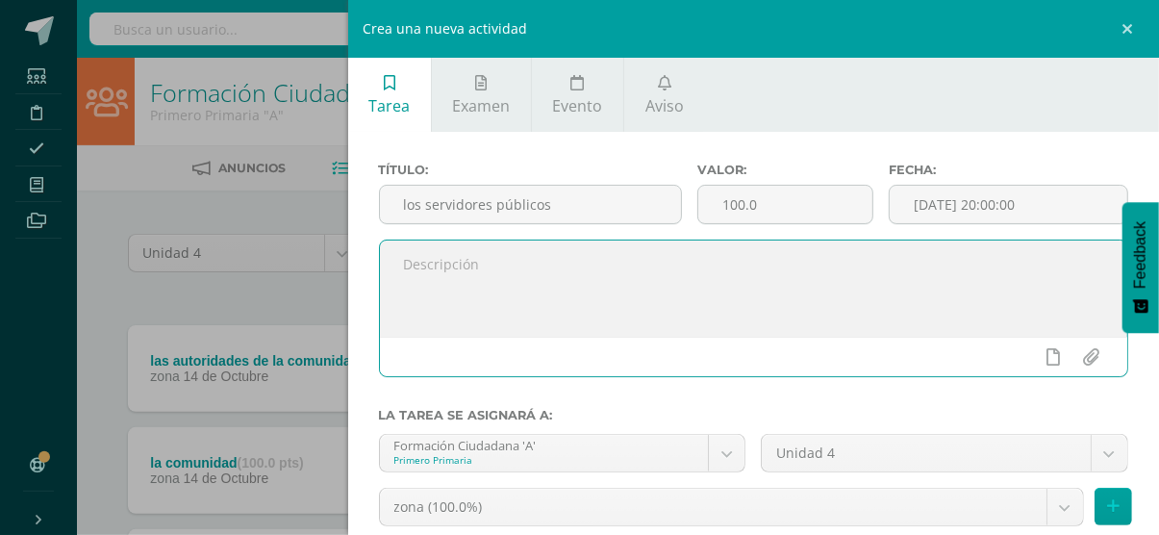
click at [473, 248] on textarea at bounding box center [754, 288] width 748 height 96
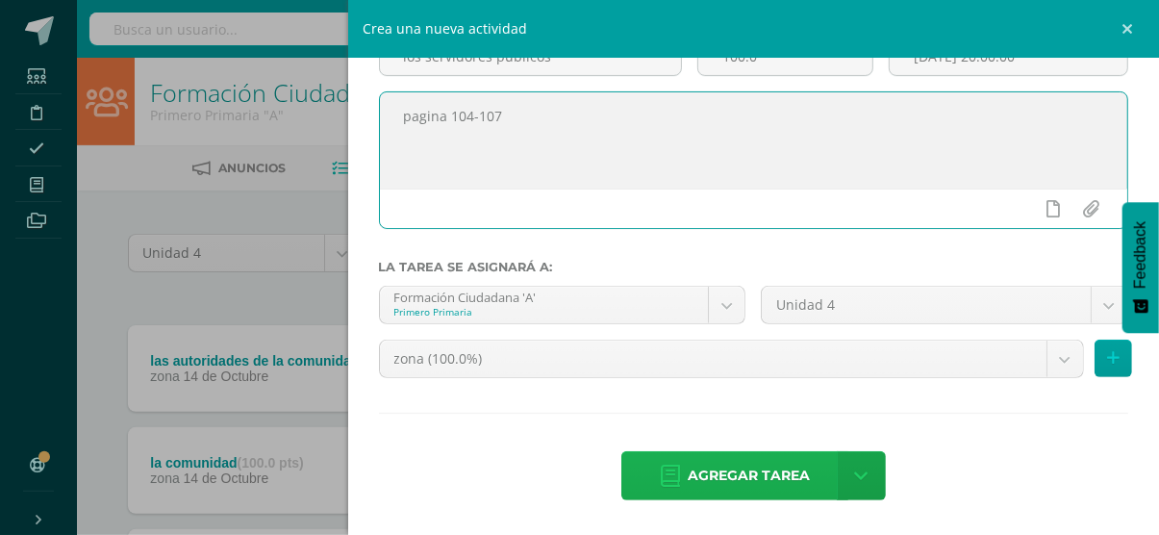
type textarea "pagina 104-107"
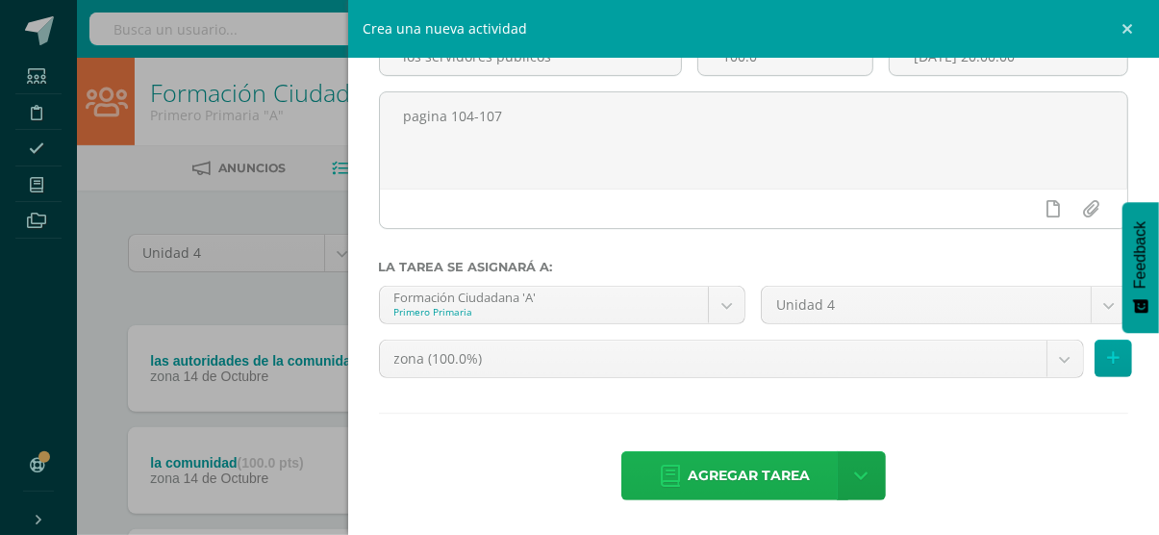
click at [761, 468] on span "Agregar tarea" at bounding box center [749, 475] width 122 height 47
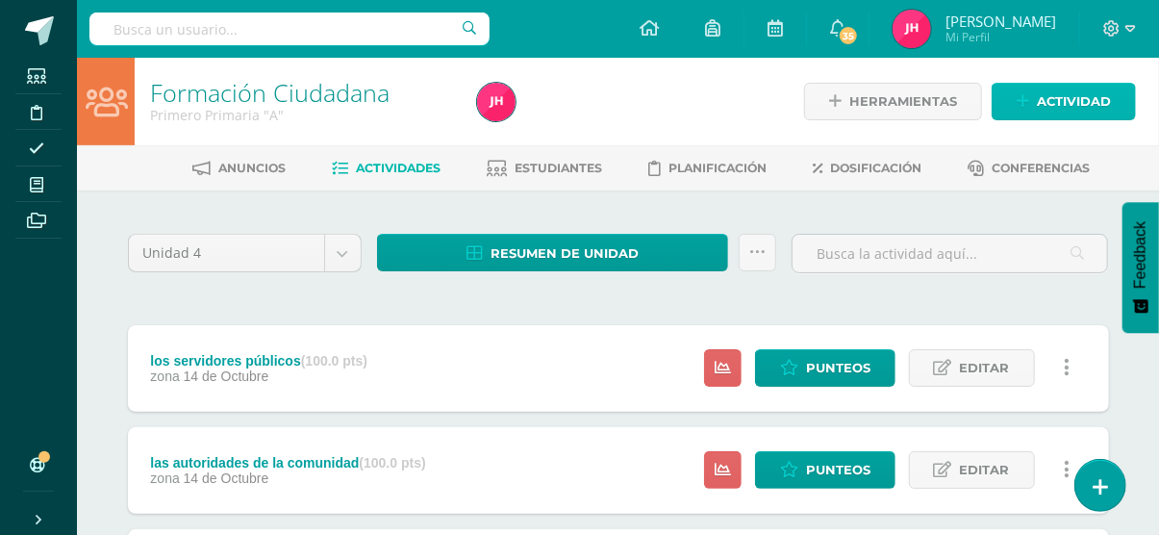
click at [1056, 112] on span "Actividad" at bounding box center [1074, 102] width 74 height 36
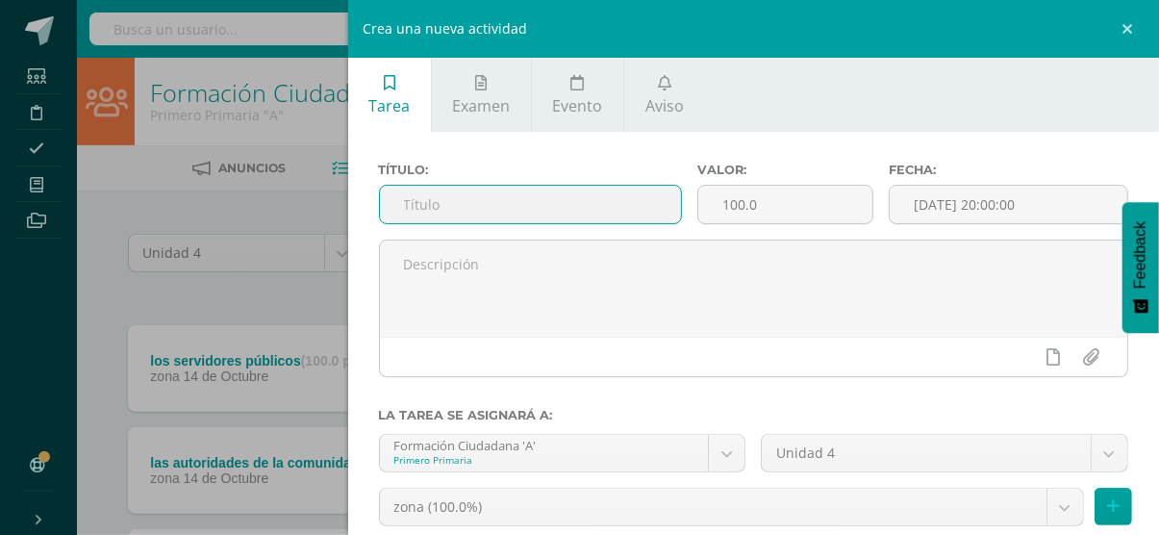
click at [463, 195] on input "text" at bounding box center [530, 205] width 301 height 38
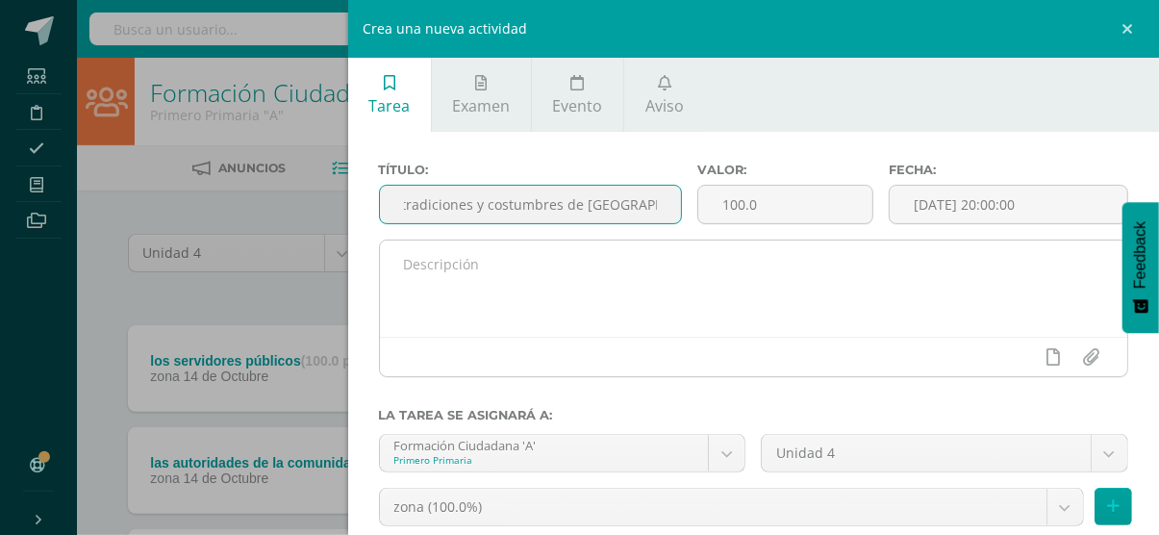
type input "tradiciones y costumbres de [GEOGRAPHIC_DATA]"
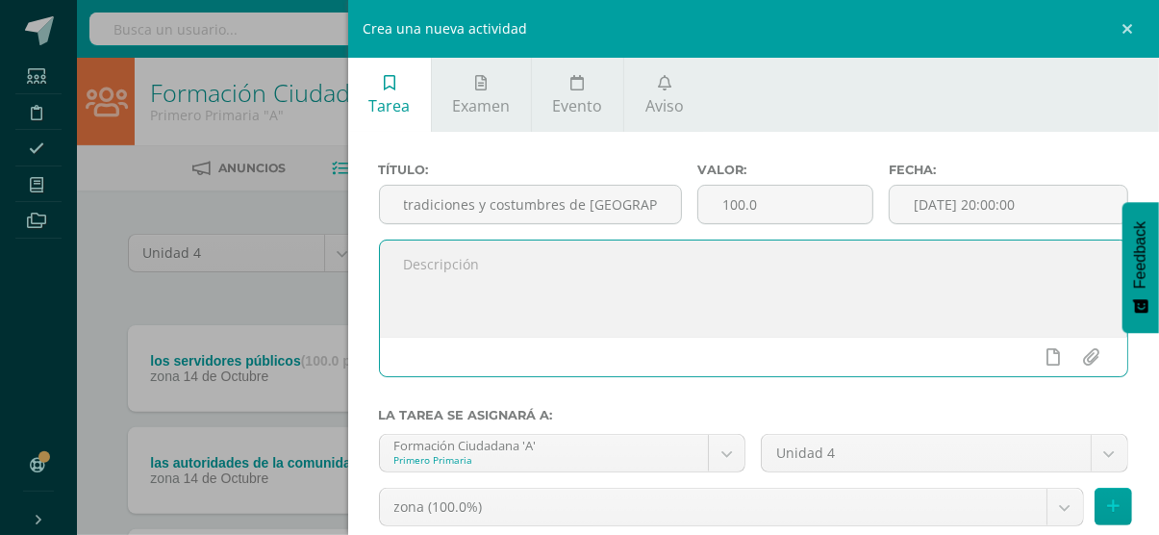
click at [578, 297] on textarea at bounding box center [754, 288] width 748 height 96
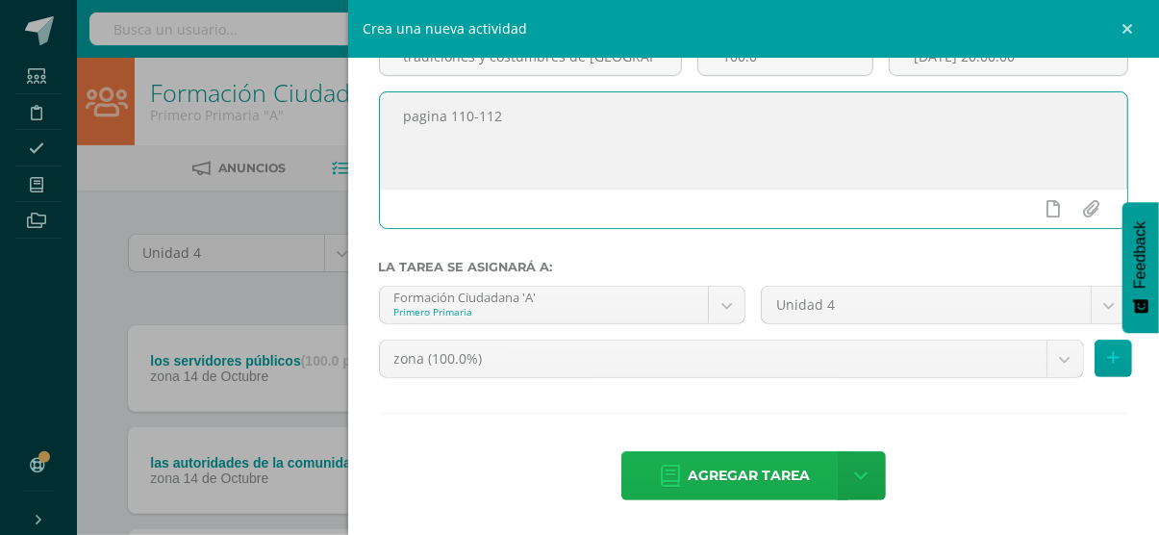
type textarea "pagina 110-112"
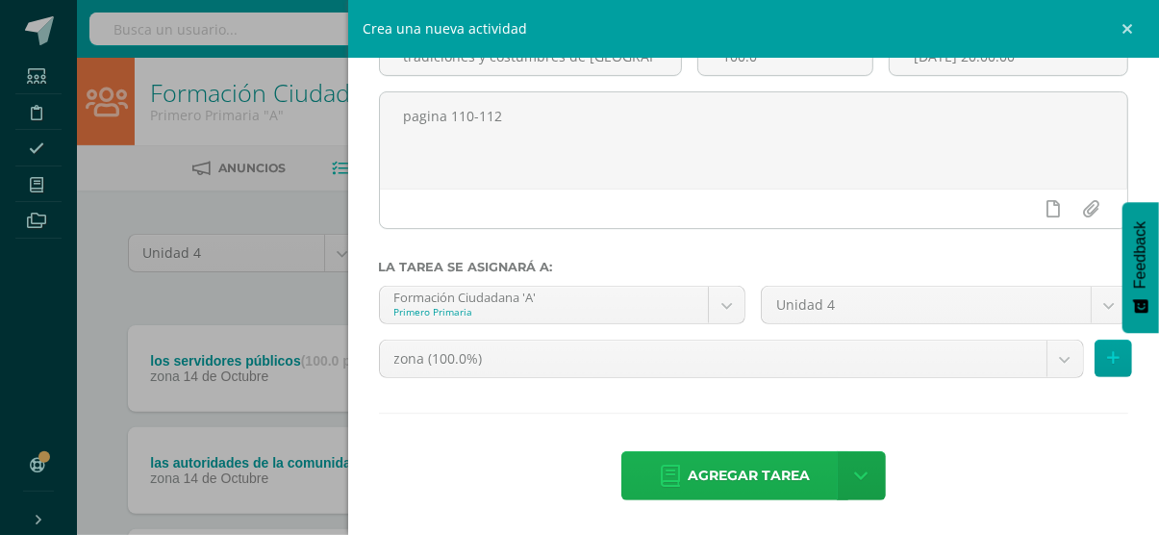
click at [727, 488] on span "Agregar tarea" at bounding box center [749, 475] width 122 height 47
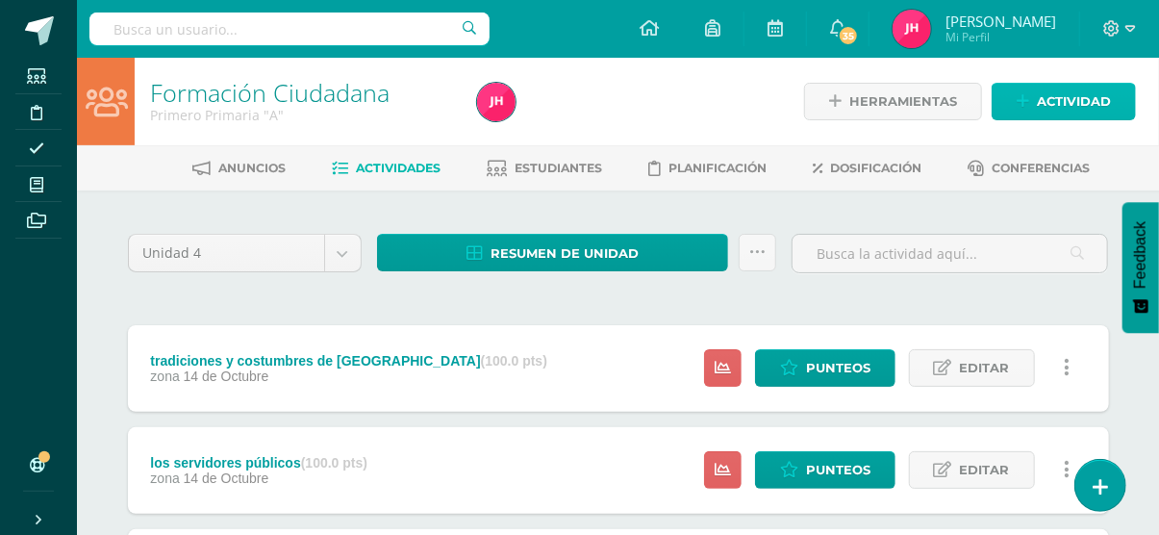
click at [1101, 95] on span "Actividad" at bounding box center [1074, 102] width 74 height 36
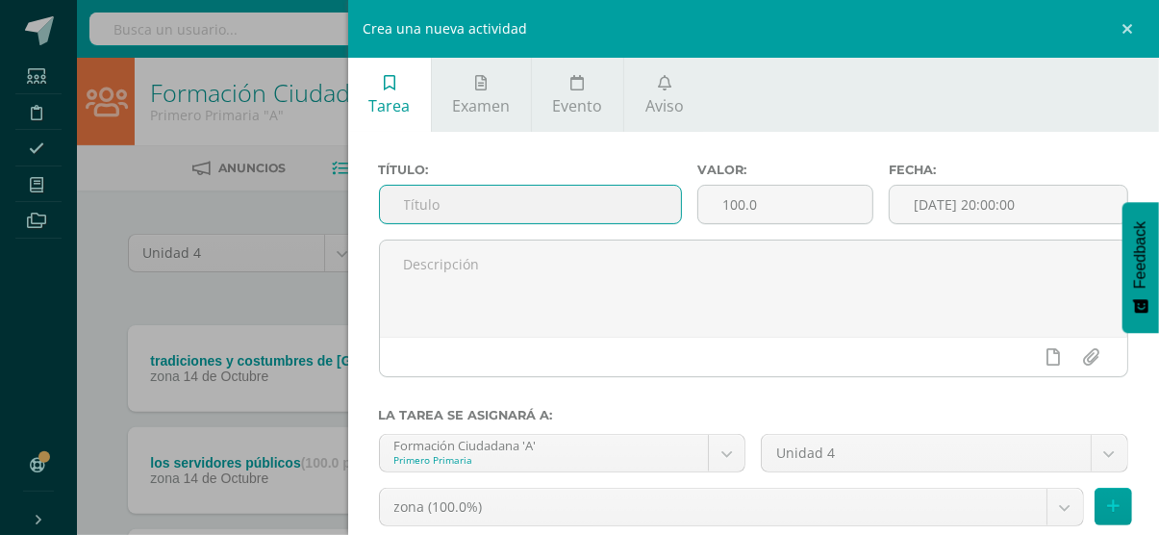
click at [606, 198] on input "text" at bounding box center [530, 205] width 301 height 38
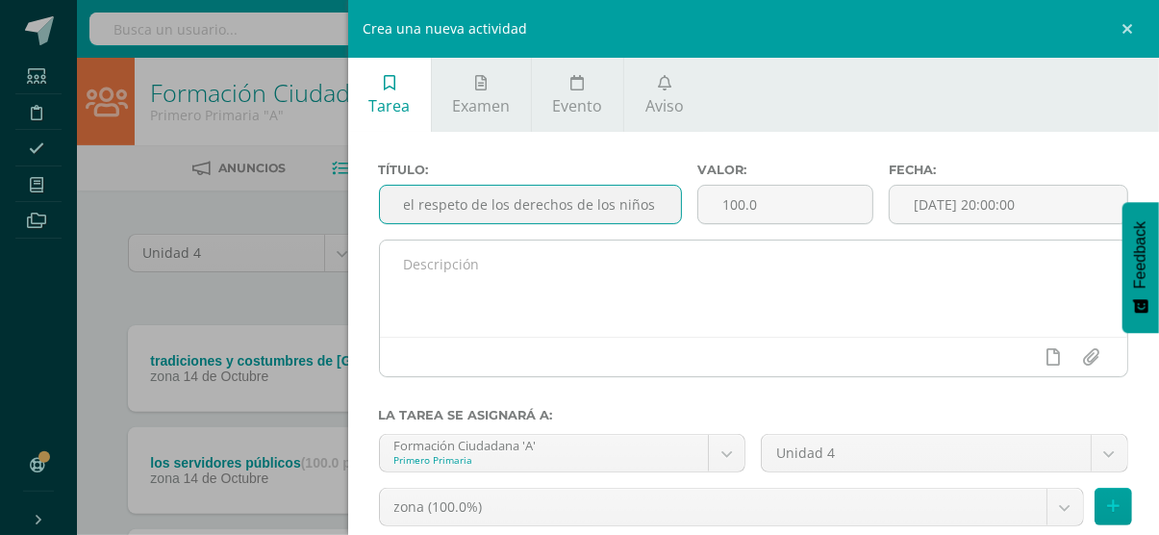
type input "el respeto de los derechos de los niños"
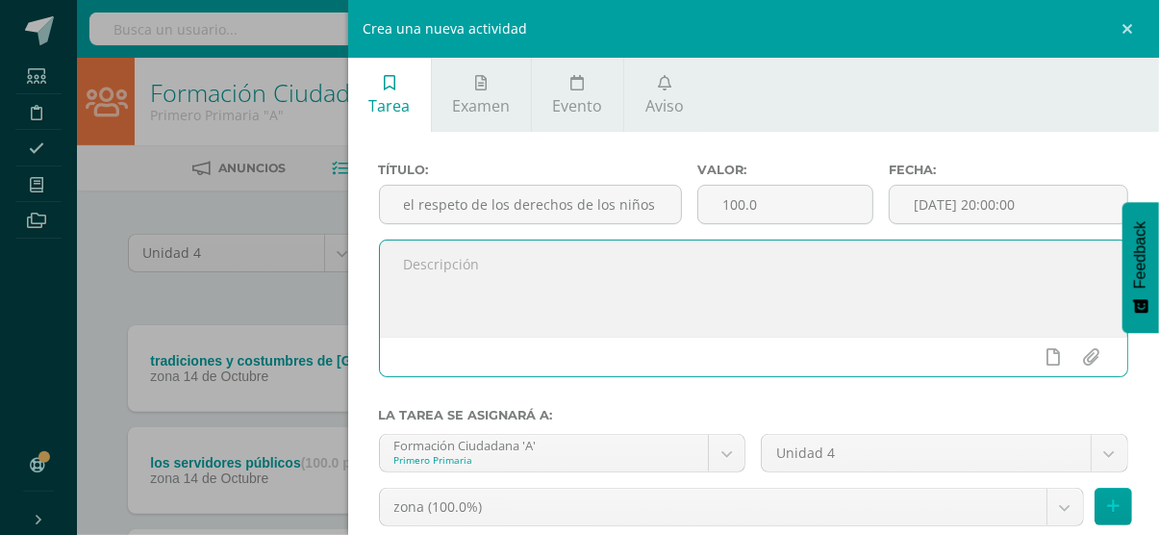
click at [563, 260] on textarea at bounding box center [754, 288] width 748 height 96
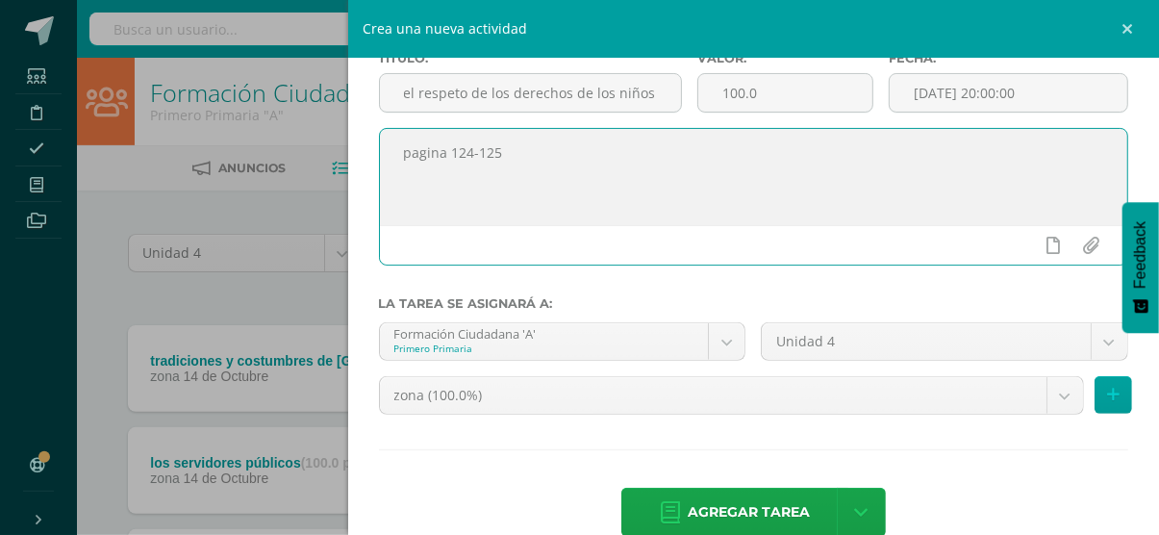
scroll to position [149, 0]
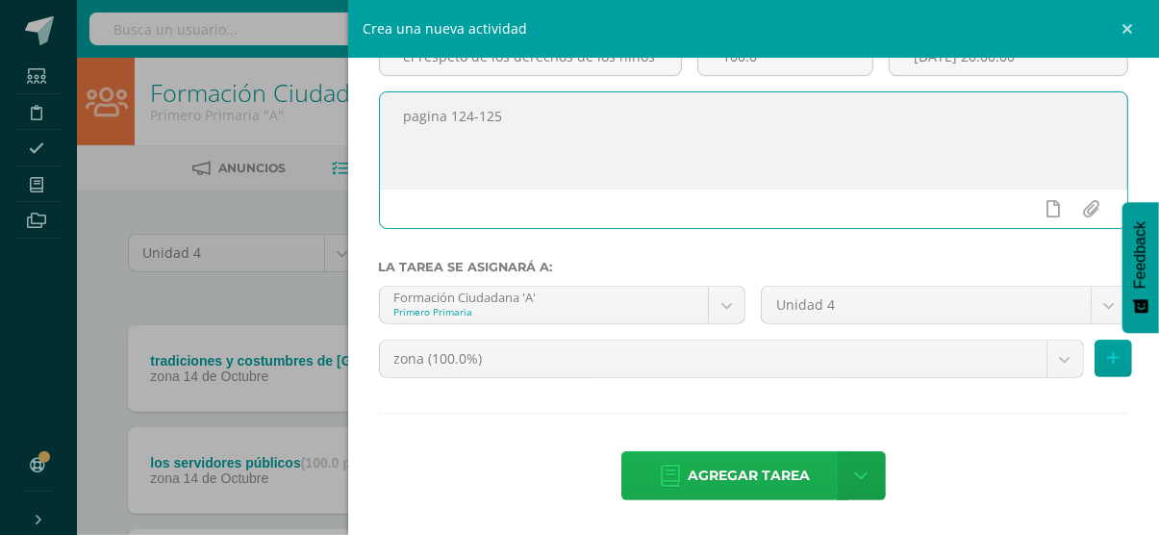
type textarea "pagina 124-125"
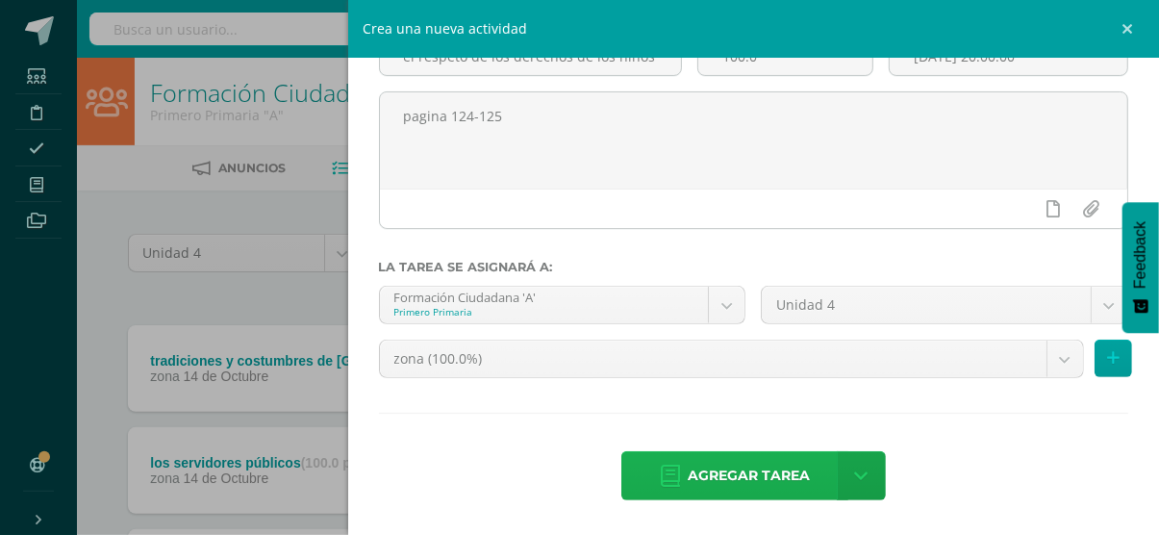
click at [744, 477] on span "Agregar tarea" at bounding box center [749, 475] width 122 height 47
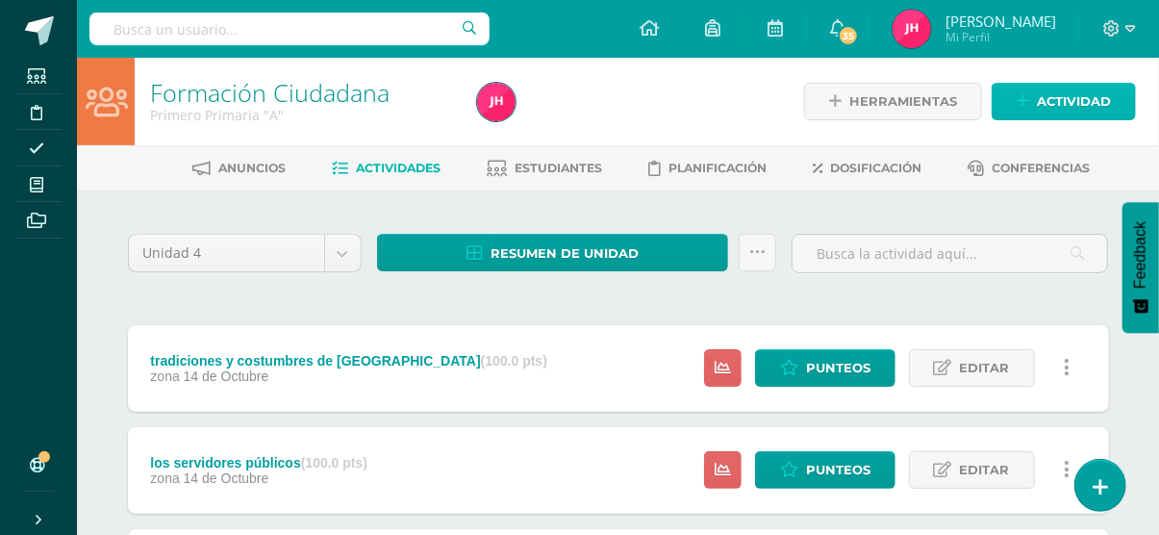
click at [1059, 116] on span "Actividad" at bounding box center [1074, 102] width 74 height 36
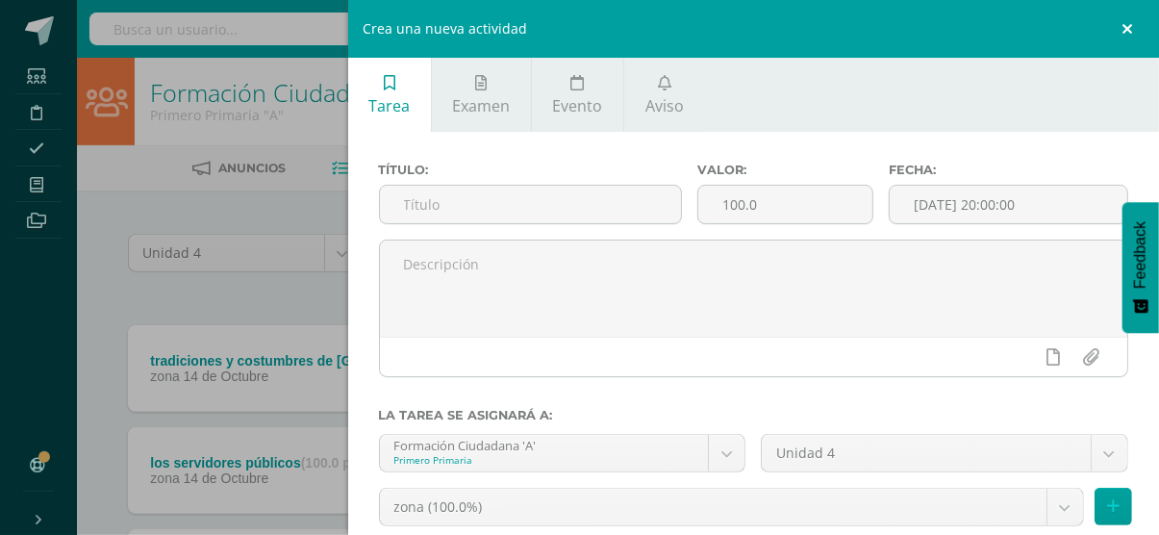
click at [1131, 35] on link at bounding box center [1130, 29] width 58 height 58
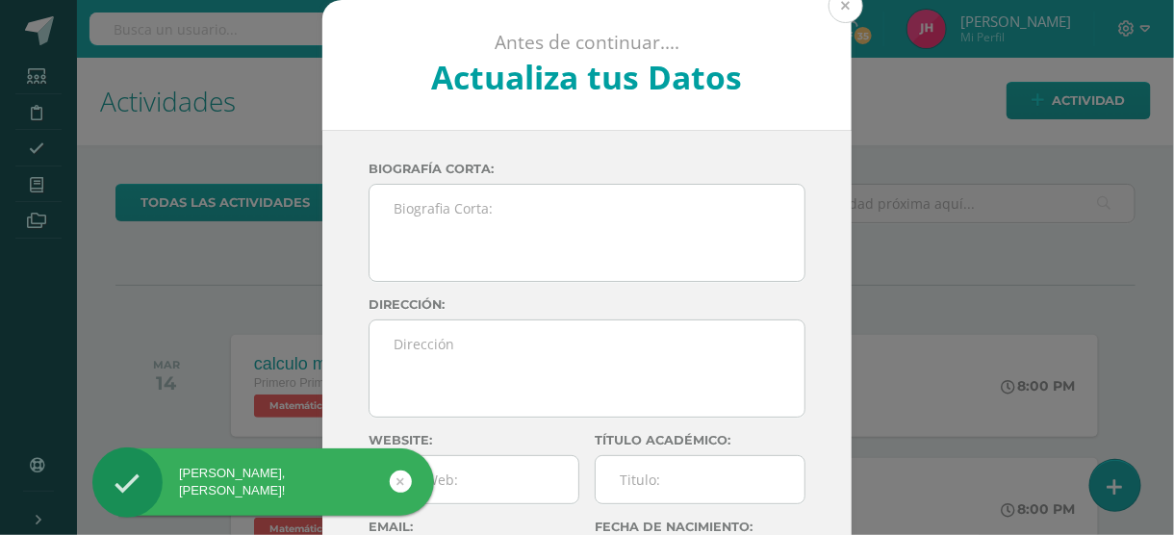
click at [843, 3] on button at bounding box center [845, 5] width 35 height 35
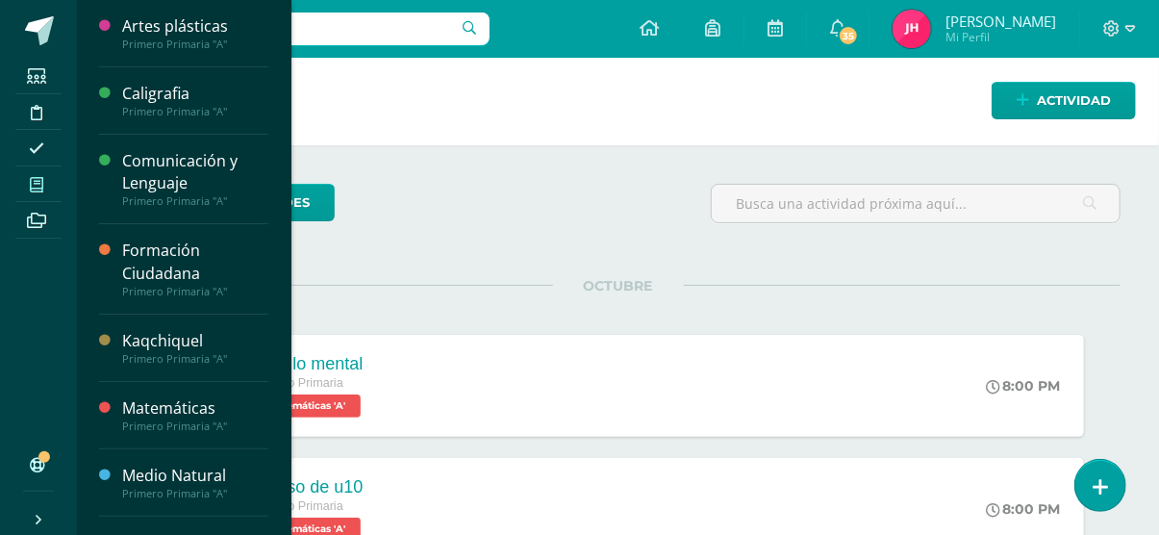
click at [48, 185] on span at bounding box center [36, 184] width 43 height 26
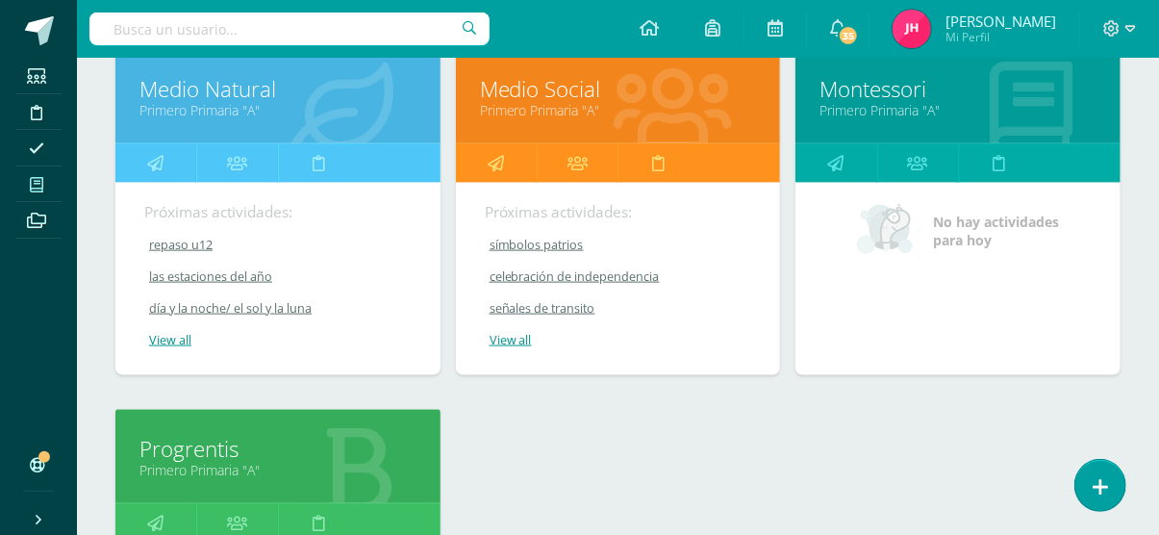
scroll to position [1028, 0]
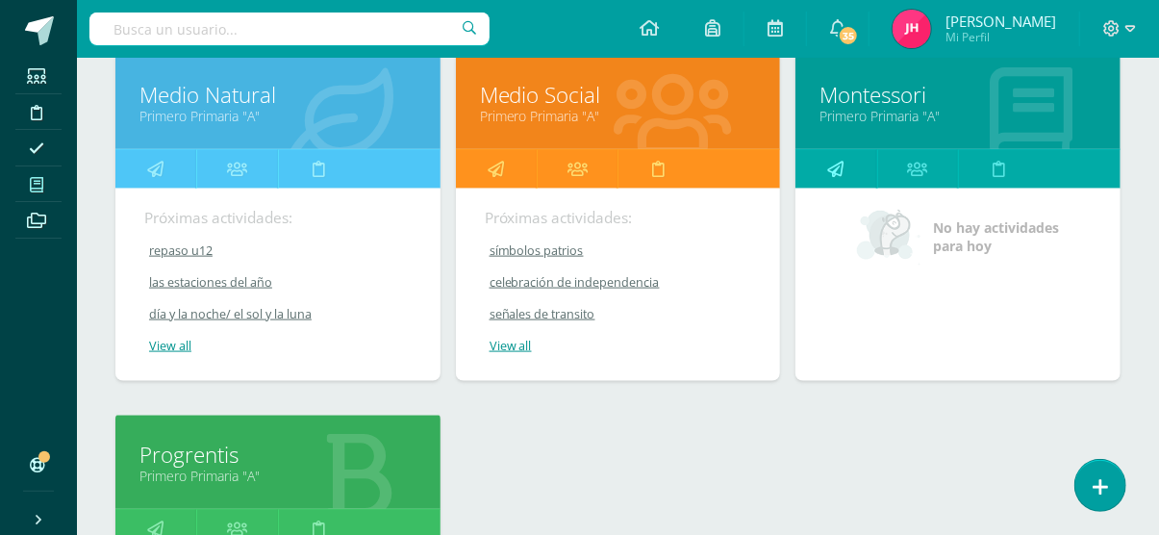
click at [847, 164] on link at bounding box center [836, 169] width 81 height 38
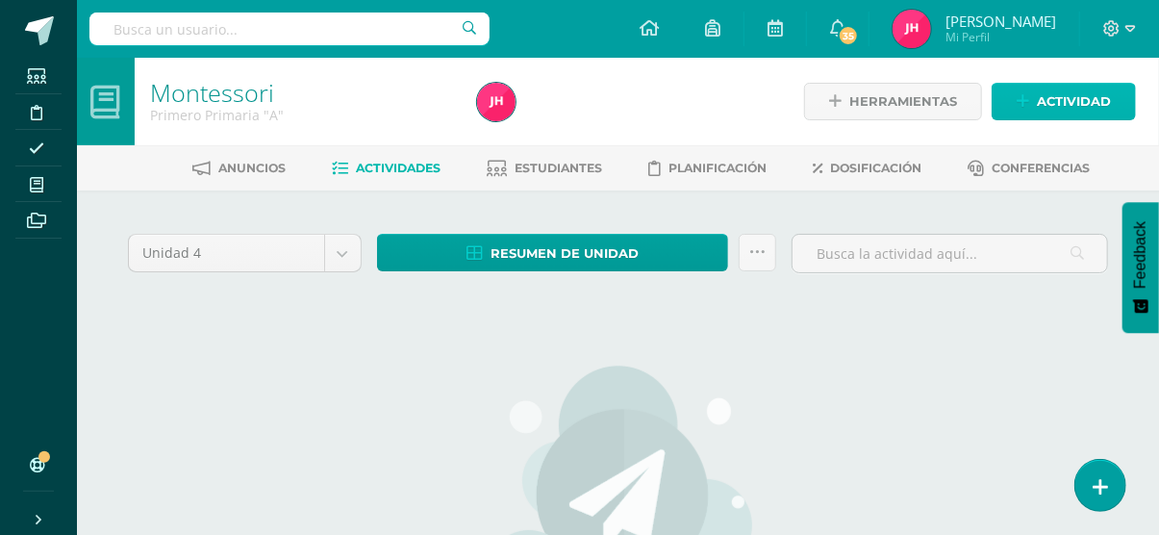
click at [1086, 100] on span "Actividad" at bounding box center [1074, 102] width 74 height 36
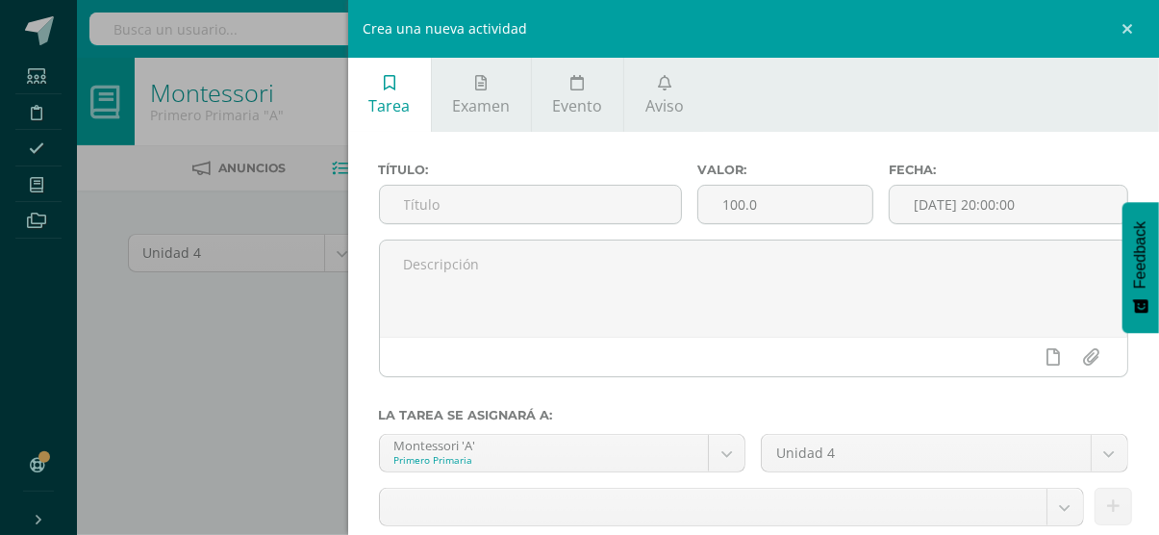
click at [519, 176] on label "Título:" at bounding box center [530, 170] width 303 height 14
click at [519, 189] on input "text" at bounding box center [530, 205] width 301 height 38
click at [569, 217] on input "text" at bounding box center [530, 205] width 301 height 38
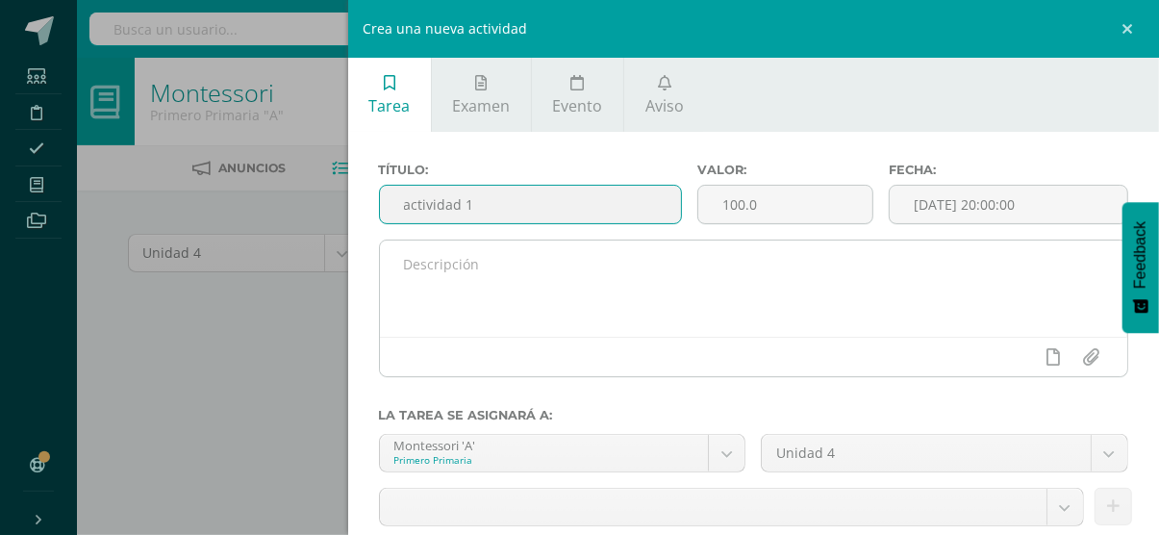
type input "actividad 1"
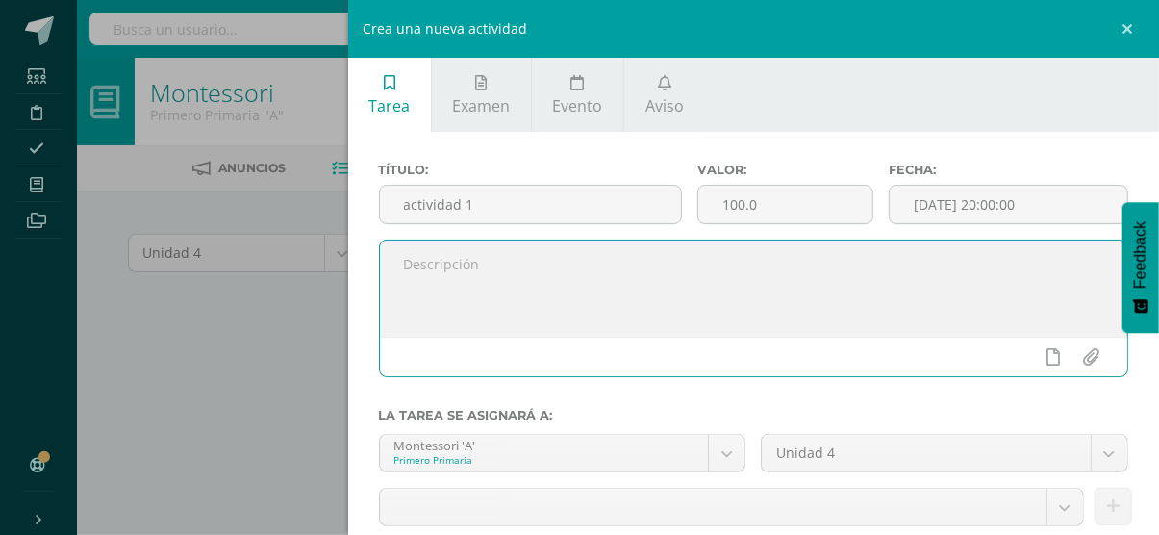
click at [549, 288] on textarea at bounding box center [754, 288] width 748 height 96
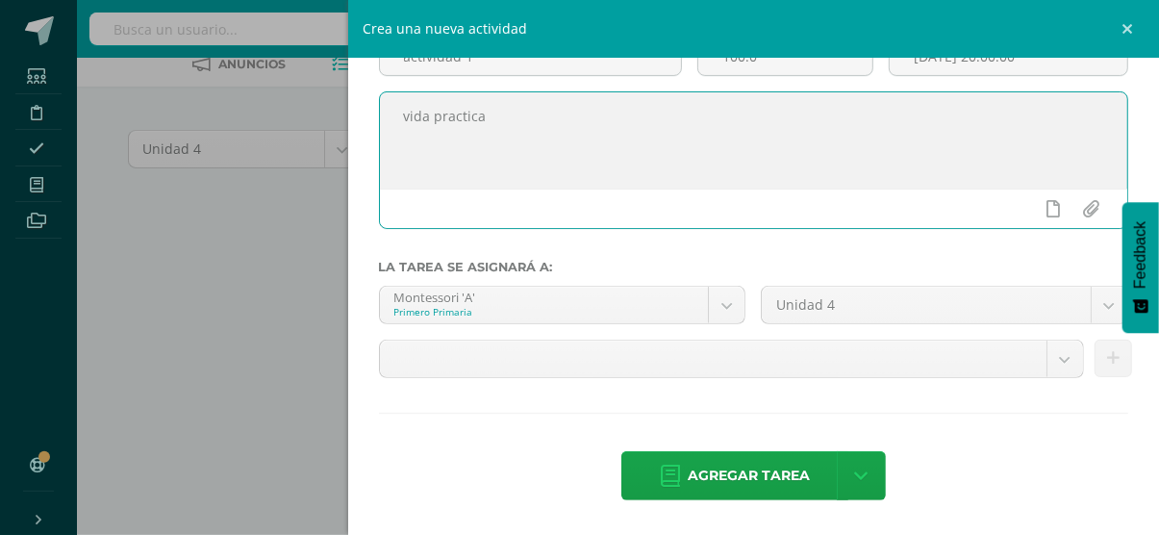
scroll to position [296, 0]
type textarea "vida practica"
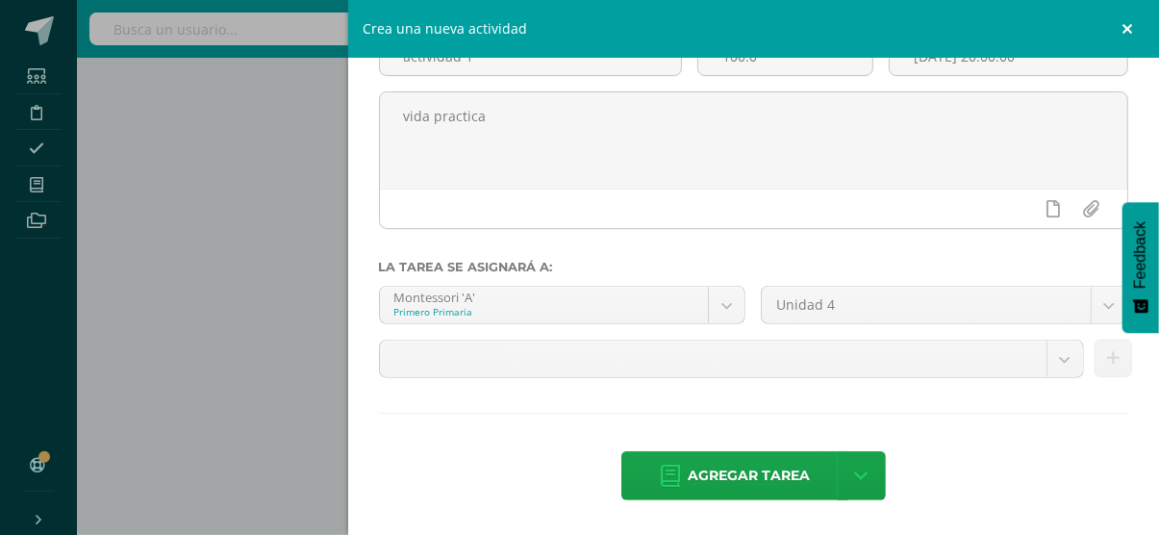
click at [1128, 25] on link at bounding box center [1130, 29] width 58 height 58
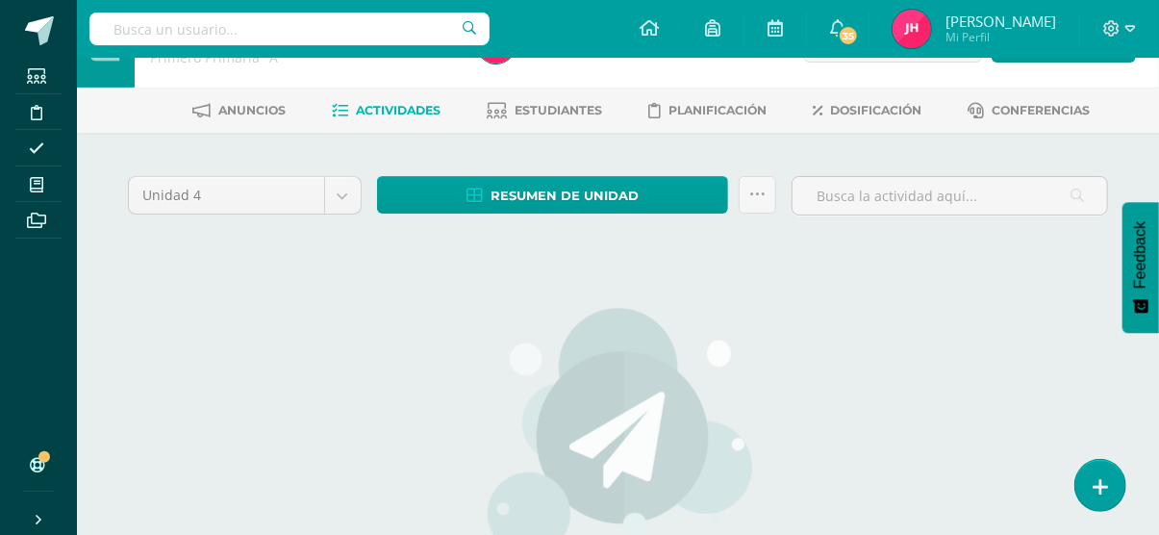
scroll to position [0, 0]
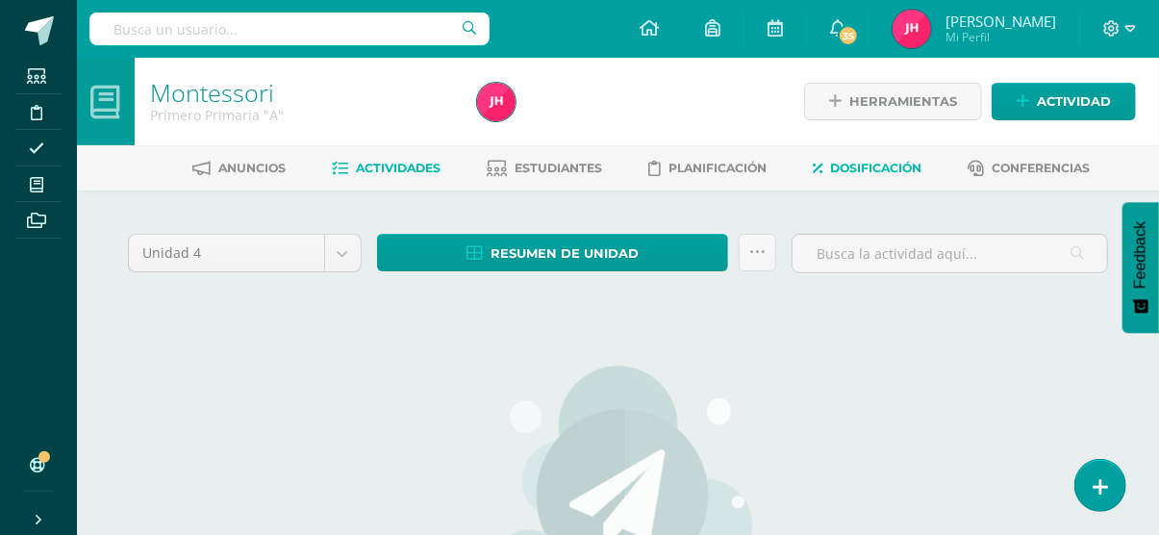
click at [896, 171] on span "Dosificación" at bounding box center [875, 168] width 91 height 14
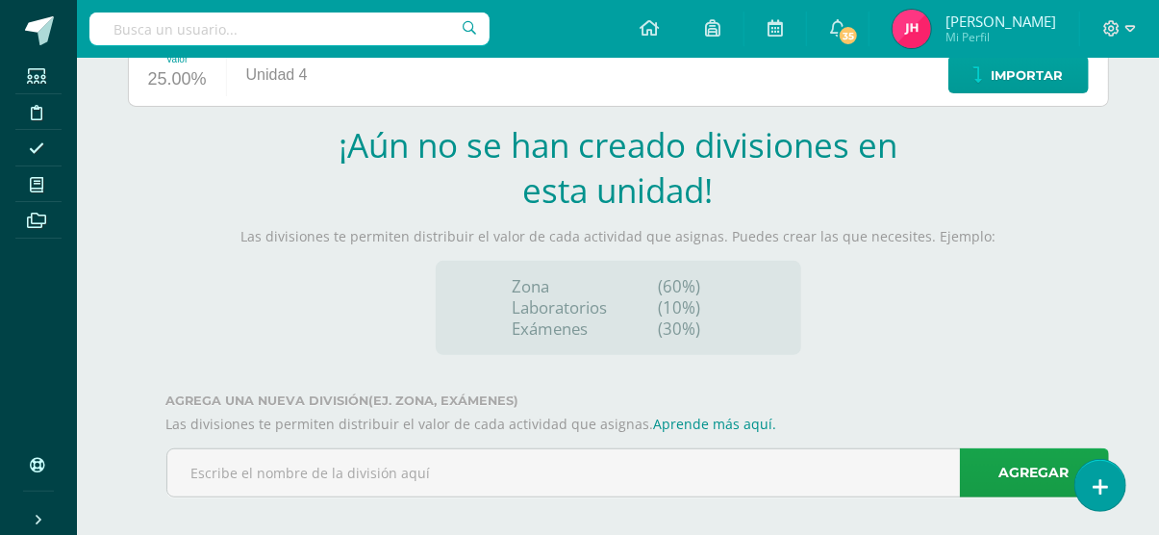
scroll to position [266, 0]
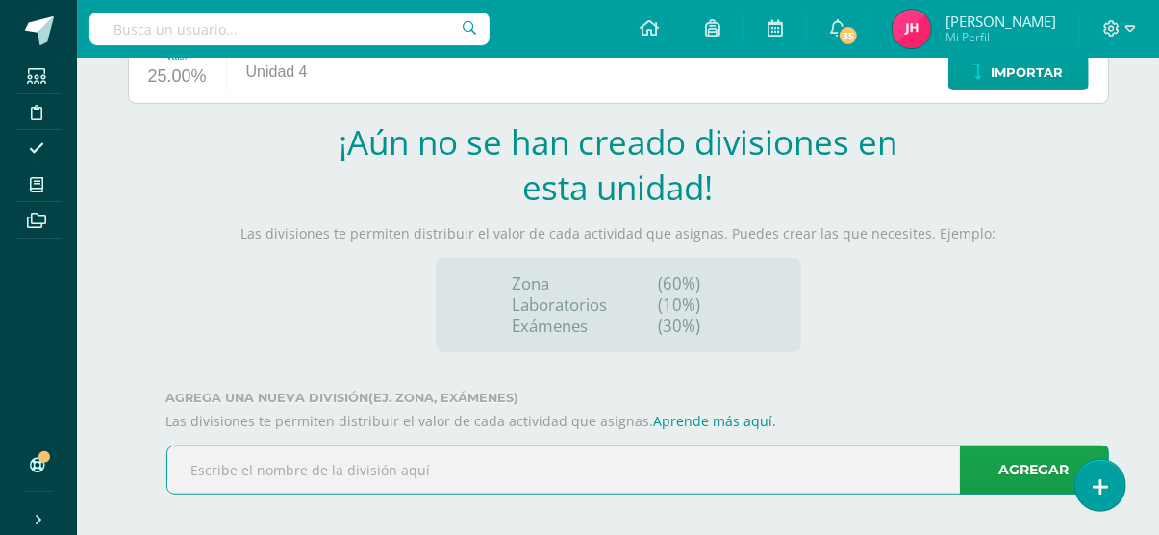
click at [641, 480] on input "text" at bounding box center [637, 469] width 941 height 47
type input "zona"
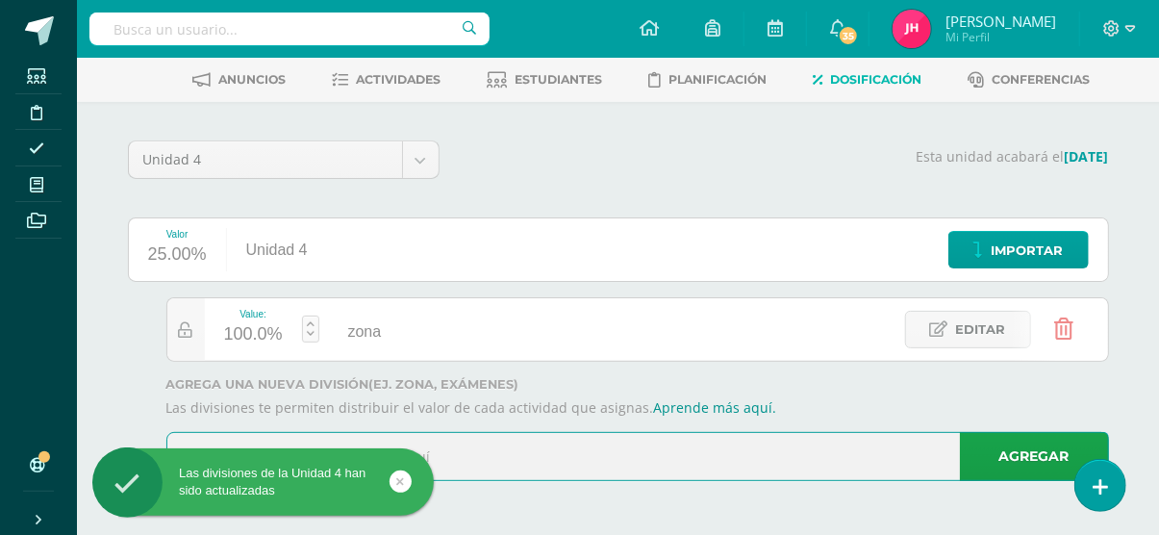
scroll to position [88, 0]
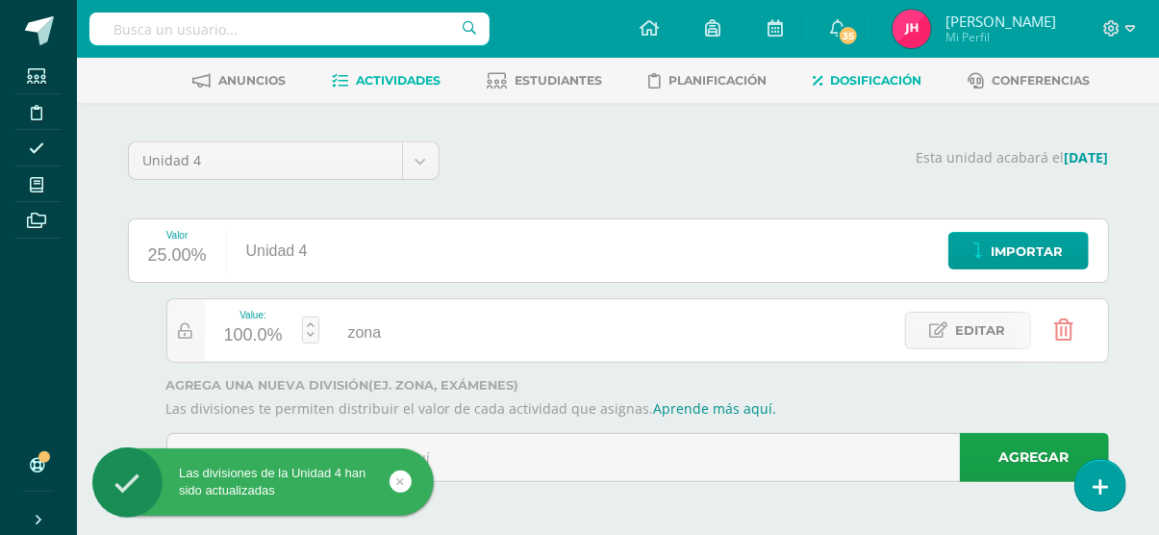
click at [382, 80] on span "Actividades" at bounding box center [398, 80] width 85 height 14
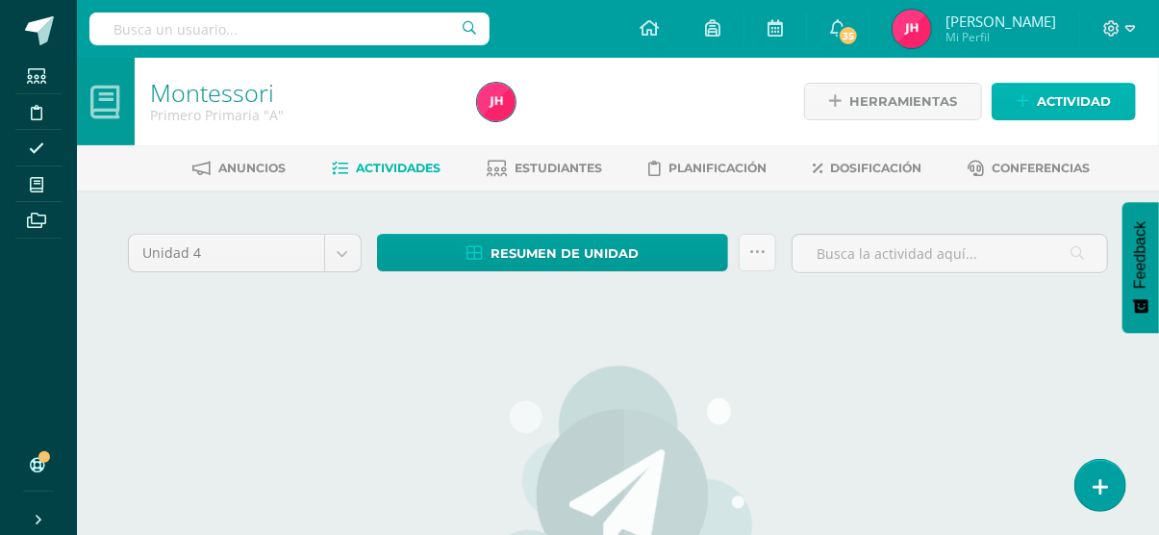
click at [1041, 91] on span "Actividad" at bounding box center [1074, 102] width 74 height 36
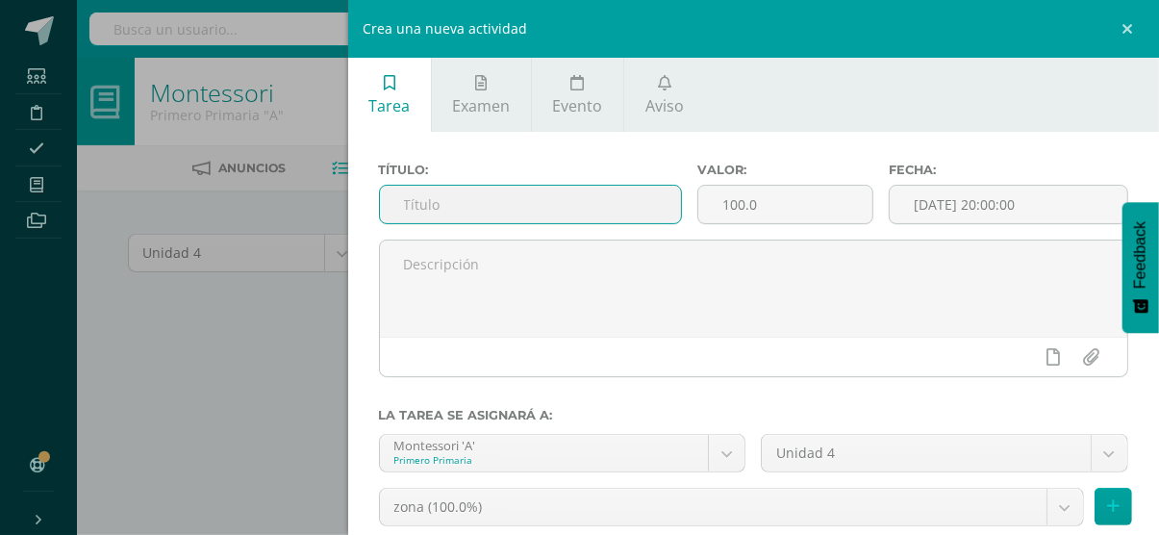
click at [495, 197] on input "text" at bounding box center [530, 205] width 301 height 38
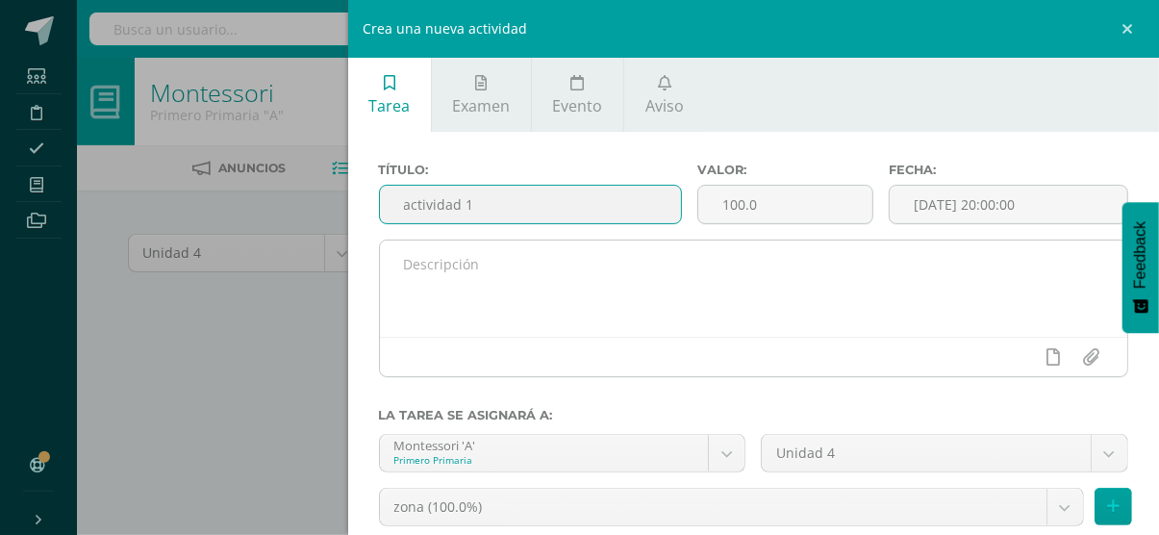
type input "actividad 1"
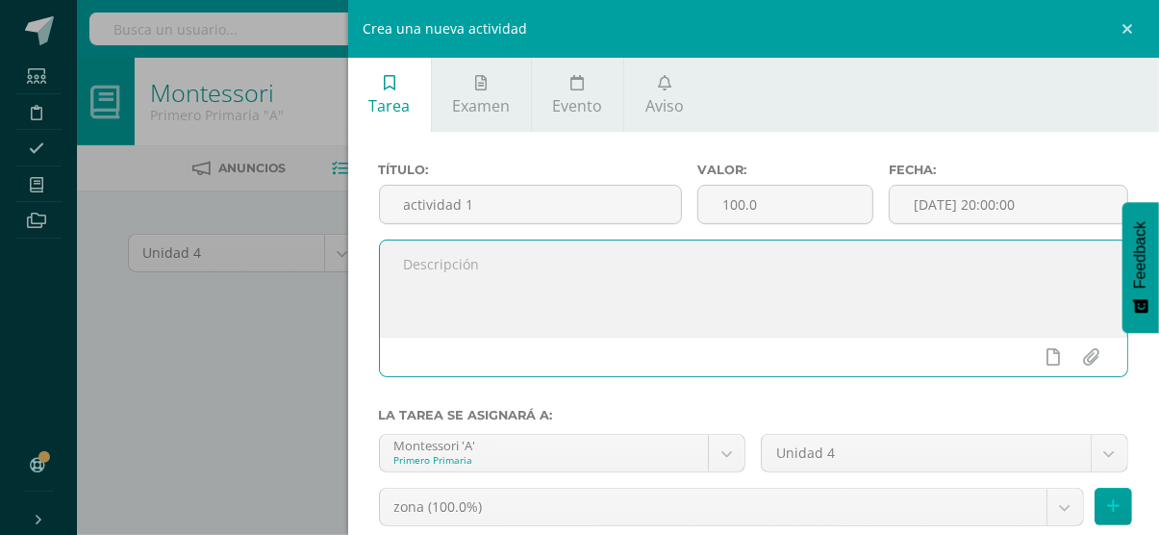
click at [490, 303] on textarea at bounding box center [754, 288] width 748 height 96
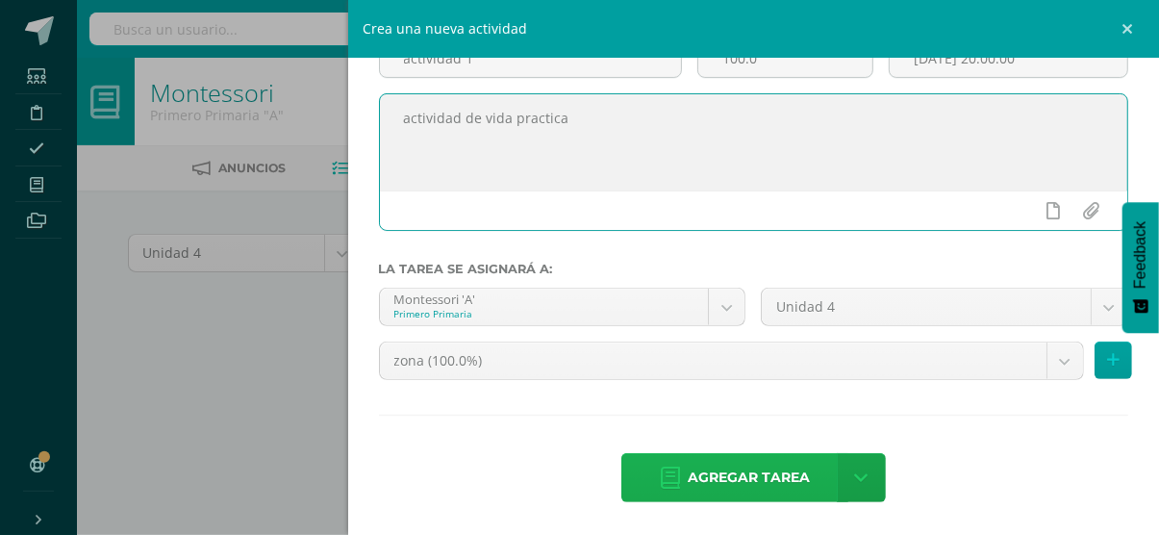
type textarea "actividad de vida practica"
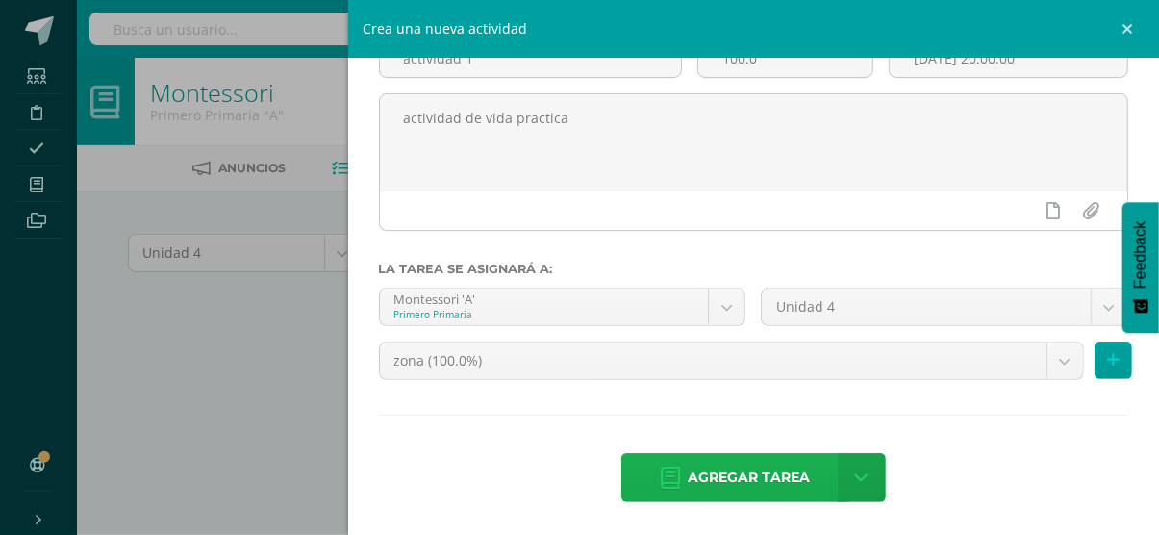
click at [688, 456] on span "Agregar tarea" at bounding box center [749, 477] width 122 height 47
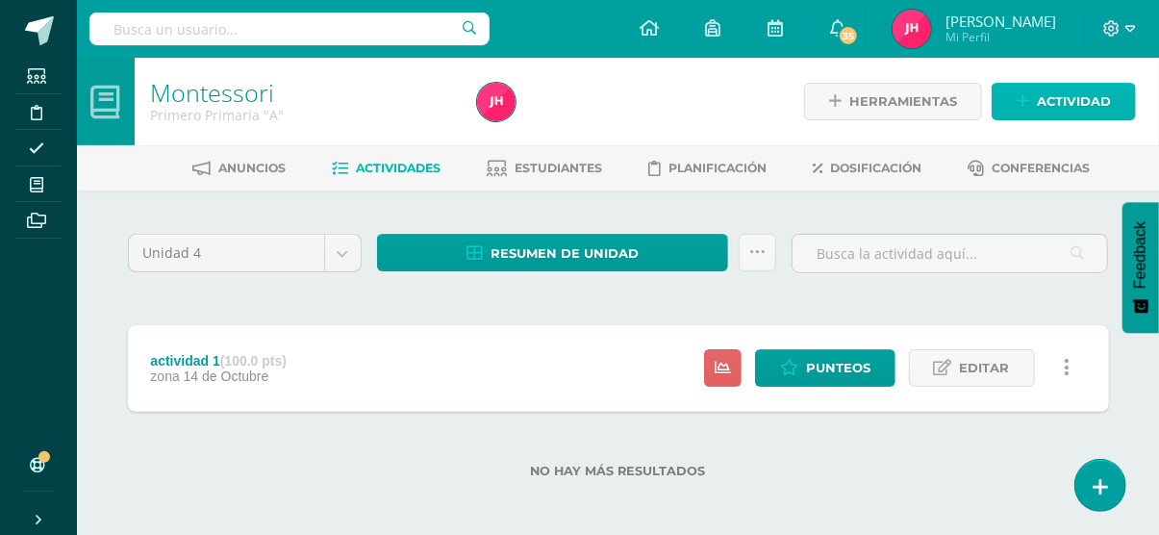
click at [1019, 85] on link "Actividad" at bounding box center [1064, 102] width 144 height 38
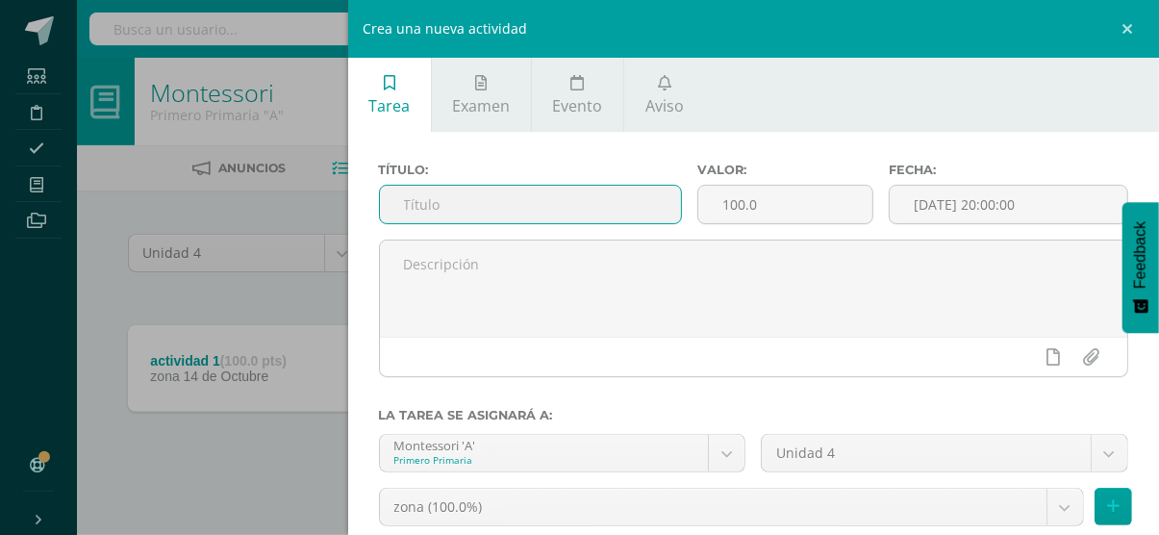
click at [577, 195] on input "text" at bounding box center [530, 205] width 301 height 38
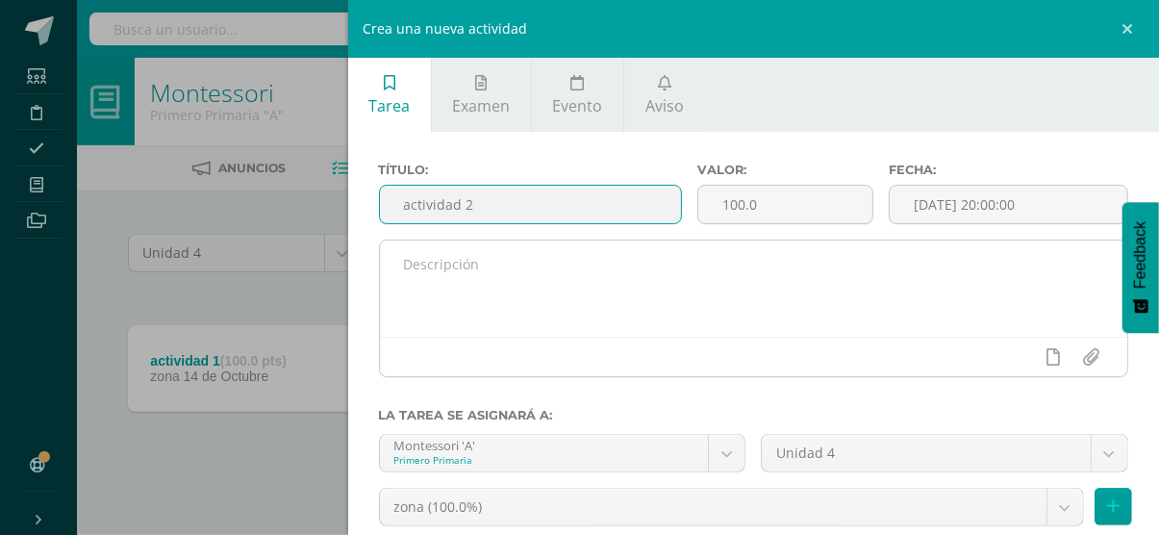
type input "actividad 2"
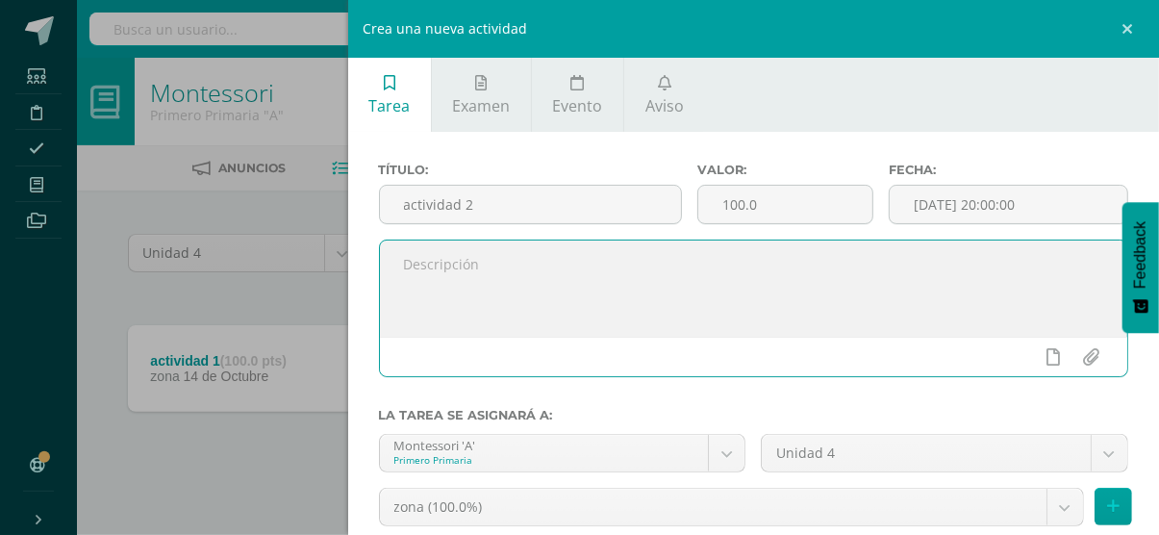
click at [528, 309] on textarea at bounding box center [754, 288] width 748 height 96
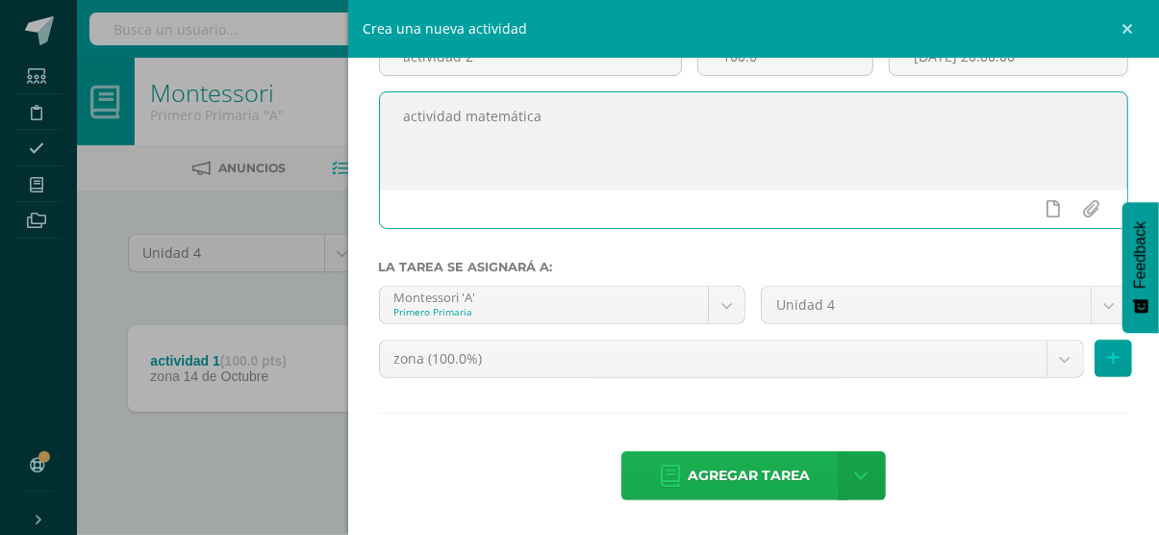
type textarea "actividad matemática"
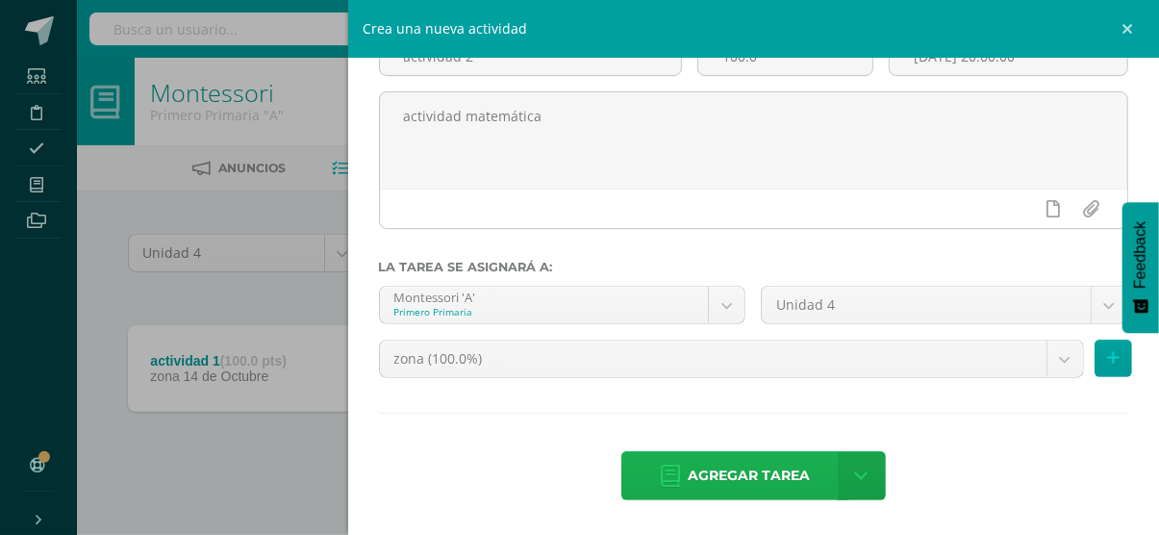
click at [673, 481] on link "Agregar tarea" at bounding box center [734, 475] width 227 height 49
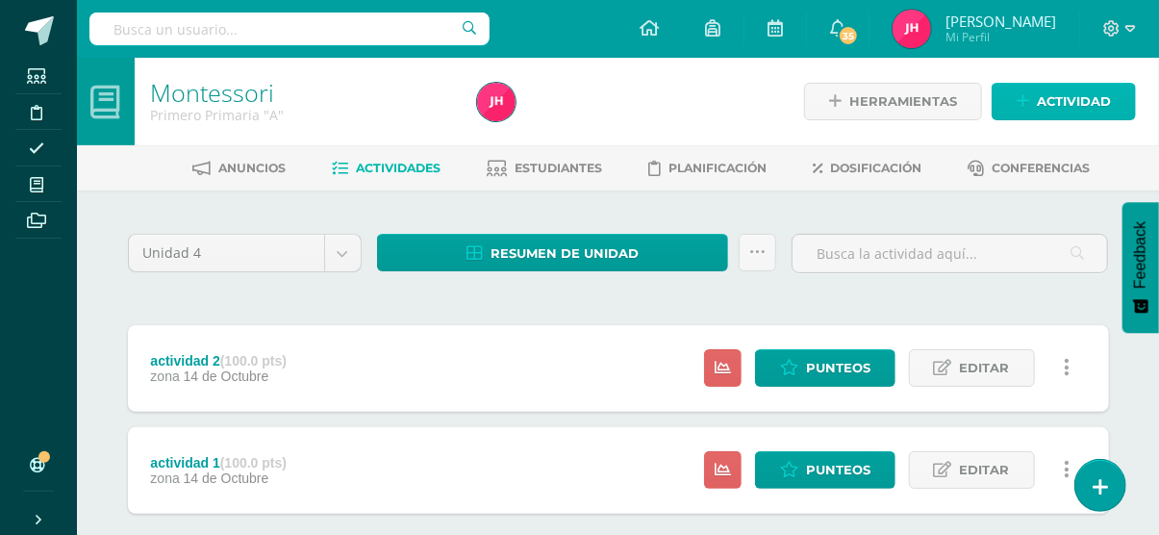
click at [1074, 99] on span "Actividad" at bounding box center [1074, 102] width 74 height 36
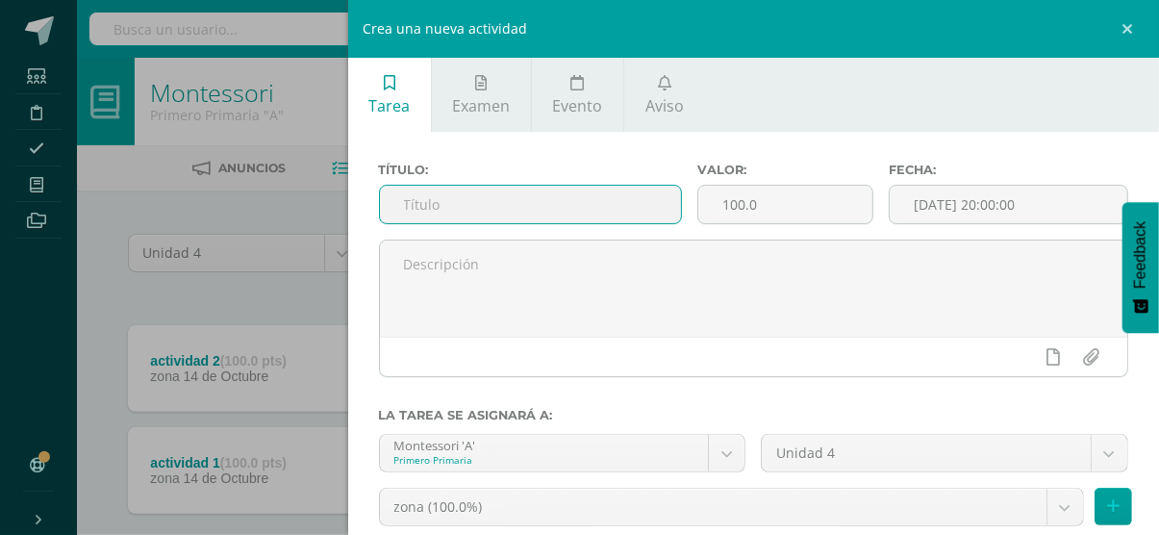
click at [624, 220] on input "text" at bounding box center [530, 205] width 301 height 38
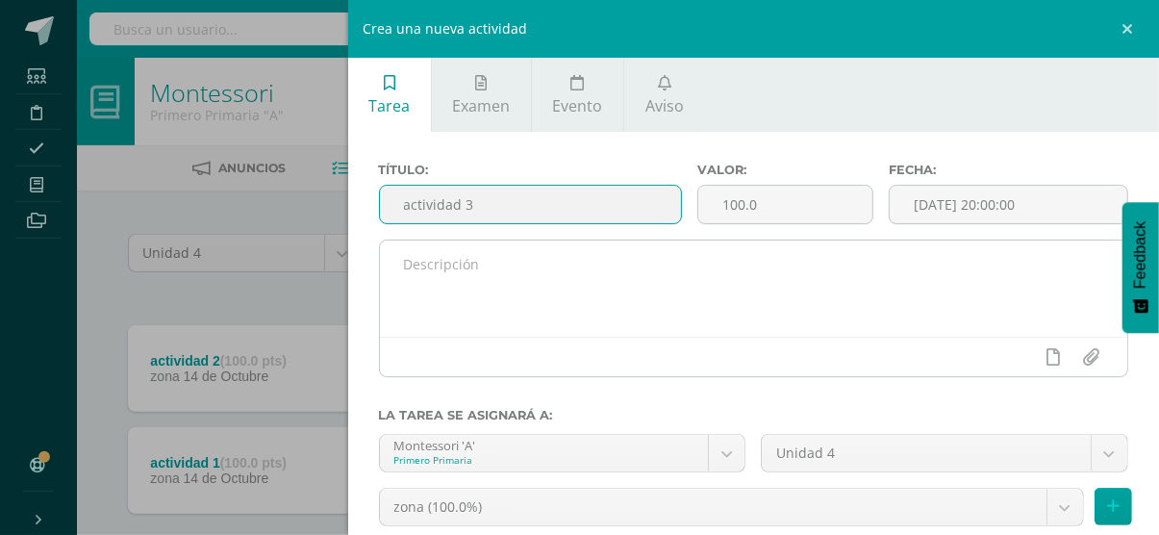
type input "actividad 3"
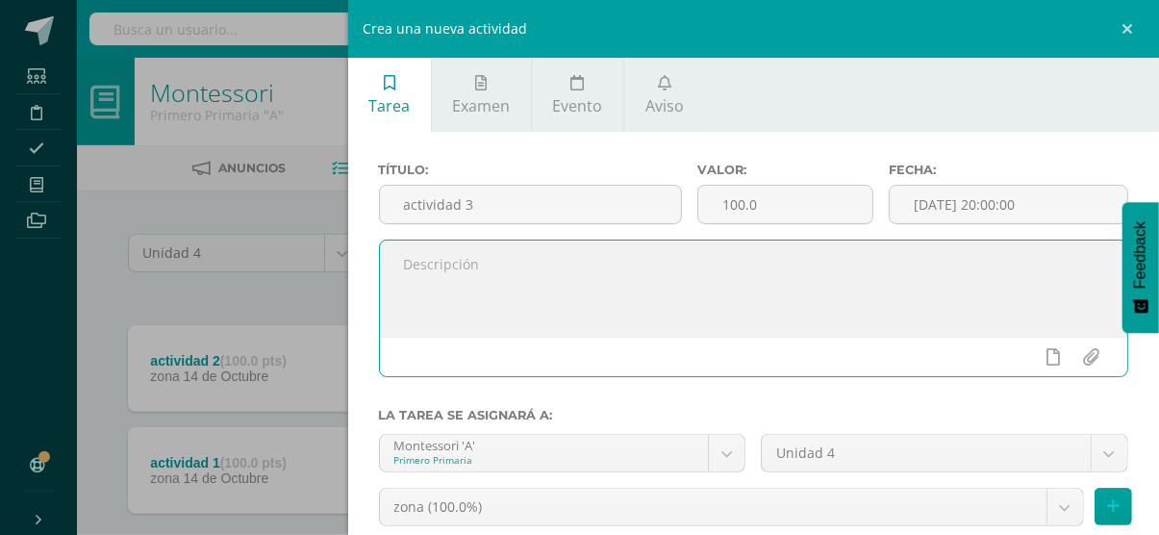
click at [613, 269] on textarea at bounding box center [754, 288] width 748 height 96
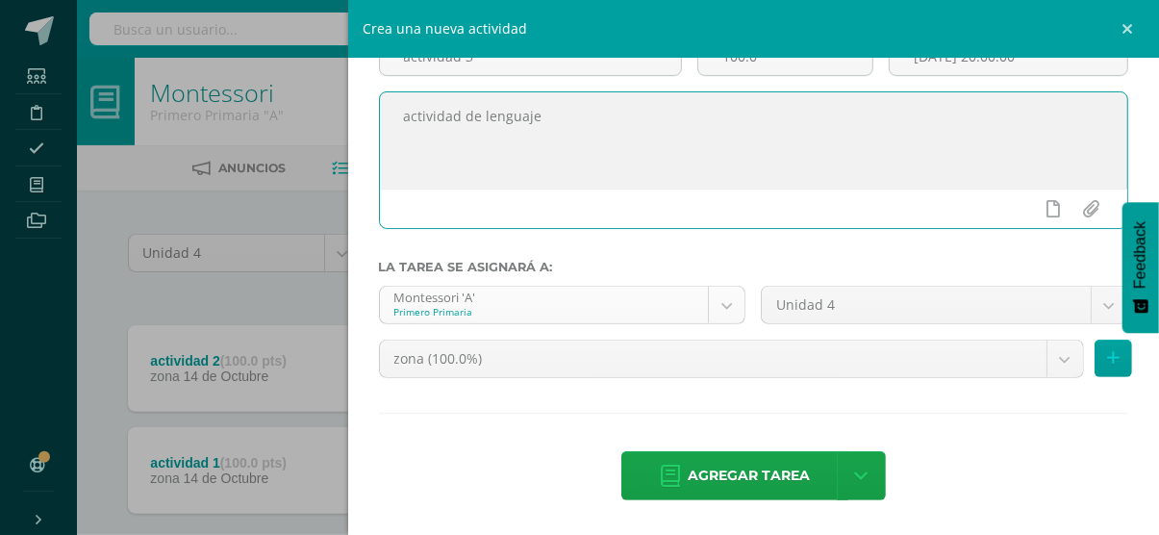
scroll to position [149, 0]
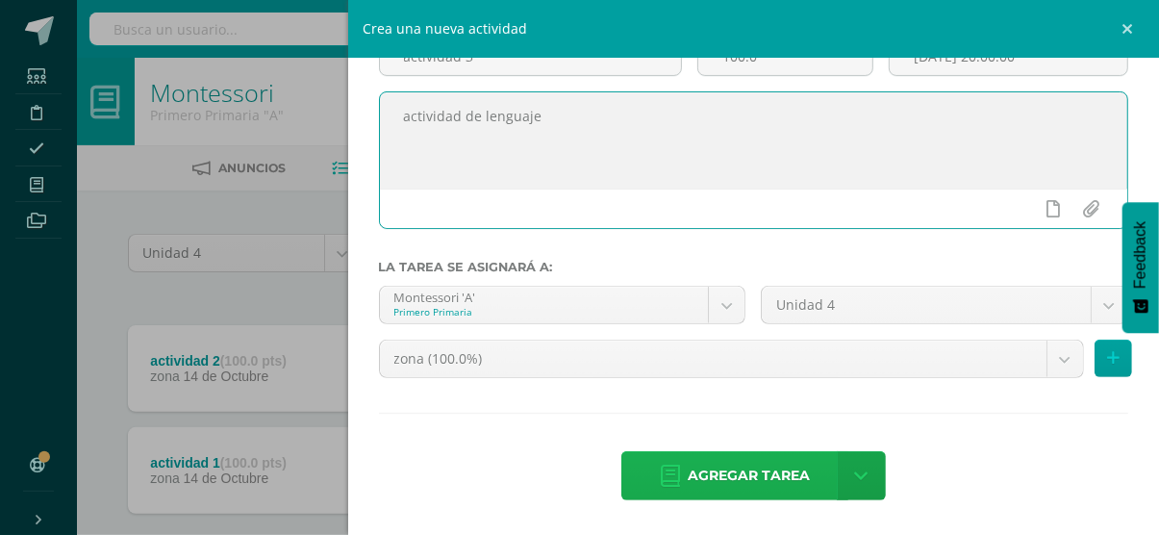
type textarea "actividad de lenguaje"
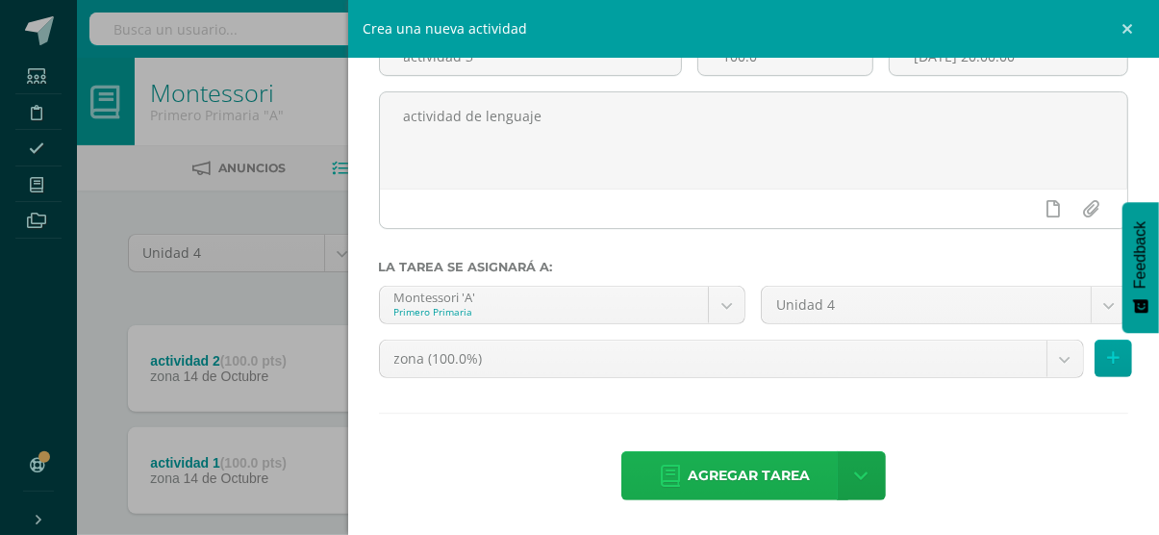
click at [746, 453] on span "Agregar tarea" at bounding box center [749, 475] width 122 height 47
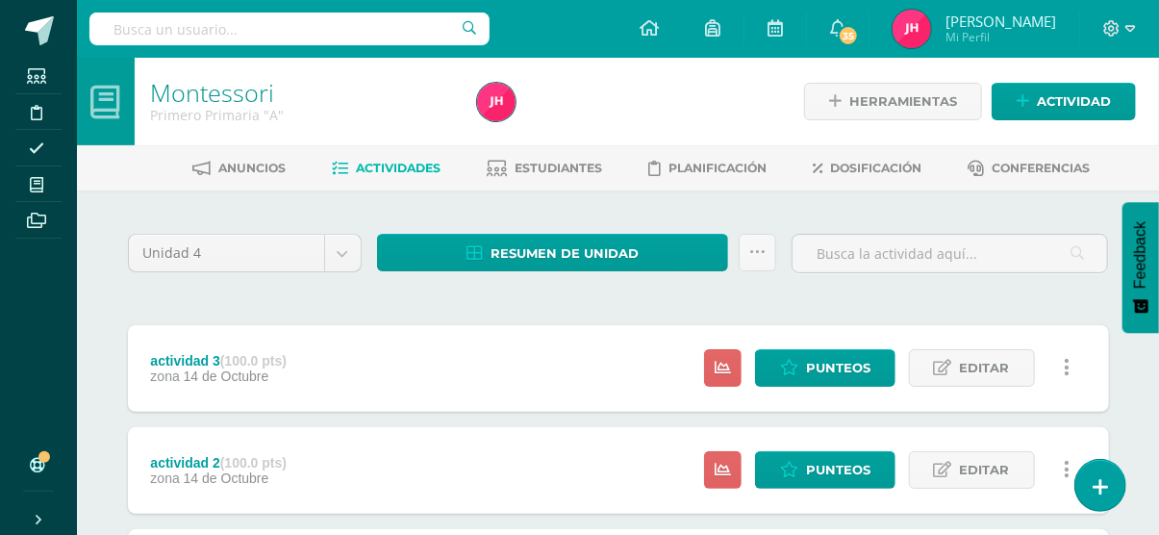
click at [746, 453] on div "Estatus de Actividad: 13 Estudiantes sin calificar 0 Estudiantes con cero Media…" at bounding box center [892, 470] width 434 height 87
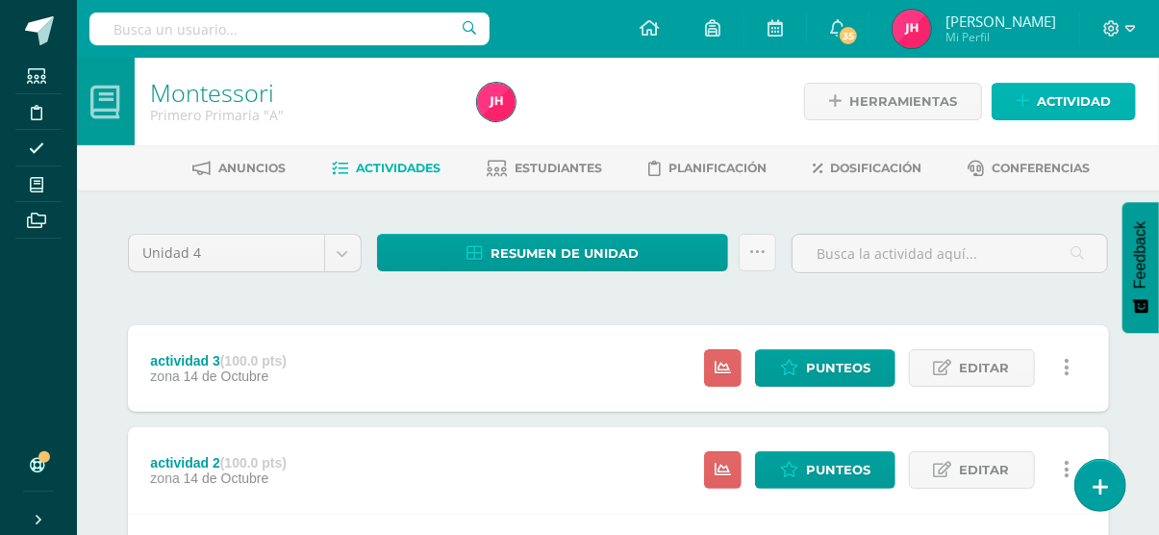
click at [1084, 106] on span "Actividad" at bounding box center [1074, 102] width 74 height 36
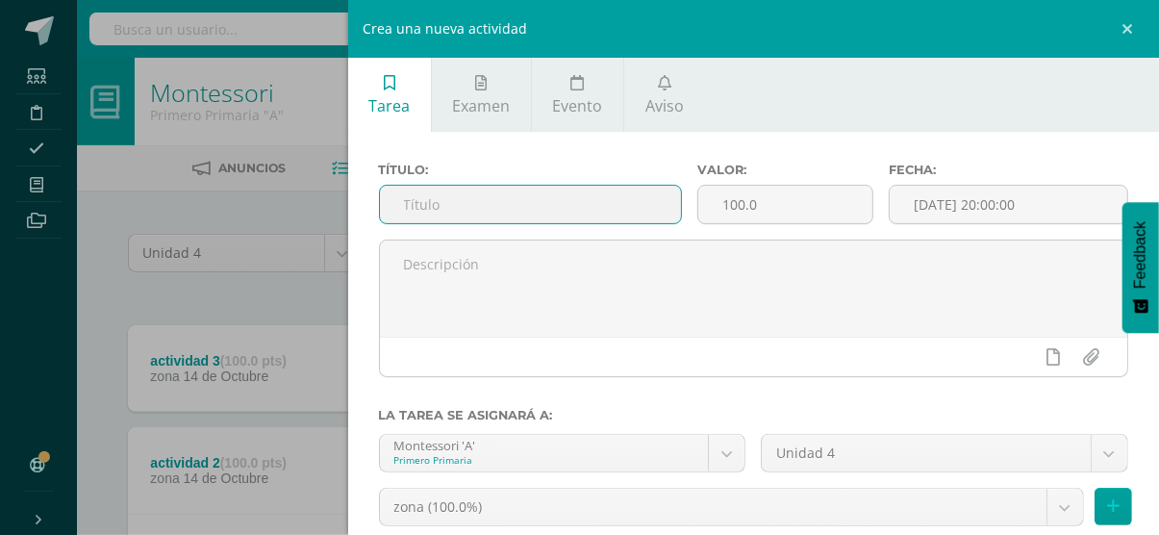
click at [653, 216] on input "text" at bounding box center [530, 205] width 301 height 38
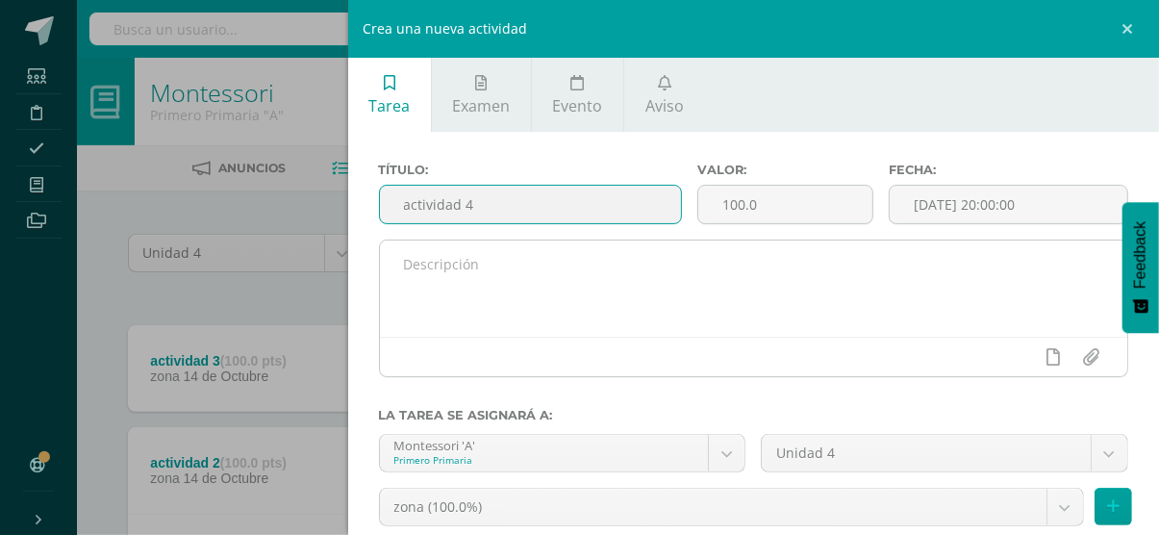
type input "actividad 4"
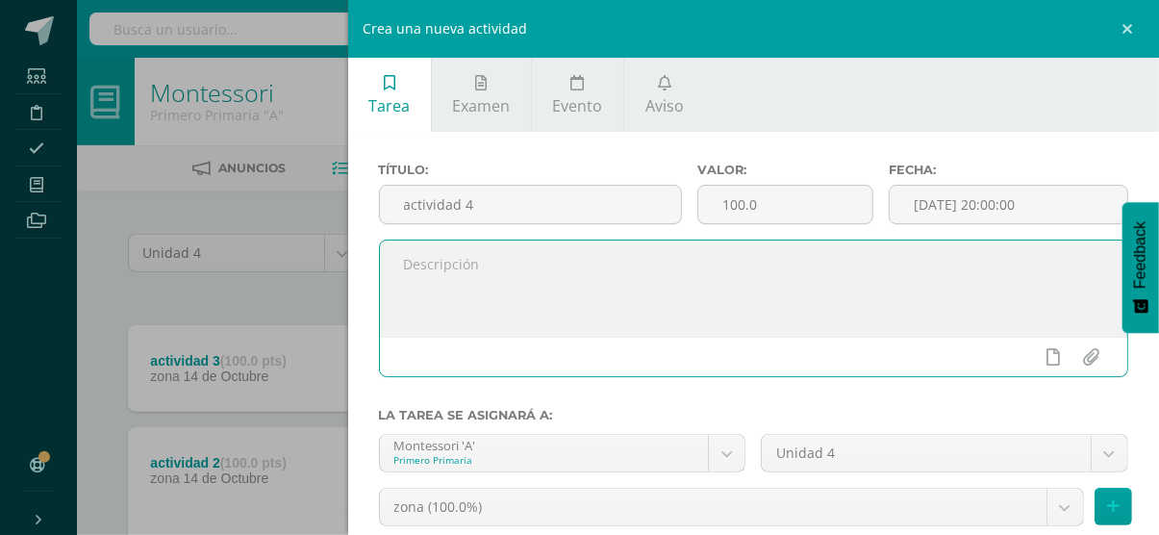
click at [550, 294] on textarea at bounding box center [754, 288] width 748 height 96
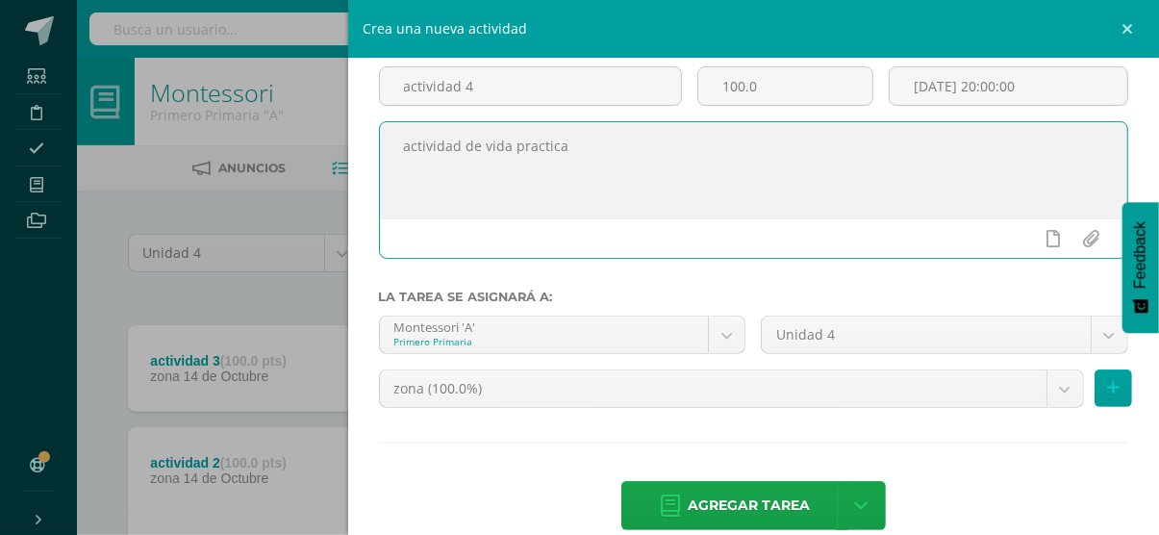
scroll to position [120, 0]
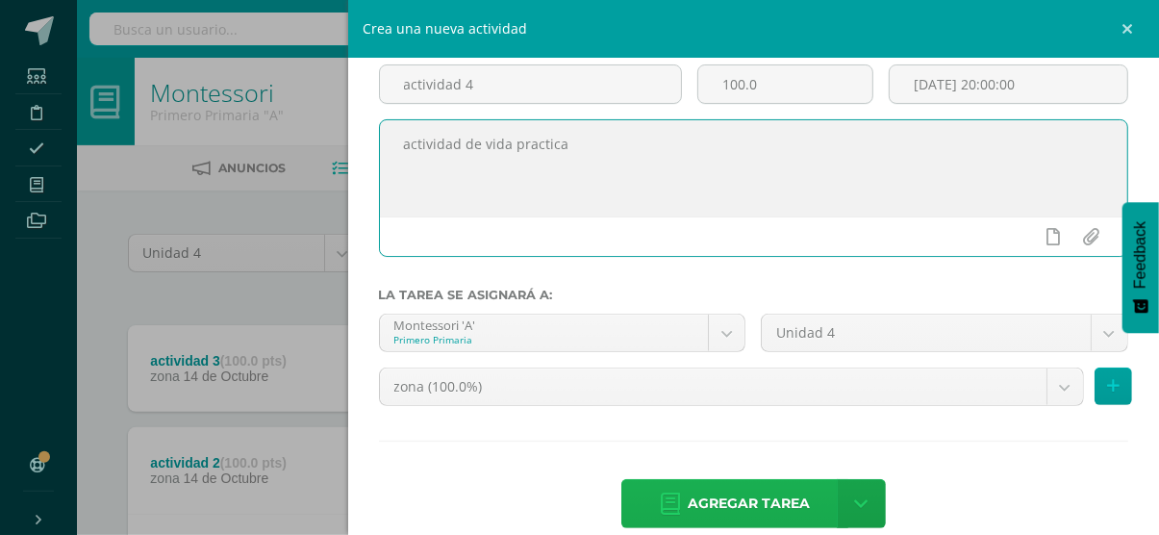
type textarea "actividad de vida practica"
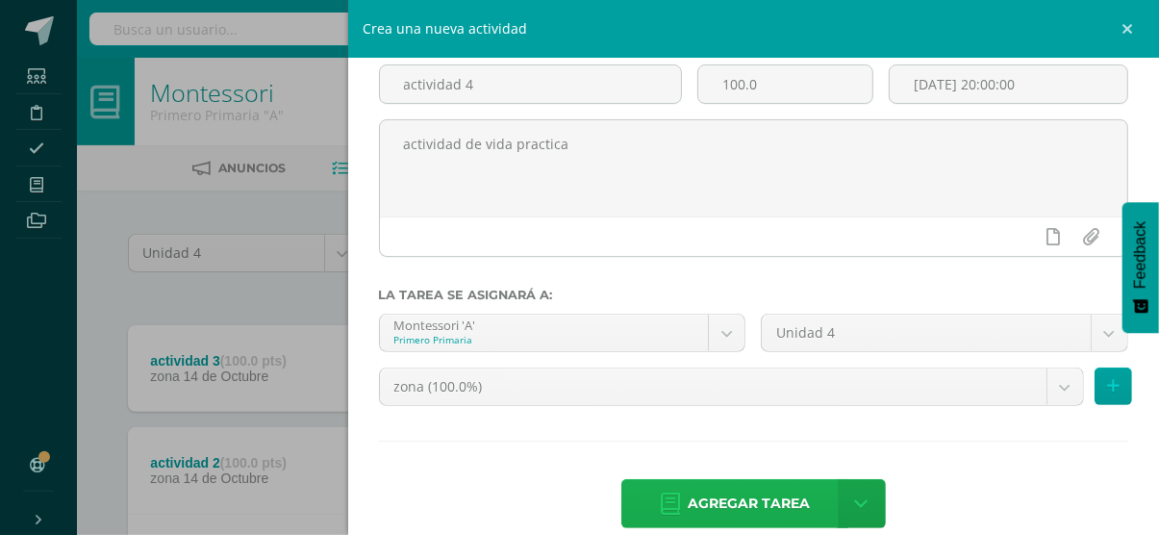
click at [724, 487] on span "Agregar tarea" at bounding box center [749, 503] width 122 height 47
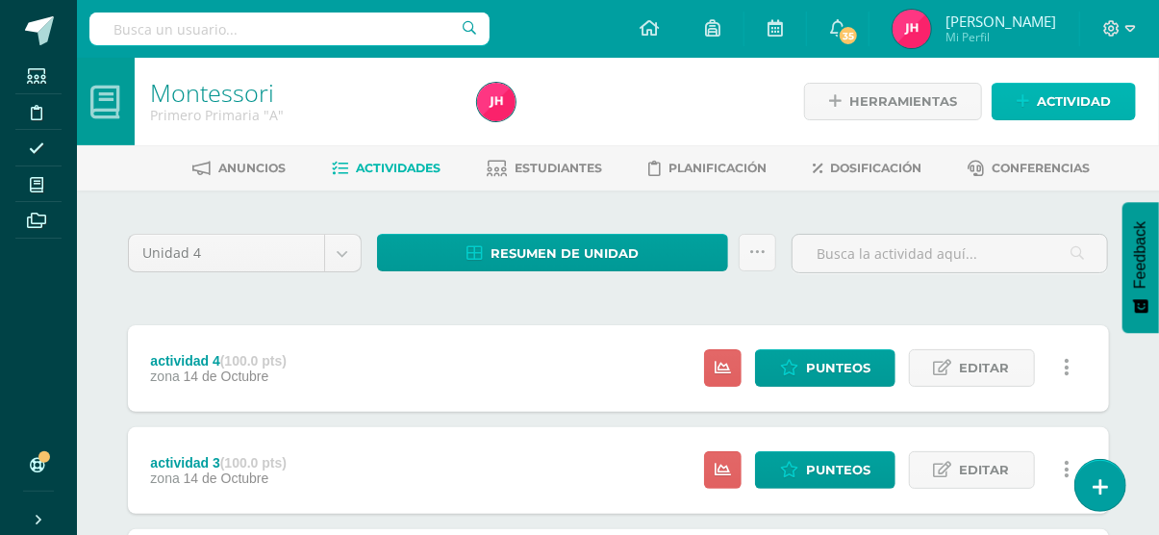
click at [1048, 114] on span "Actividad" at bounding box center [1074, 102] width 74 height 36
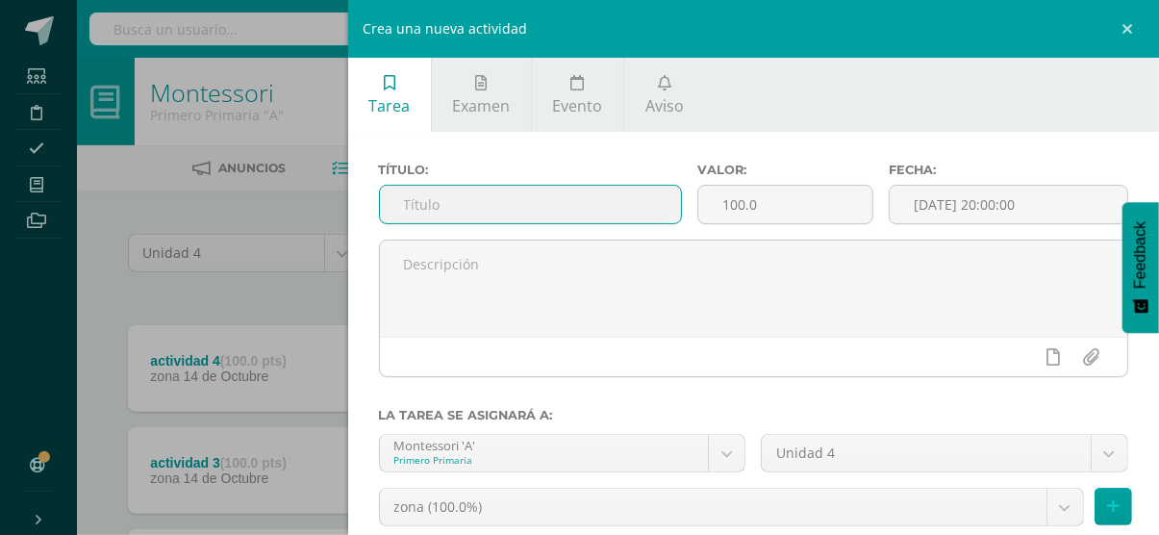
click at [503, 212] on input "text" at bounding box center [530, 205] width 301 height 38
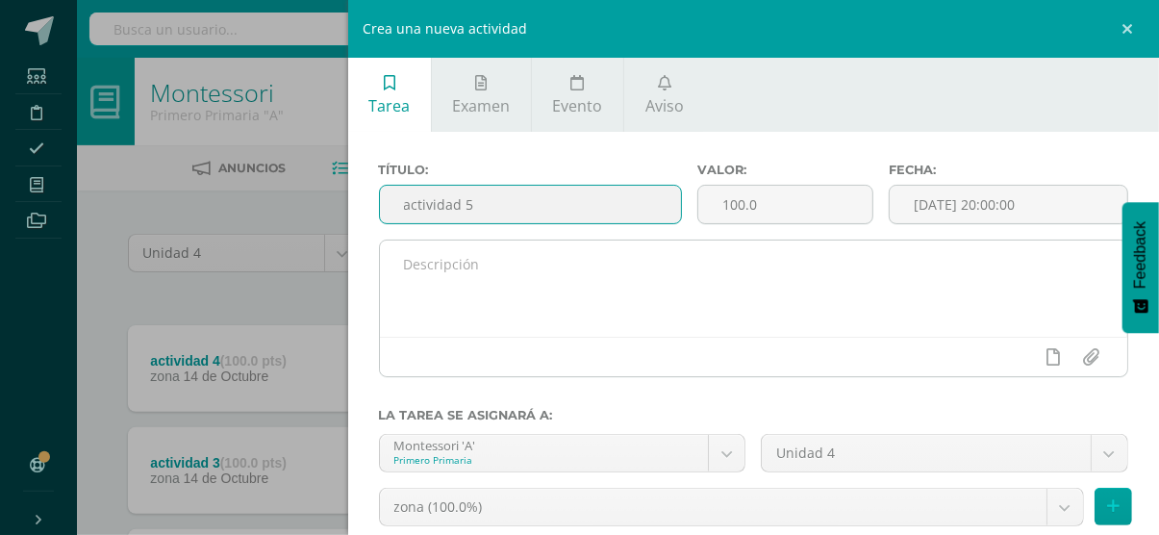
type input "actividad 5"
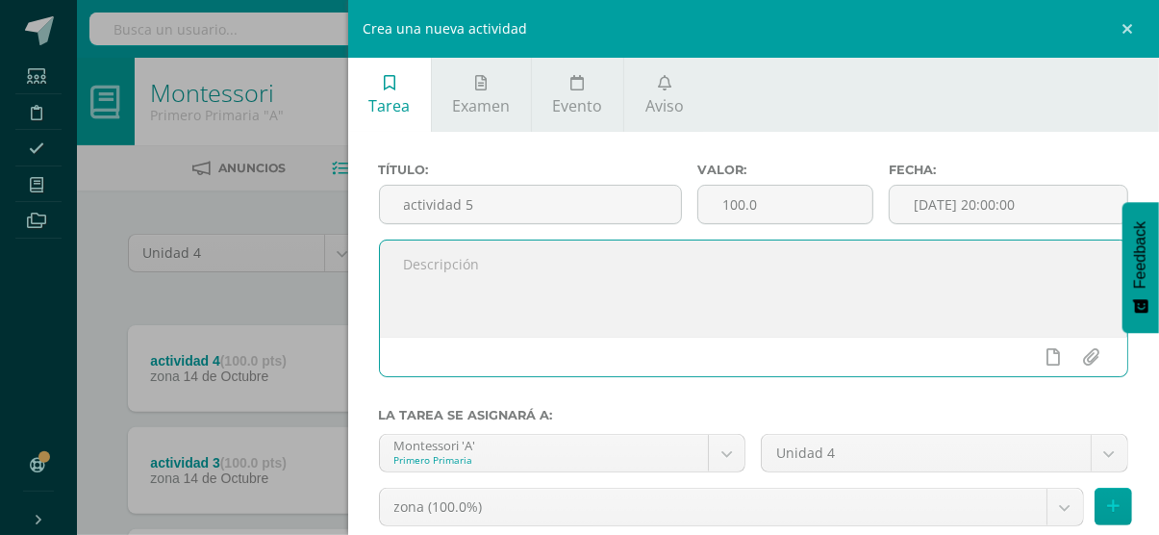
click at [493, 272] on textarea at bounding box center [754, 288] width 748 height 96
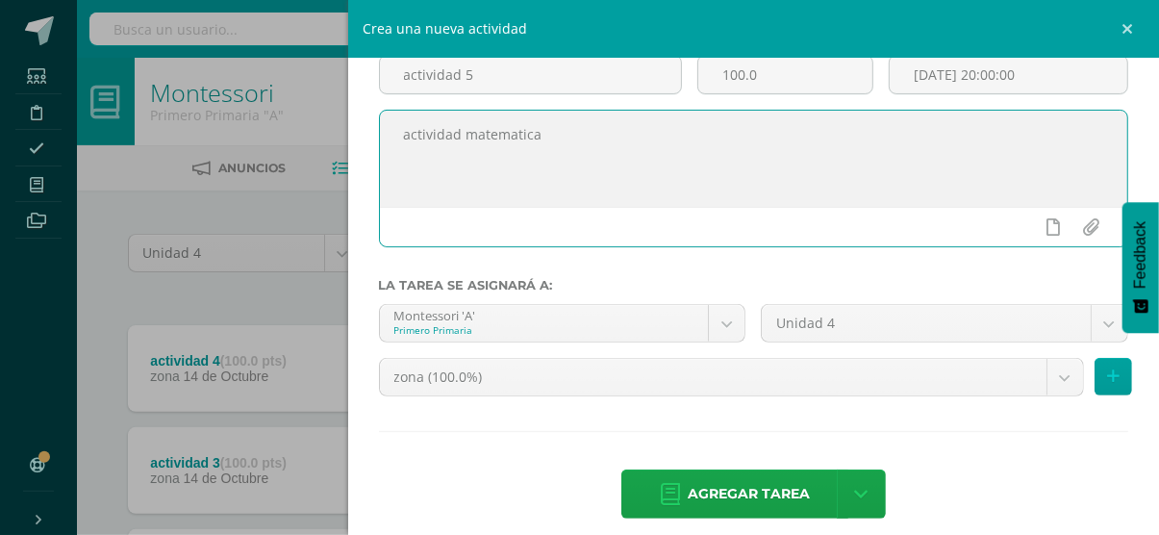
scroll to position [138, 0]
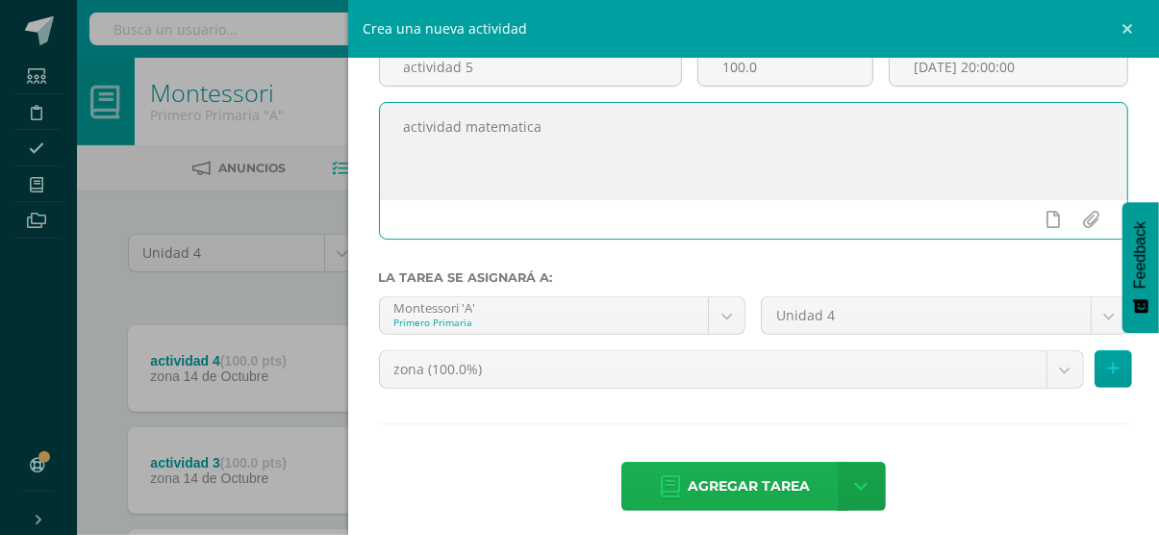
type textarea "actividad matematica"
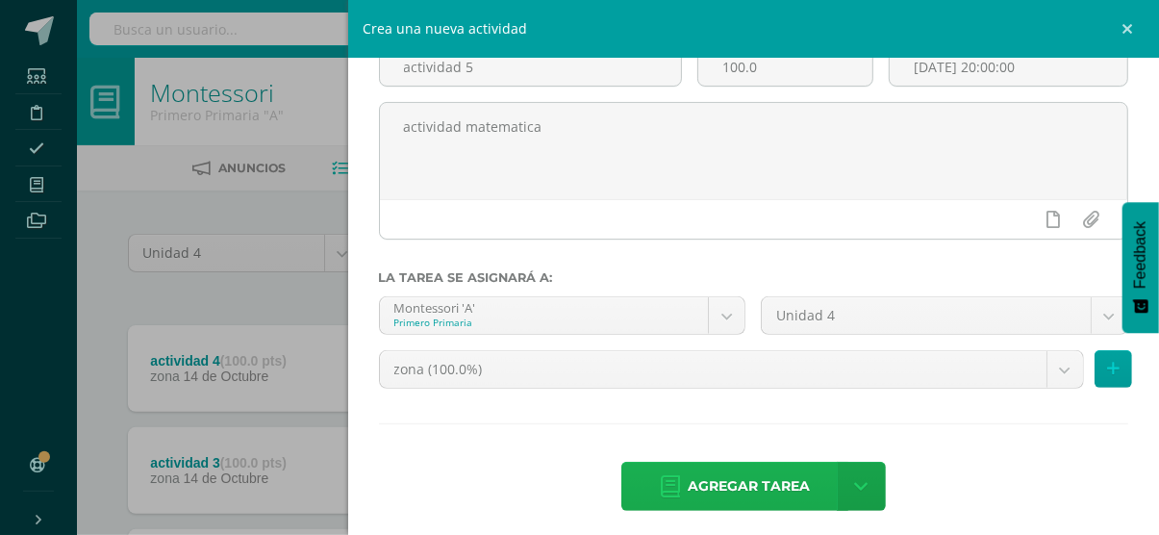
click at [761, 486] on span "Agregar tarea" at bounding box center [749, 486] width 122 height 47
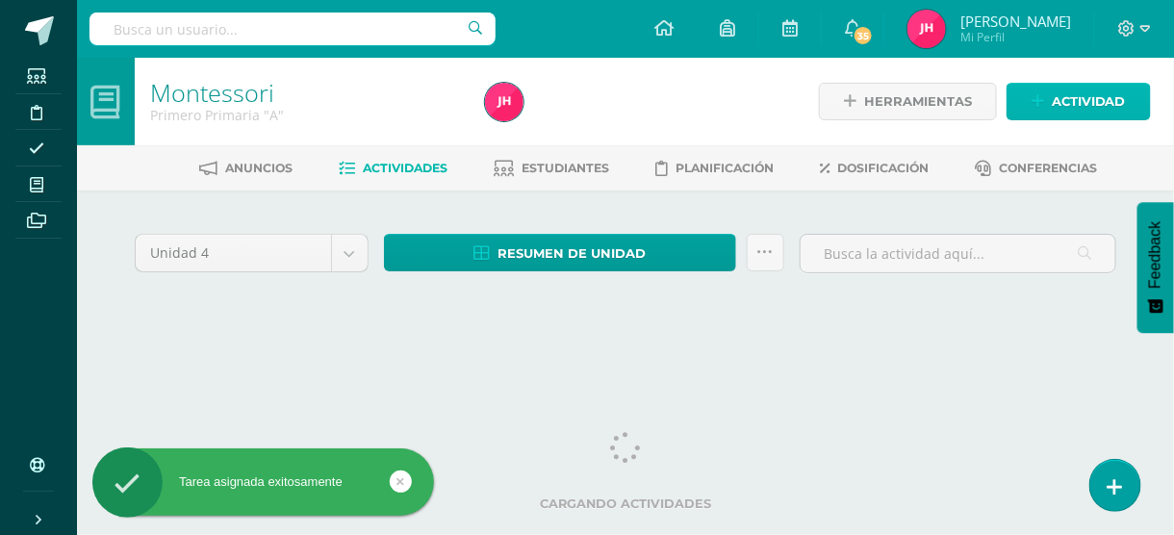
click at [1041, 109] on icon at bounding box center [1037, 101] width 13 height 16
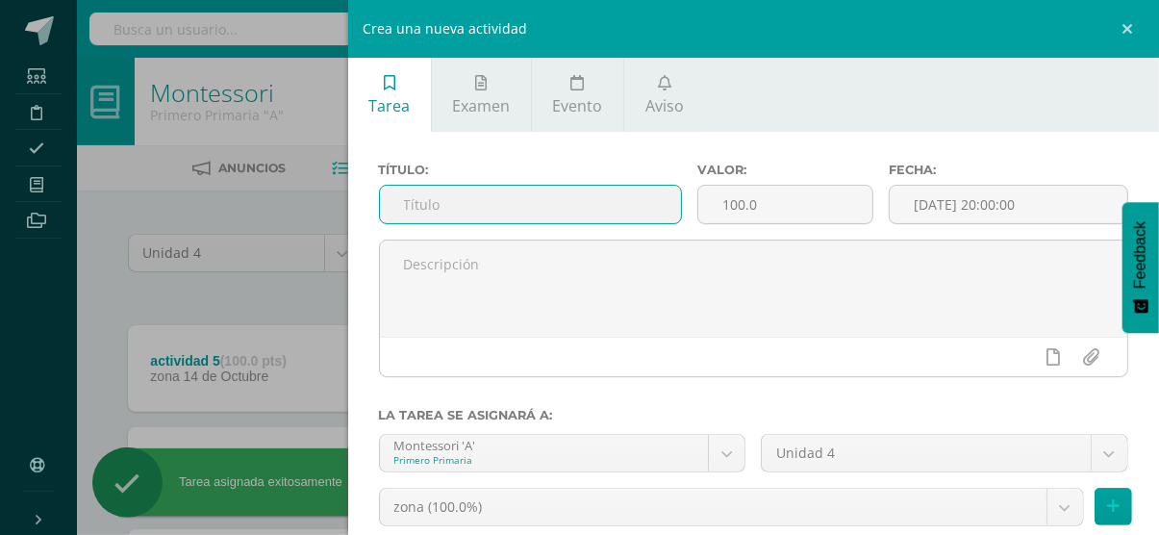
click at [618, 205] on input "text" at bounding box center [530, 205] width 301 height 38
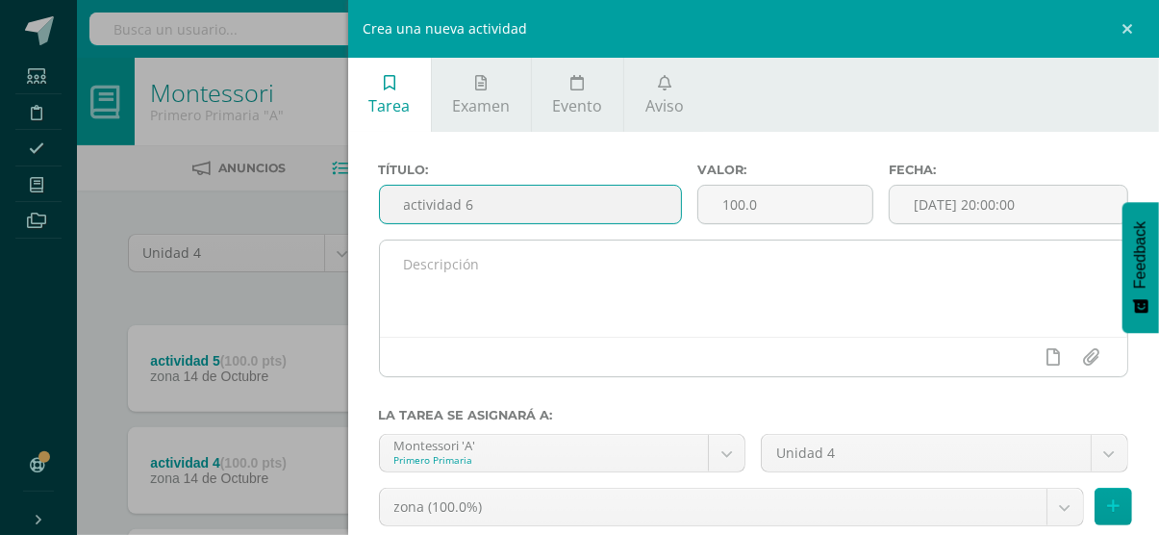
type input "actividad 6"
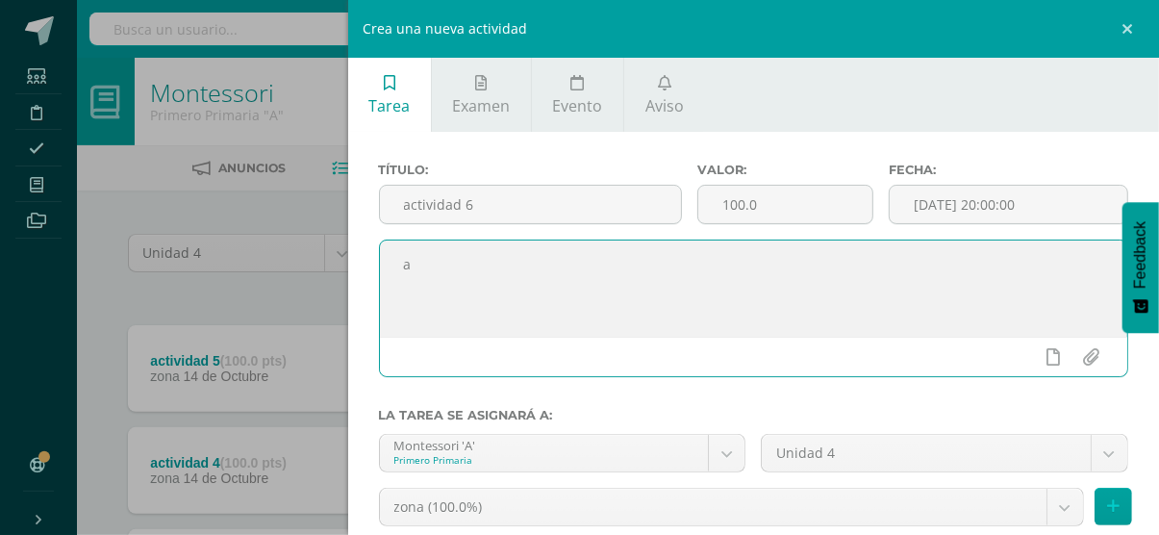
click at [561, 306] on textarea "a" at bounding box center [754, 288] width 748 height 96
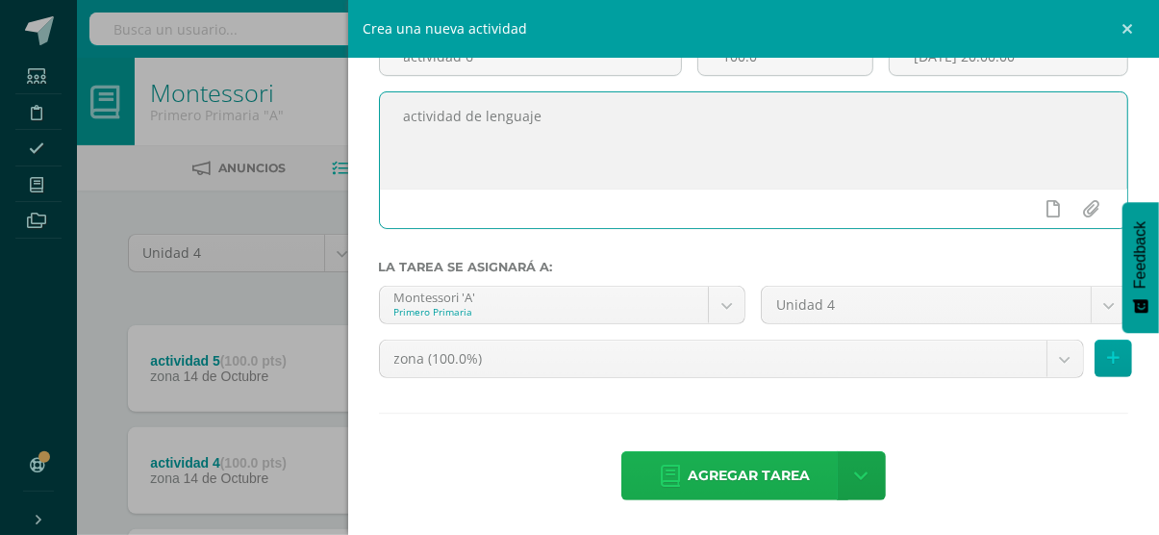
type textarea "actividad de lenguaje"
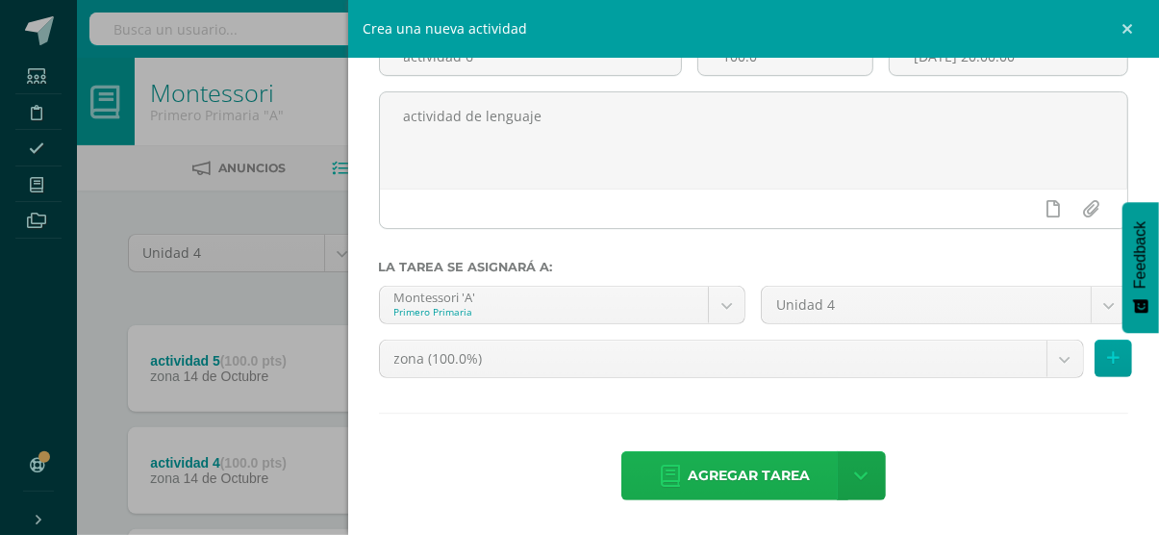
click at [759, 471] on span "Agregar tarea" at bounding box center [749, 475] width 122 height 47
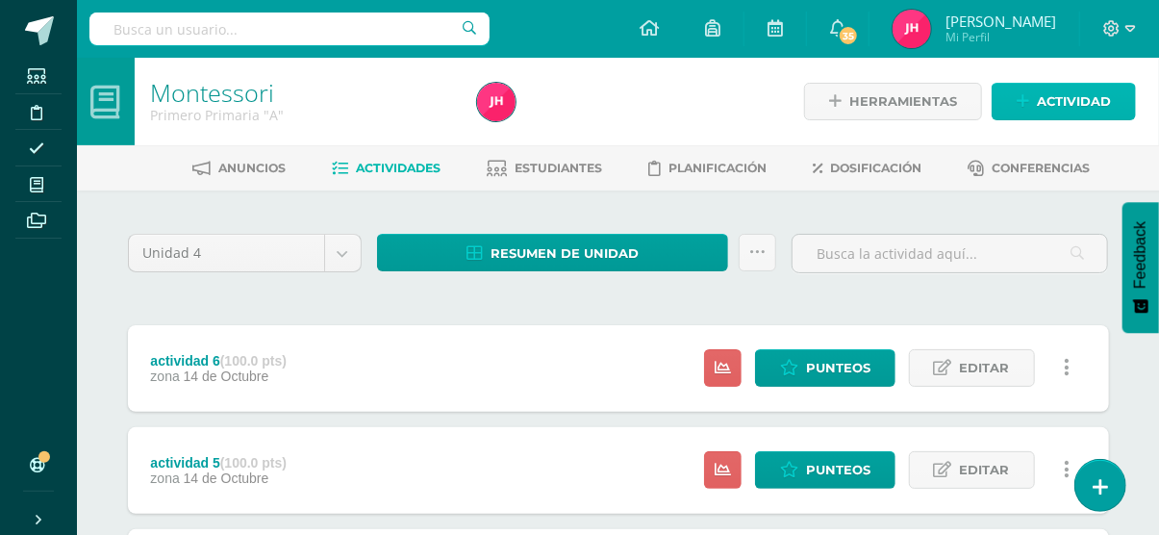
click at [1067, 110] on span "Actividad" at bounding box center [1074, 102] width 74 height 36
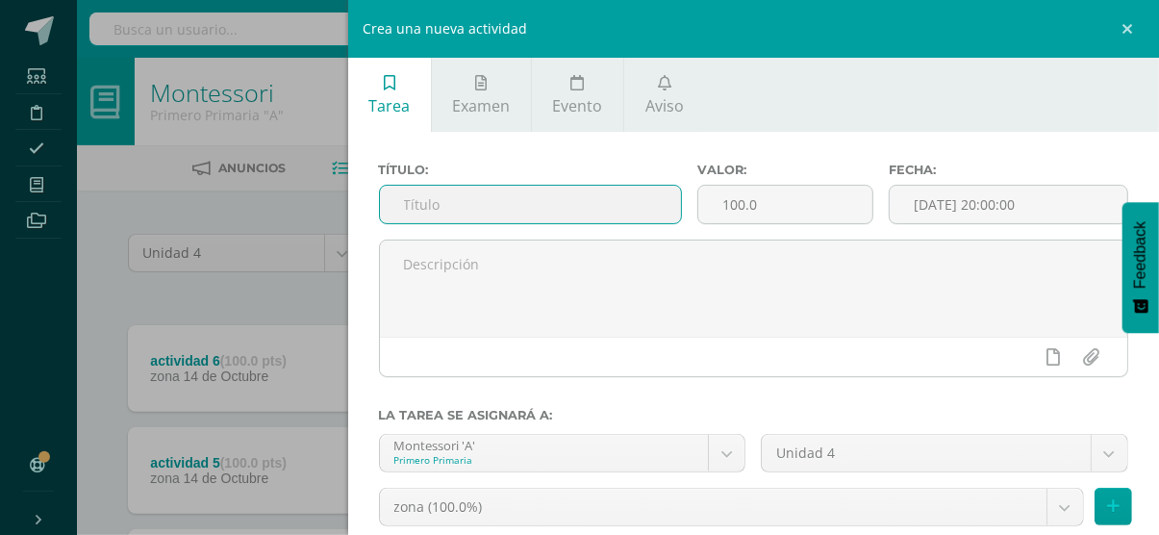
click at [581, 213] on input "text" at bounding box center [530, 205] width 301 height 38
type input "z"
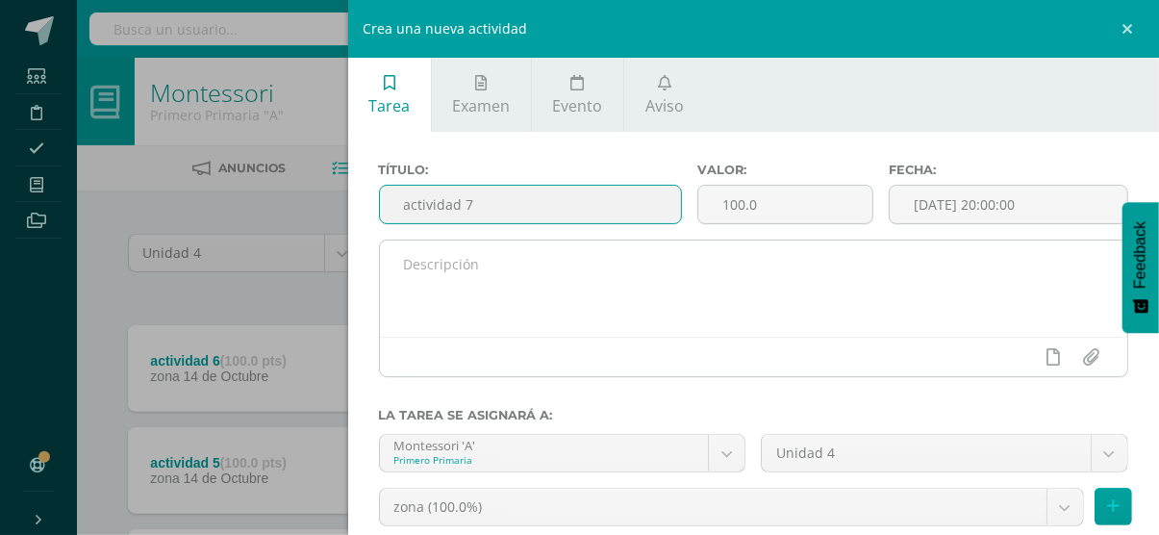
type input "actividad 7"
click at [566, 274] on textarea at bounding box center [754, 288] width 748 height 96
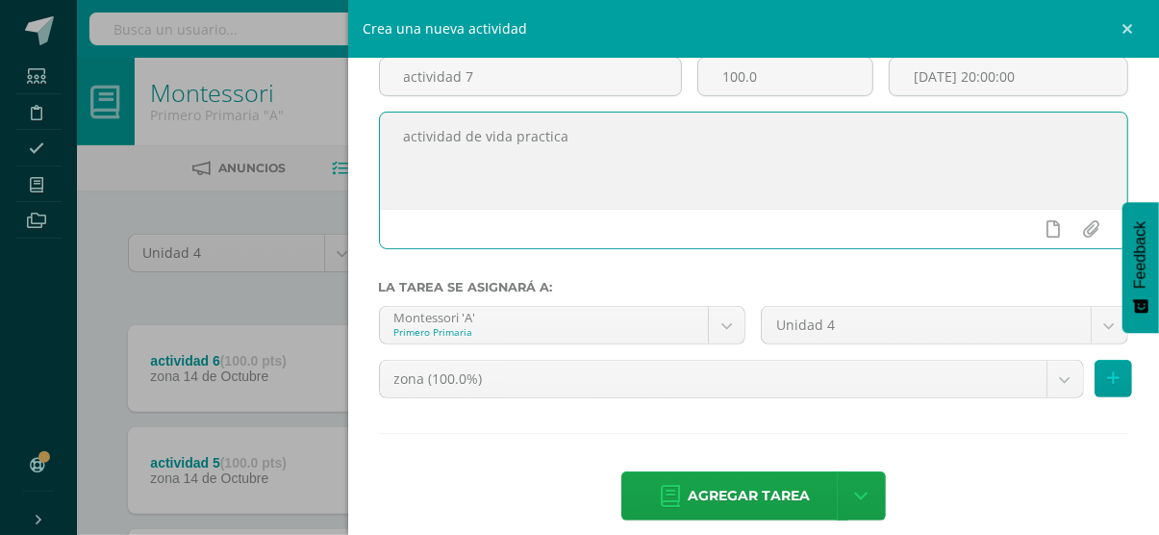
scroll to position [149, 0]
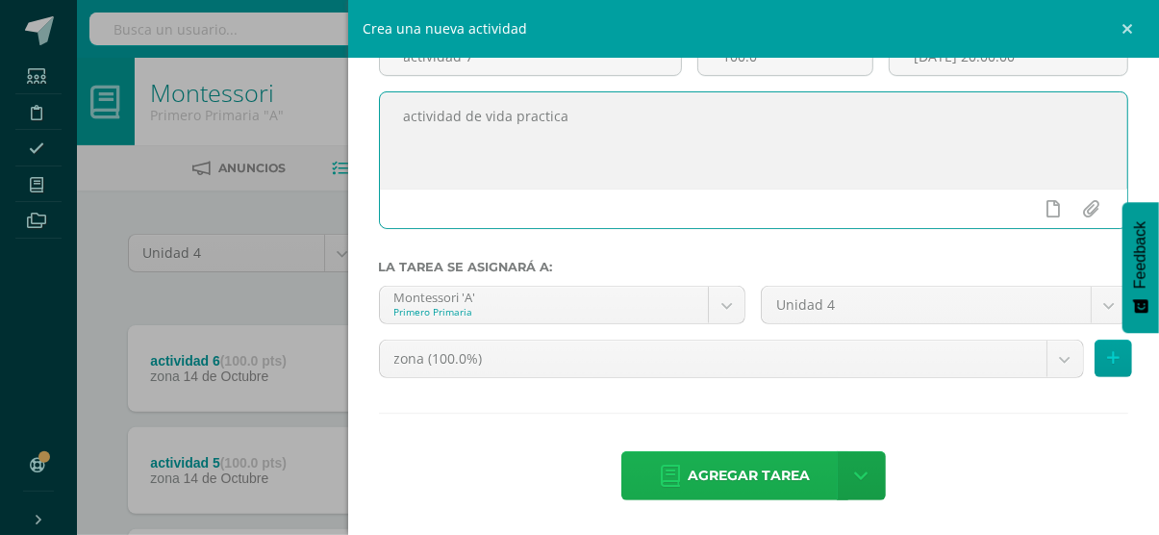
type textarea "actividad de vida practica"
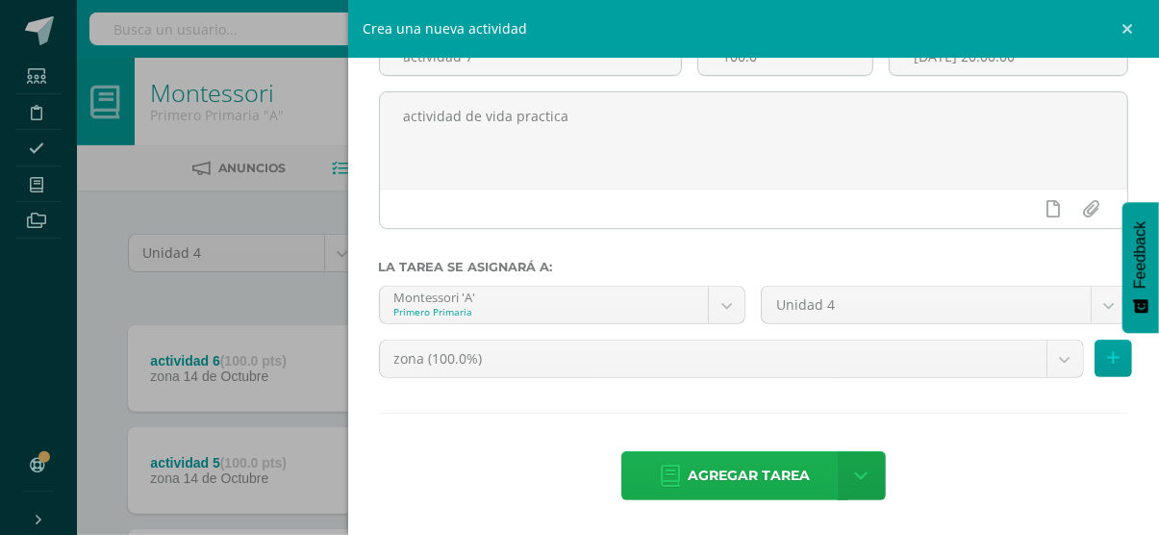
click at [688, 491] on span "Agregar tarea" at bounding box center [749, 475] width 122 height 47
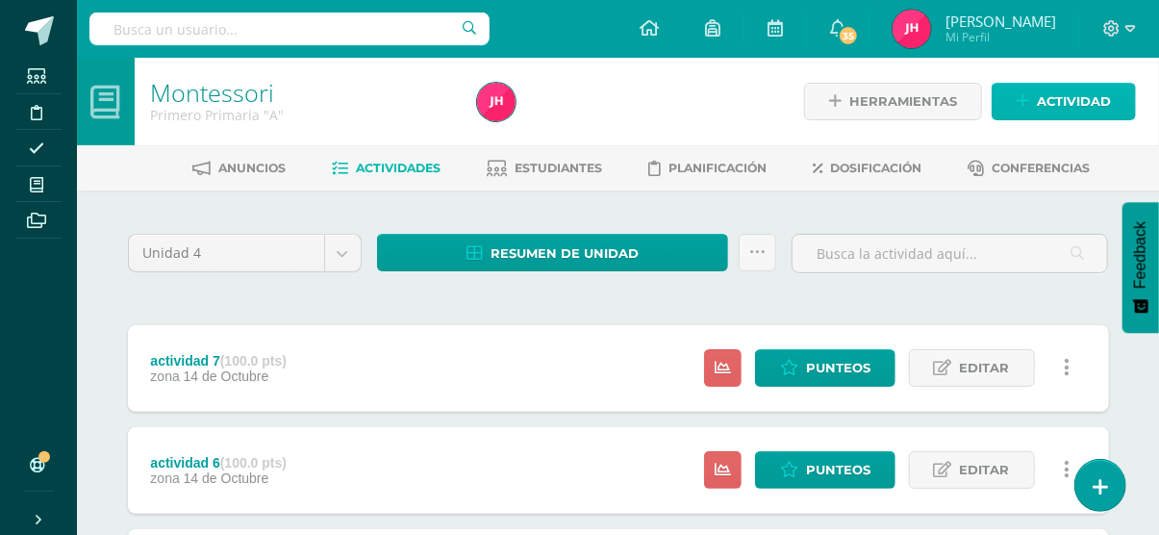
click at [1101, 109] on span "Actividad" at bounding box center [1074, 102] width 74 height 36
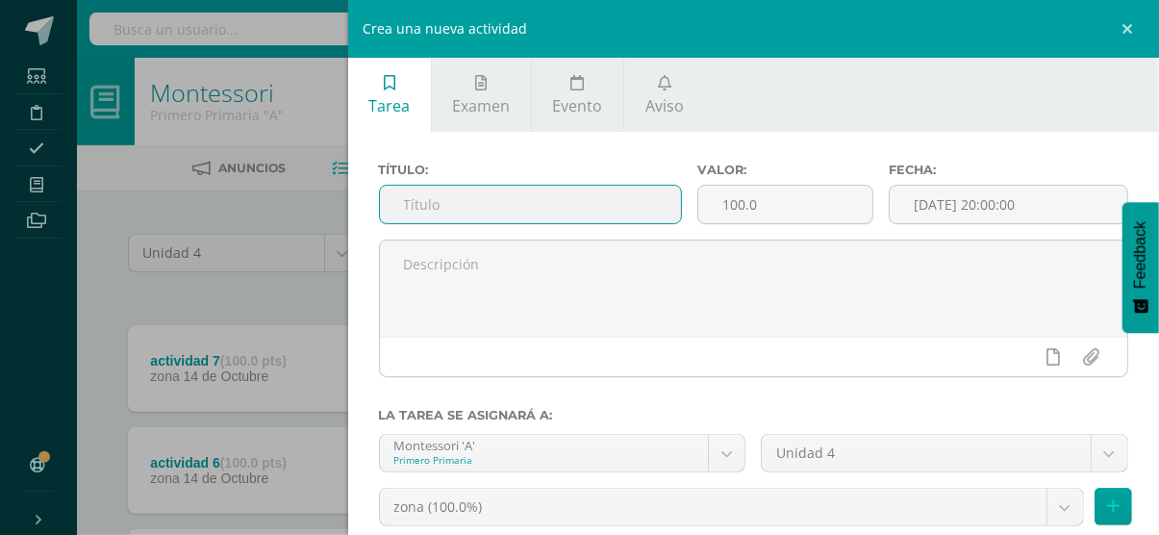
click at [536, 213] on input "text" at bounding box center [530, 205] width 301 height 38
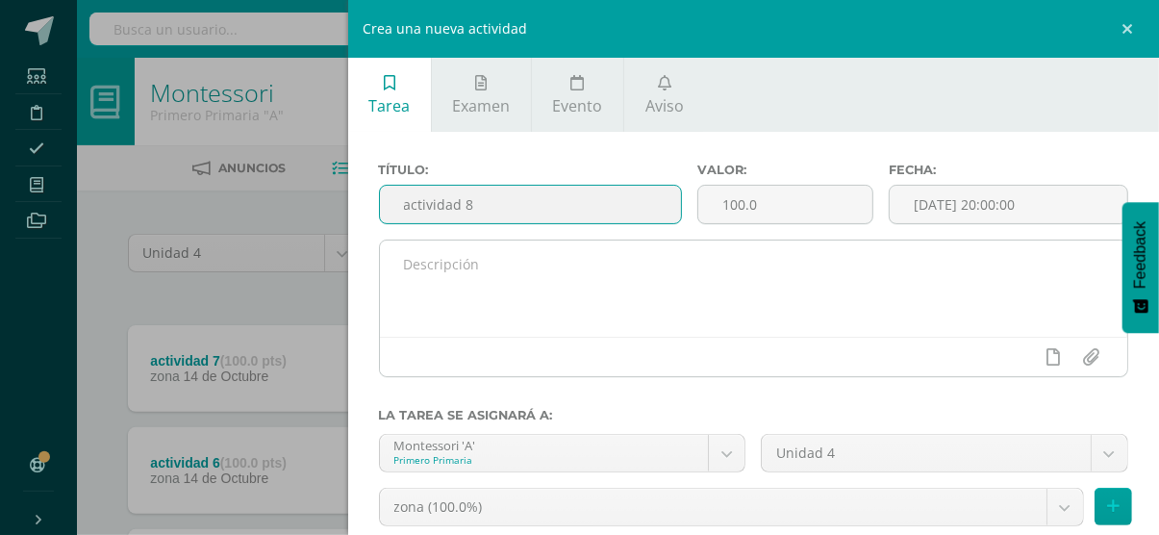
type input "actividad 8"
click at [526, 266] on textarea at bounding box center [754, 288] width 748 height 96
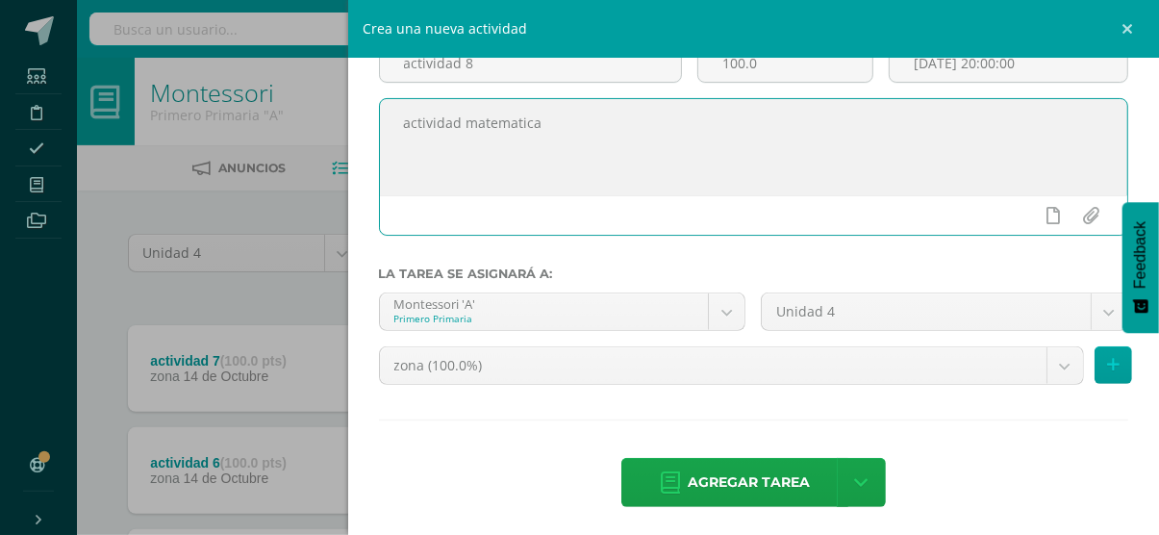
scroll to position [149, 0]
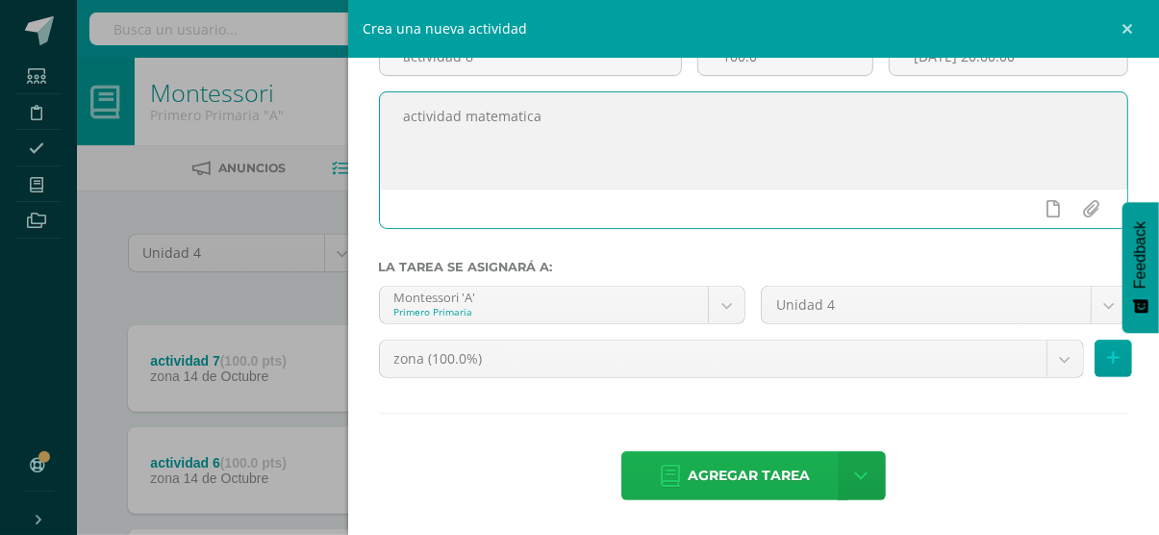
type textarea "actividad matematica"
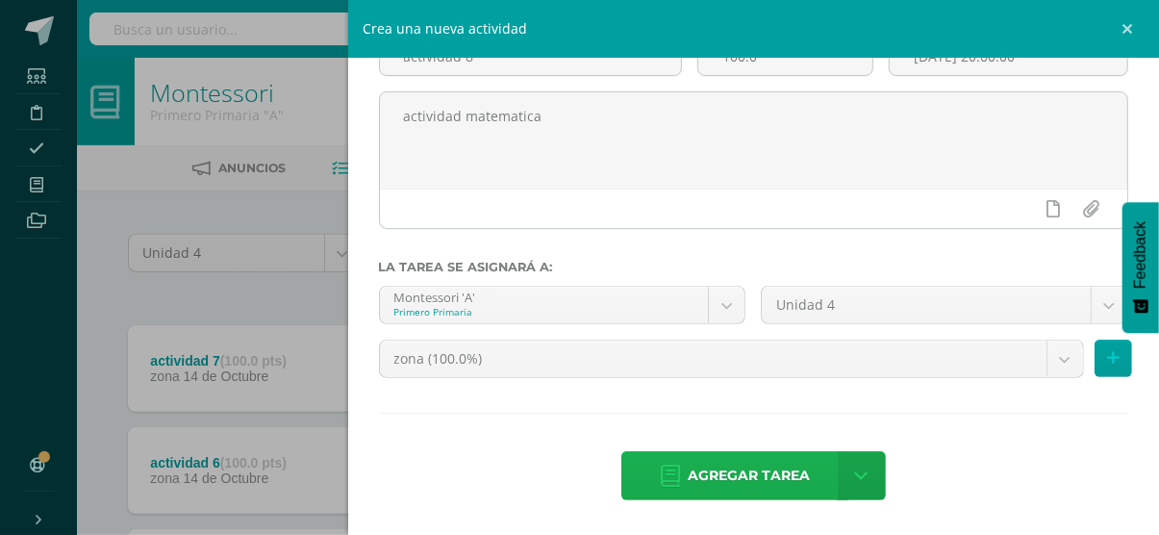
click at [721, 462] on span "Agregar tarea" at bounding box center [749, 475] width 122 height 47
